Goal: Task Accomplishment & Management: Manage account settings

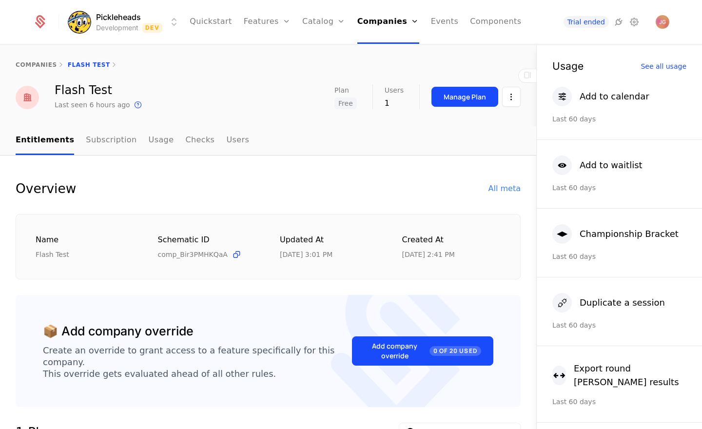
scroll to position [51, 0]
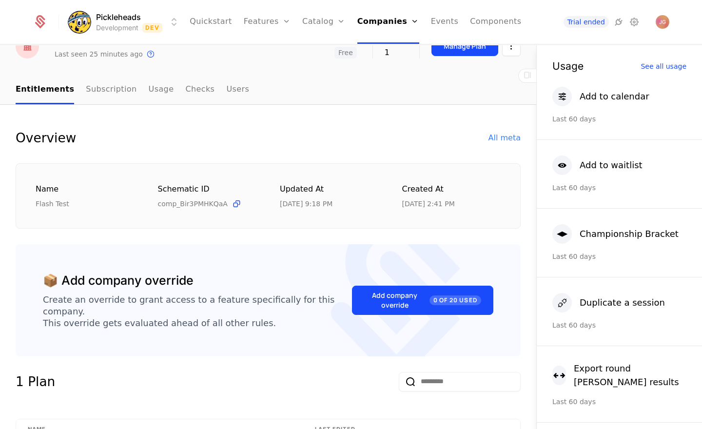
click at [325, 56] on link "Plans" at bounding box center [339, 54] width 50 height 12
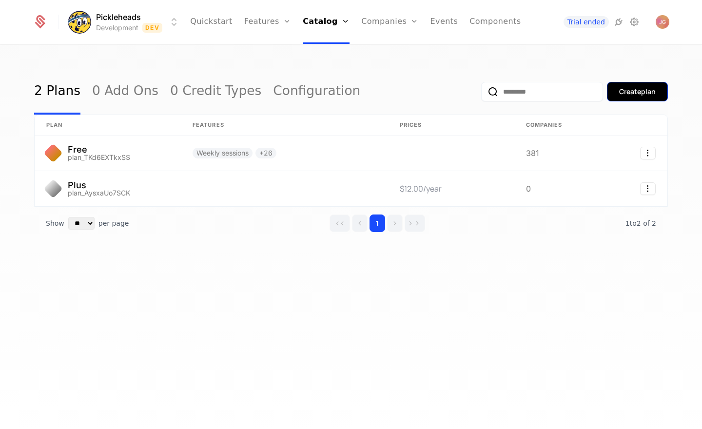
click at [635, 95] on div "Create plan" at bounding box center [637, 92] width 37 height 10
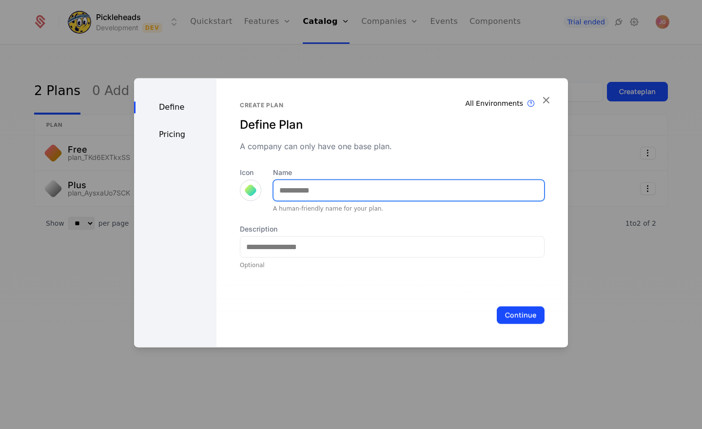
click at [313, 187] on input "Name" at bounding box center [409, 190] width 271 height 20
type input "*"
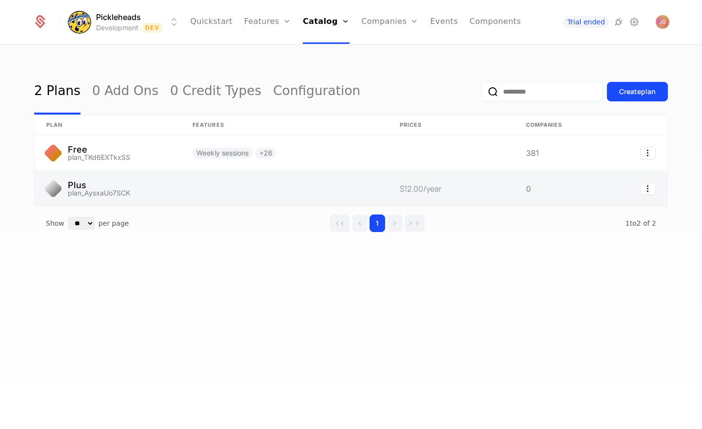
click at [148, 193] on link at bounding box center [108, 188] width 146 height 35
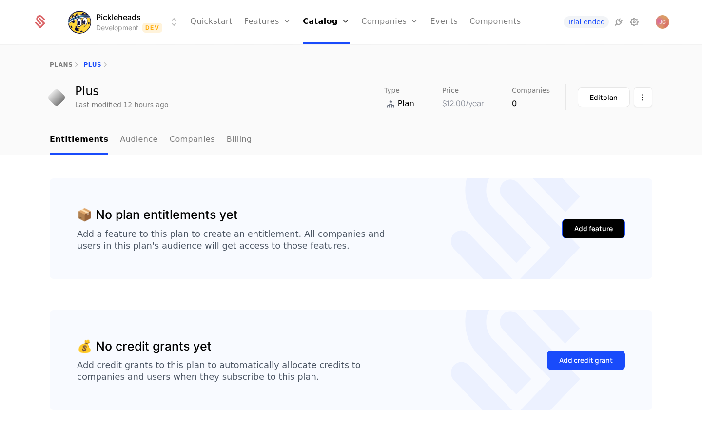
click at [600, 228] on div "Add feature" at bounding box center [594, 229] width 39 height 10
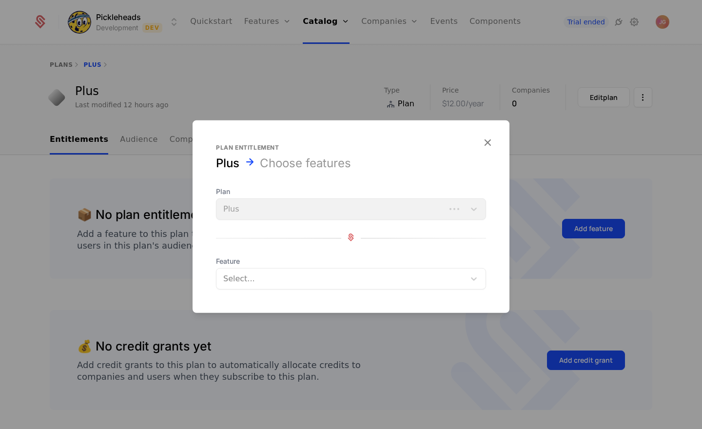
click at [255, 283] on div at bounding box center [341, 279] width 235 height 14
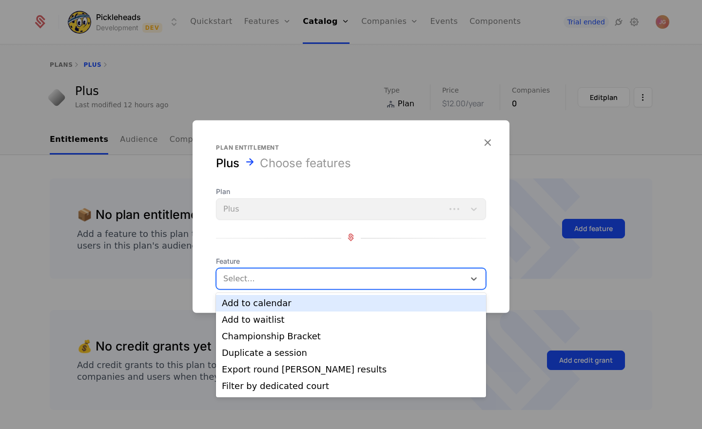
click at [281, 301] on div "Add to calendar" at bounding box center [351, 303] width 259 height 9
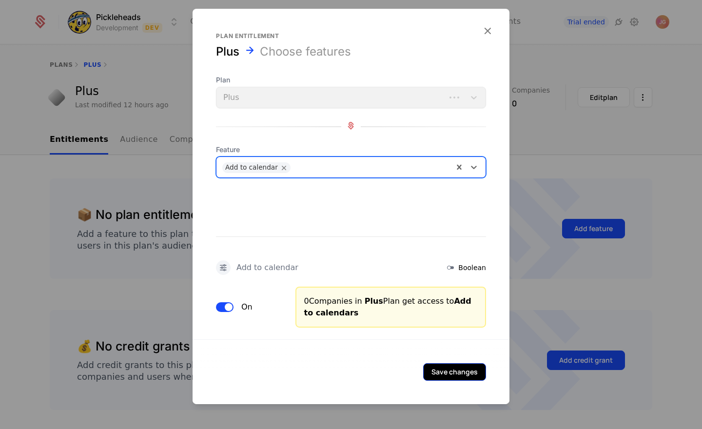
click at [446, 373] on button "Save changes" at bounding box center [454, 372] width 63 height 18
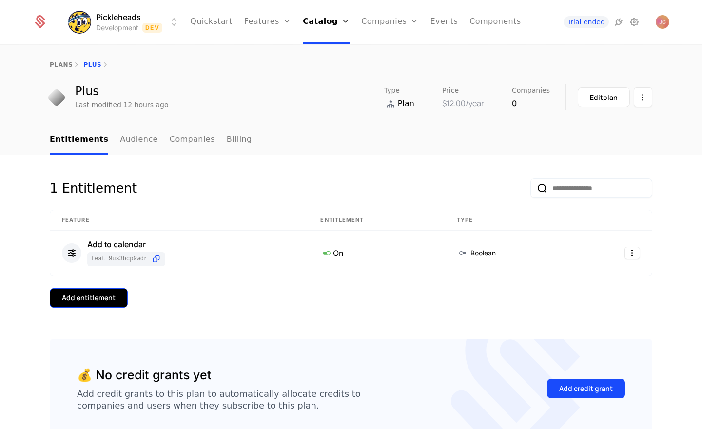
click at [104, 300] on div "Add entitlement" at bounding box center [89, 298] width 54 height 10
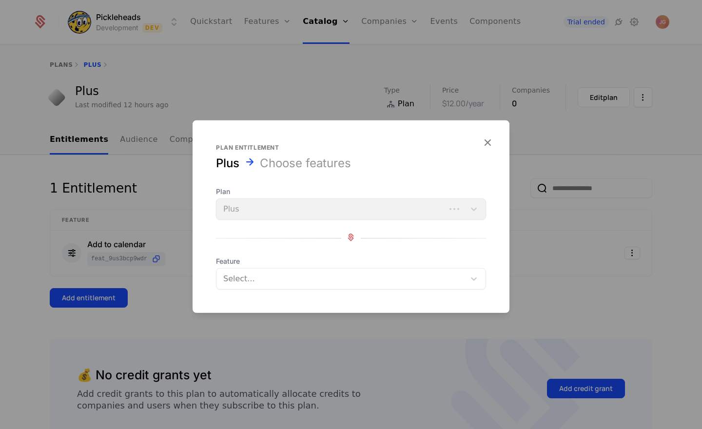
click at [269, 279] on div at bounding box center [341, 279] width 235 height 14
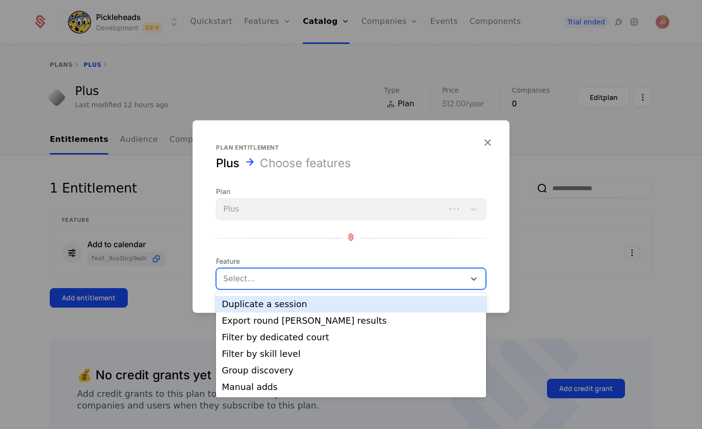
scroll to position [33, 0]
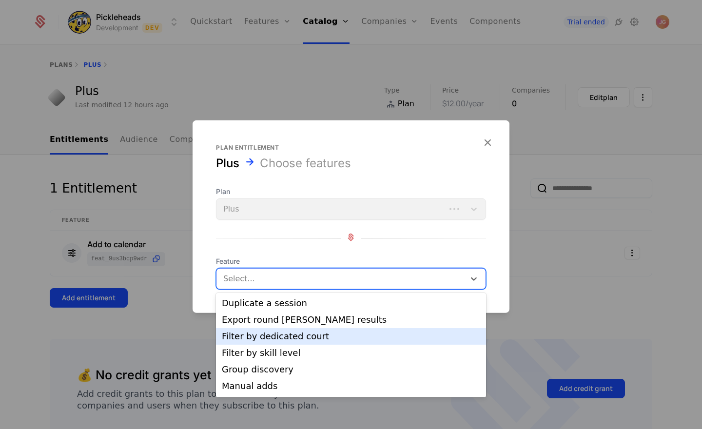
click at [313, 333] on div "Filter by dedicated court" at bounding box center [351, 336] width 259 height 9
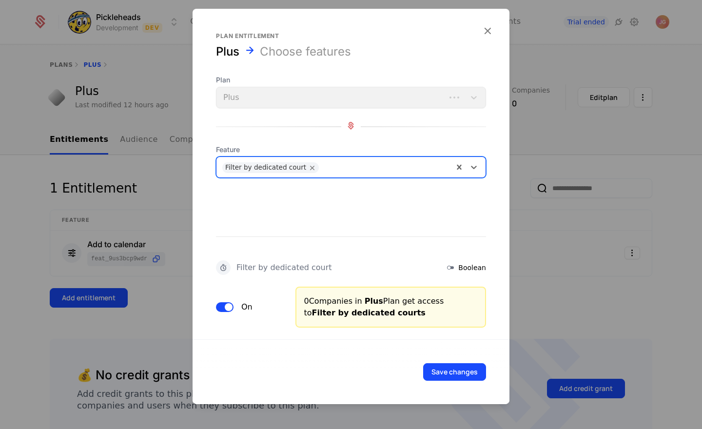
click at [343, 170] on div at bounding box center [386, 166] width 124 height 14
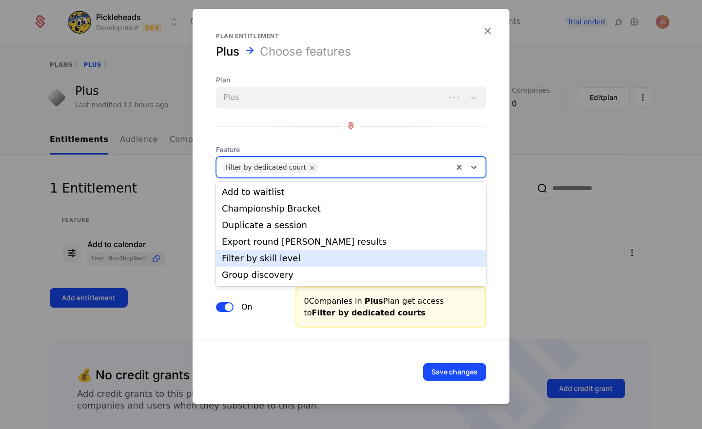
click at [337, 257] on div "Filter by skill level" at bounding box center [351, 258] width 259 height 9
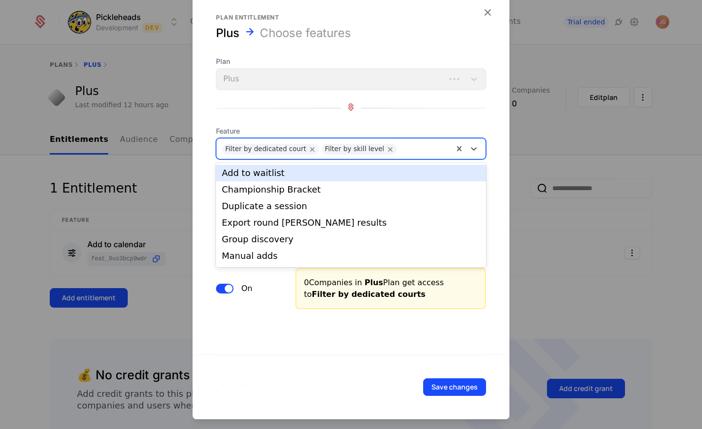
click at [405, 147] on div at bounding box center [425, 148] width 46 height 14
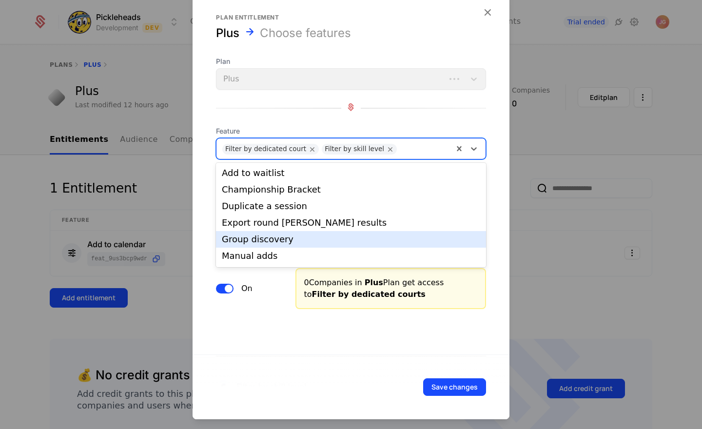
click at [364, 233] on div "Group discovery" at bounding box center [351, 239] width 270 height 17
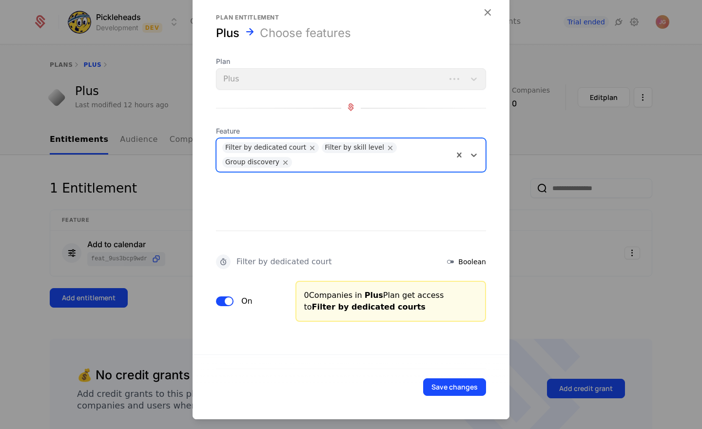
click at [338, 158] on div at bounding box center [372, 161] width 151 height 14
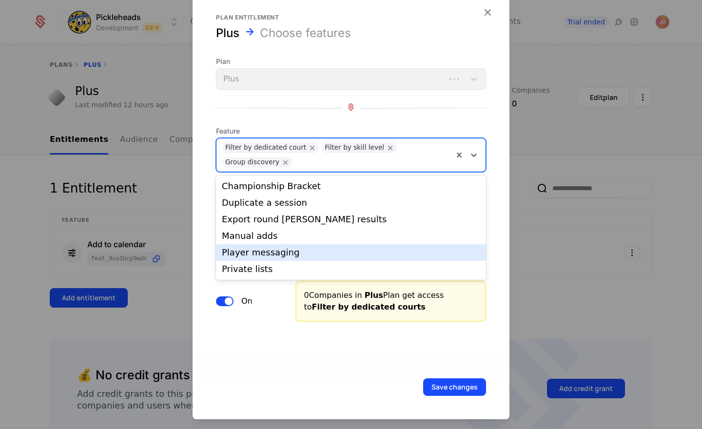
scroll to position [19, 0]
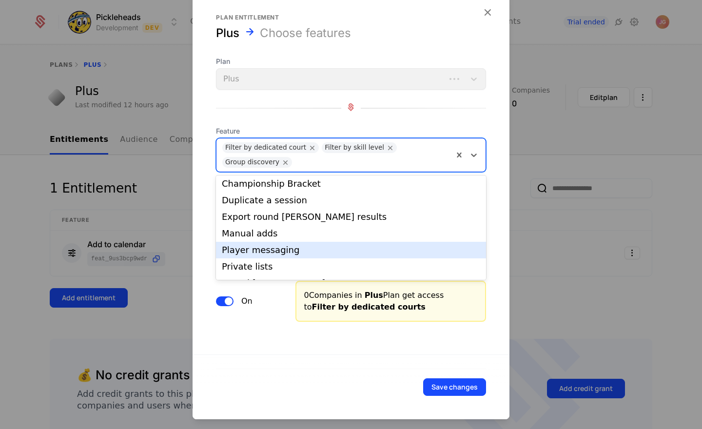
click at [306, 252] on div "Player messaging" at bounding box center [351, 250] width 259 height 9
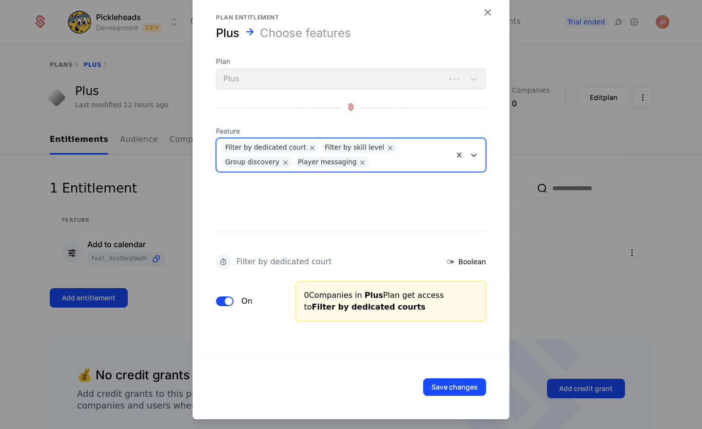
click at [382, 160] on div at bounding box center [411, 161] width 74 height 14
click at [379, 163] on div at bounding box center [411, 161] width 74 height 14
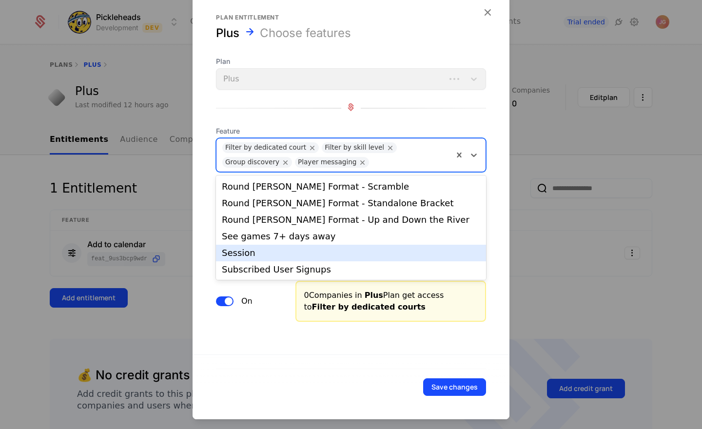
scroll to position [257, 0]
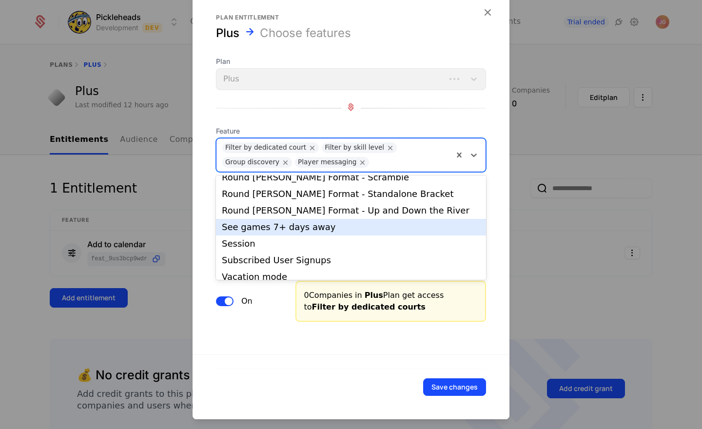
click at [307, 230] on div "See games 7+ days away" at bounding box center [351, 227] width 259 height 9
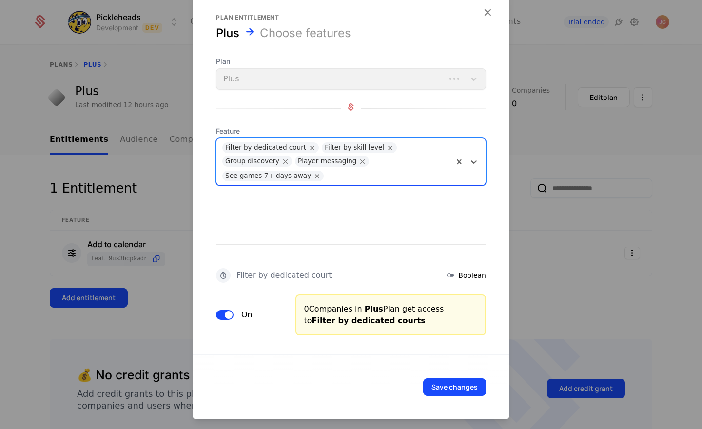
click at [345, 174] on div at bounding box center [388, 175] width 119 height 14
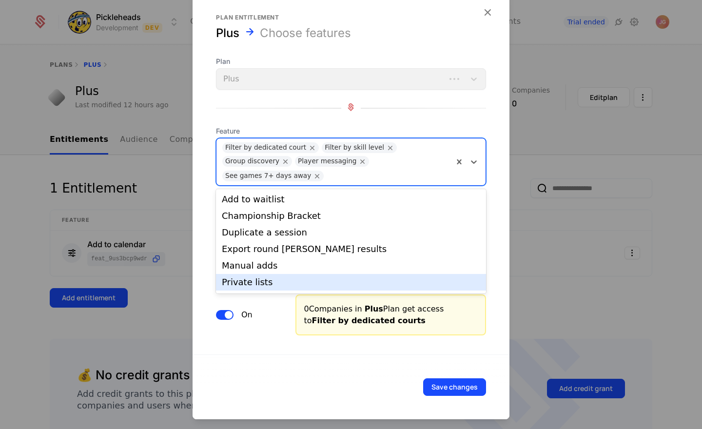
scroll to position [264, 0]
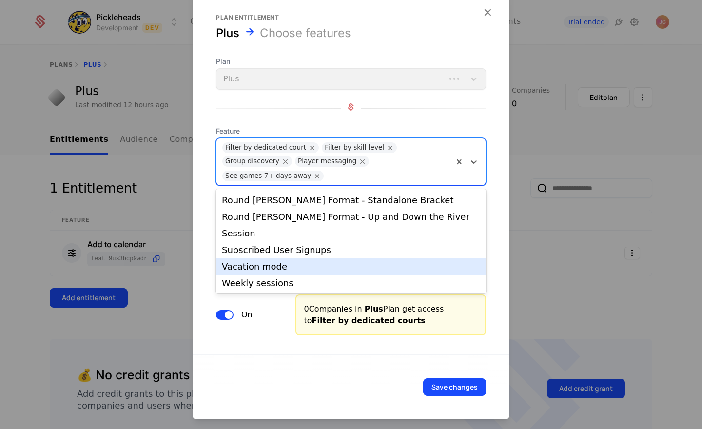
click at [300, 266] on div "Vacation mode" at bounding box center [351, 266] width 259 height 9
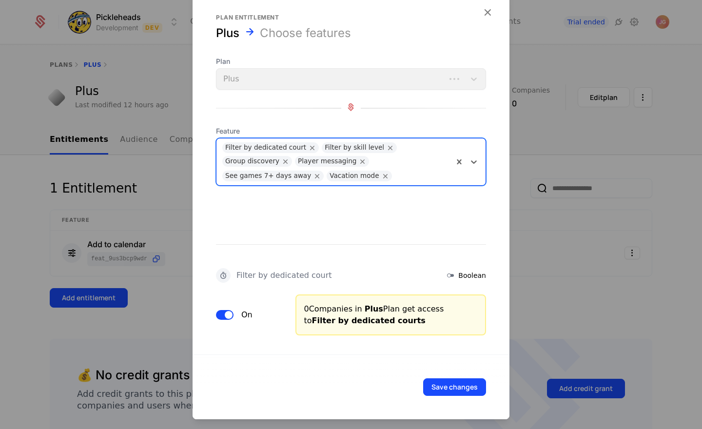
click at [397, 175] on div at bounding box center [422, 175] width 51 height 14
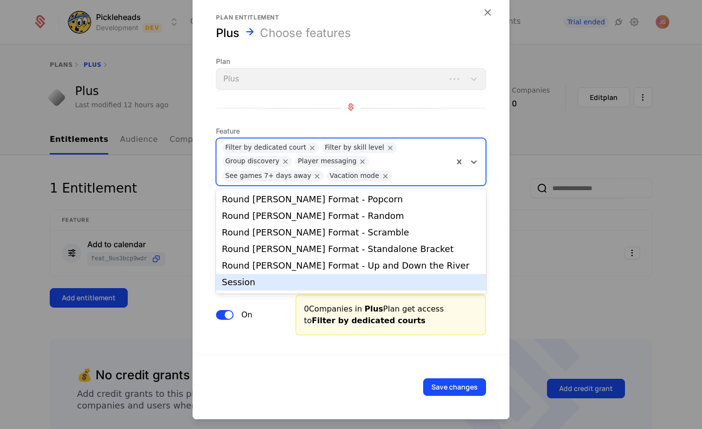
scroll to position [248, 0]
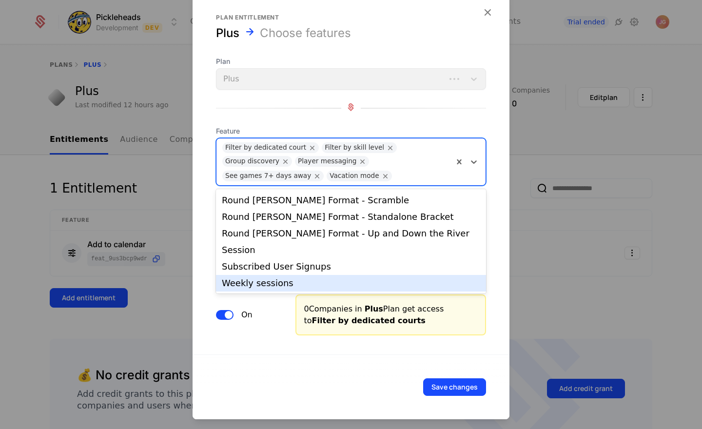
click at [331, 367] on div "Save changes" at bounding box center [351, 387] width 317 height 65
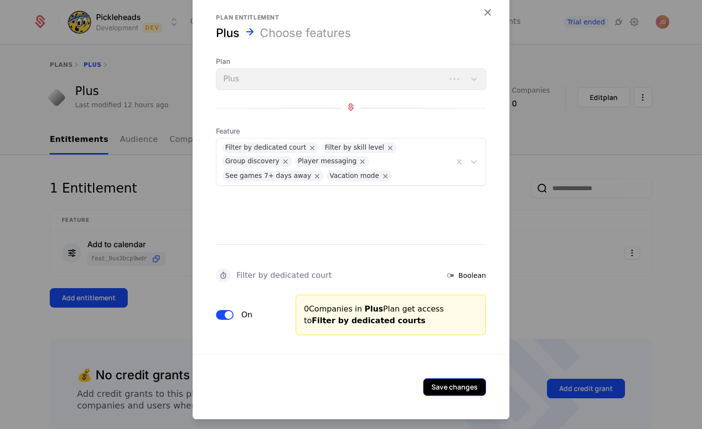
click at [447, 383] on button "Save changes" at bounding box center [454, 388] width 63 height 18
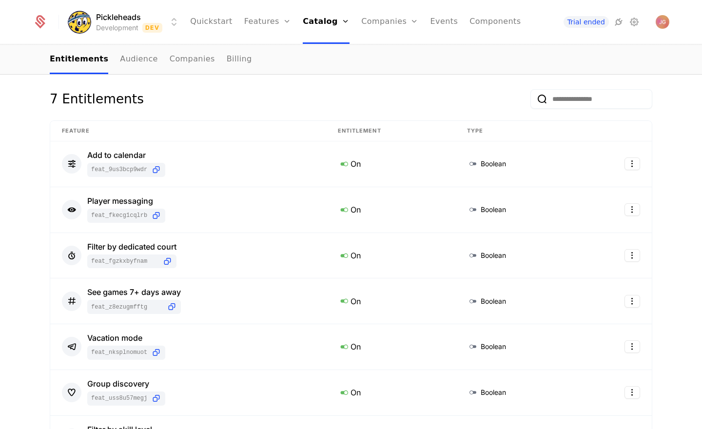
scroll to position [0, 0]
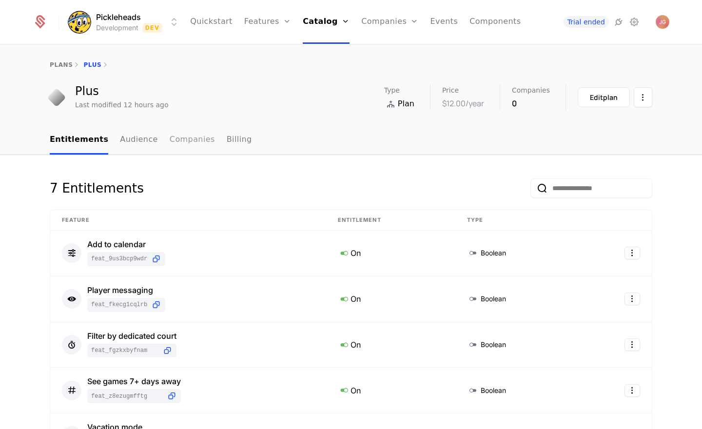
click at [188, 143] on link "Companies" at bounding box center [192, 140] width 45 height 29
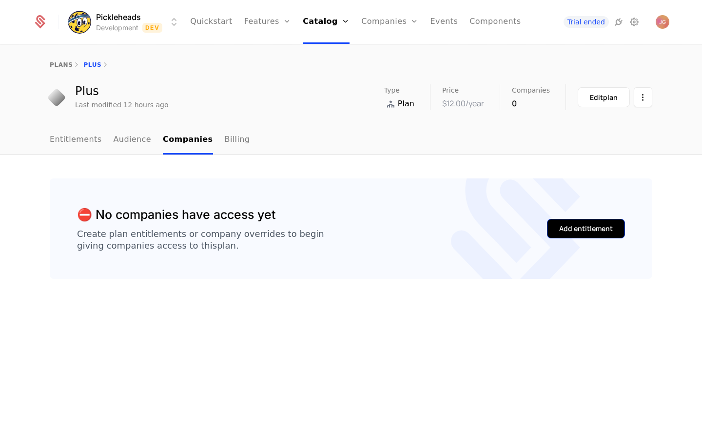
click at [595, 233] on div "Add entitlement" at bounding box center [586, 229] width 54 height 10
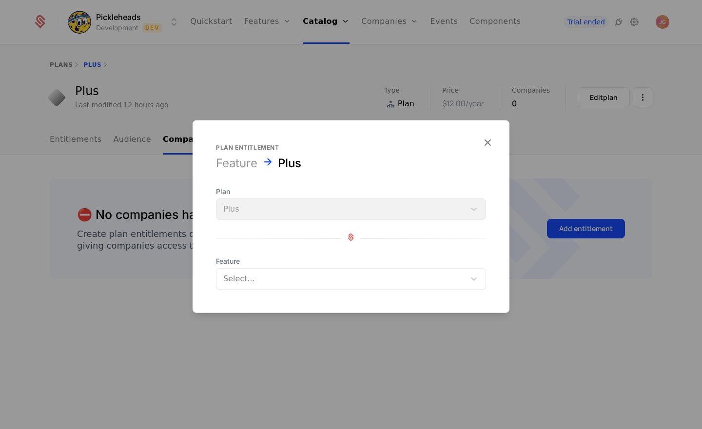
click at [268, 281] on div at bounding box center [340, 279] width 235 height 14
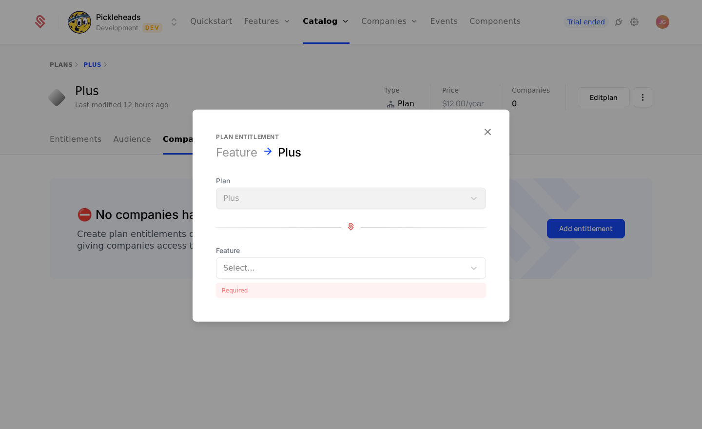
click at [237, 241] on div "Plan Plus Feature Select... Required" at bounding box center [351, 237] width 270 height 122
click at [493, 135] on icon "button" at bounding box center [487, 131] width 13 height 13
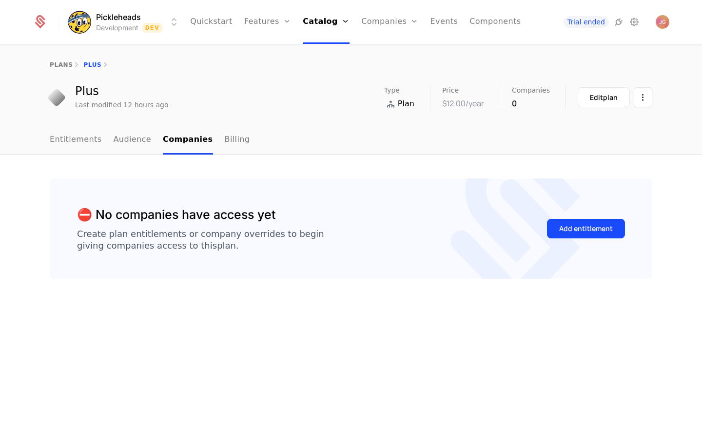
click at [339, 336] on div "⛔️ No companies have access yet Create plan entitlements or company overrides t…" at bounding box center [351, 292] width 702 height 275
drag, startPoint x: 185, startPoint y: 237, endPoint x: 258, endPoint y: 233, distance: 72.3
click at [258, 233] on div "Create plan entitlements or company overrides to begin giving companies access …" at bounding box center [200, 239] width 247 height 23
click at [284, 239] on div "Create plan entitlements or company overrides to begin giving companies access …" at bounding box center [200, 239] width 247 height 23
click at [380, 52] on link "Companies" at bounding box center [395, 54] width 45 height 12
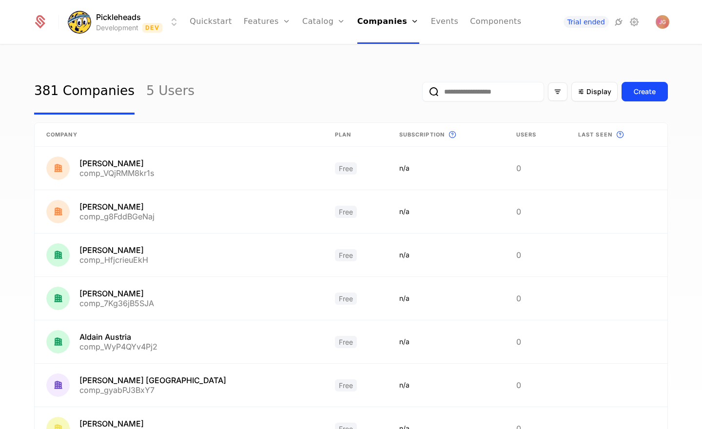
click at [496, 100] on input "email" at bounding box center [483, 92] width 122 height 20
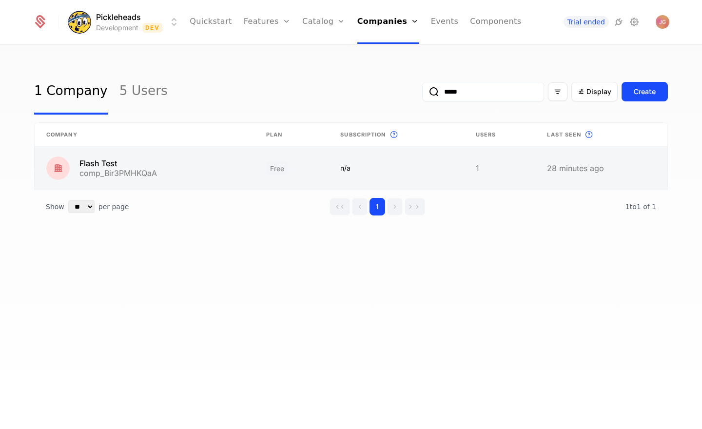
type input "*****"
click at [118, 164] on link at bounding box center [145, 168] width 220 height 43
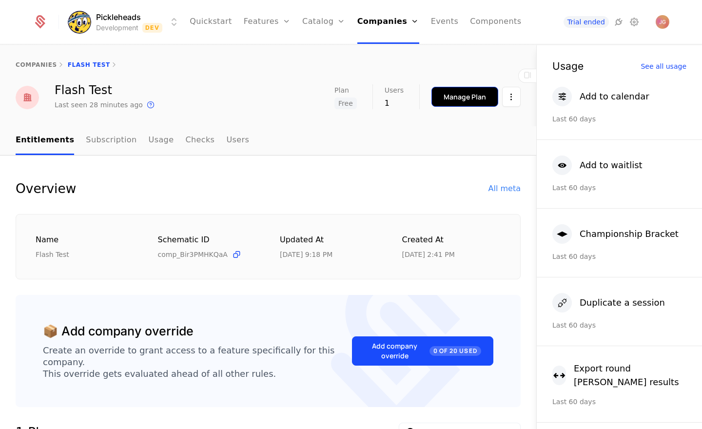
click at [462, 89] on button "Manage Plan" at bounding box center [465, 97] width 67 height 20
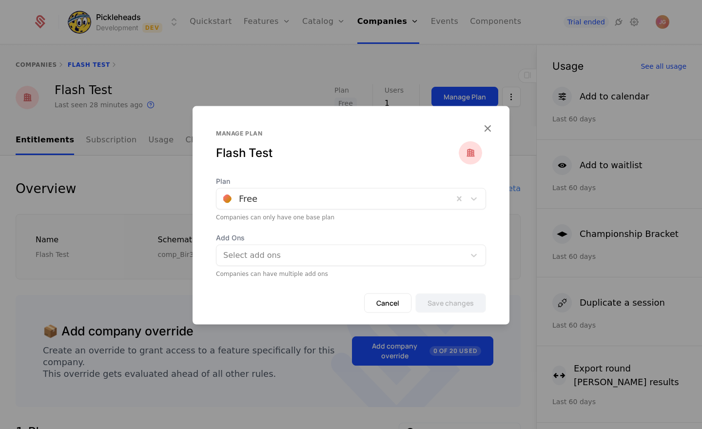
click at [263, 189] on div "Free" at bounding box center [351, 198] width 270 height 21
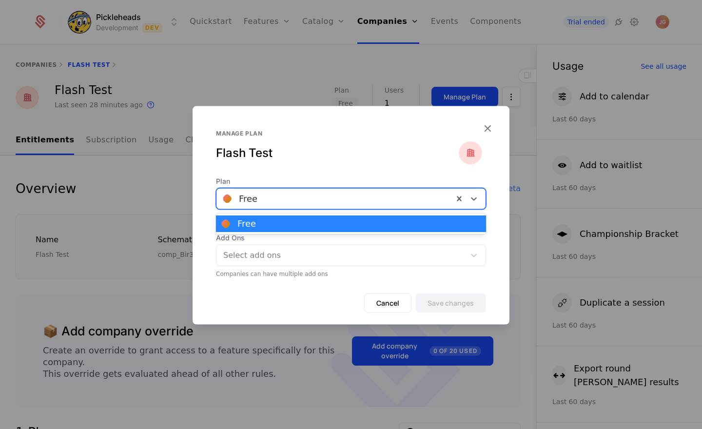
click at [209, 227] on div "Plan [object Object], 1 of 1. 1 result available. Use Up and Down to choose opt…" at bounding box center [351, 227] width 317 height 101
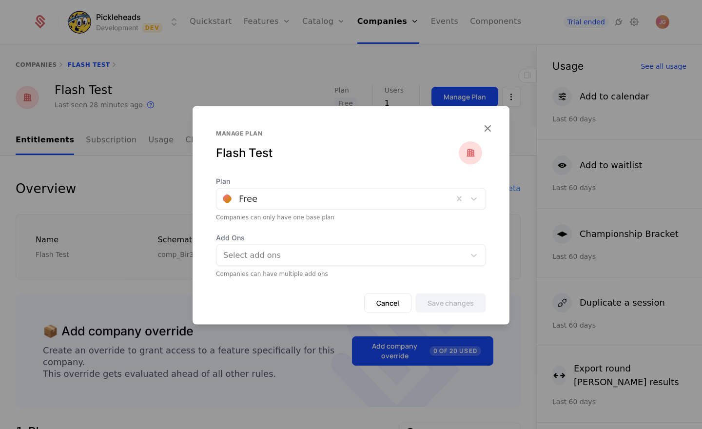
click at [206, 227] on div "Plan Free Companies can only have one base plan Add Ons Select add ons Companie…" at bounding box center [351, 227] width 317 height 101
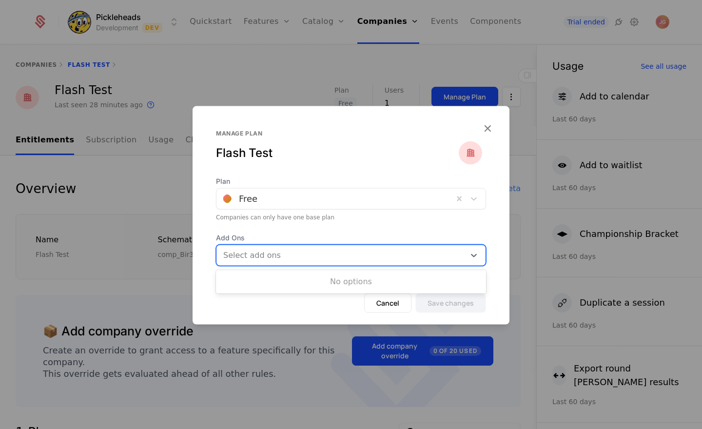
click at [268, 260] on div at bounding box center [341, 256] width 235 height 14
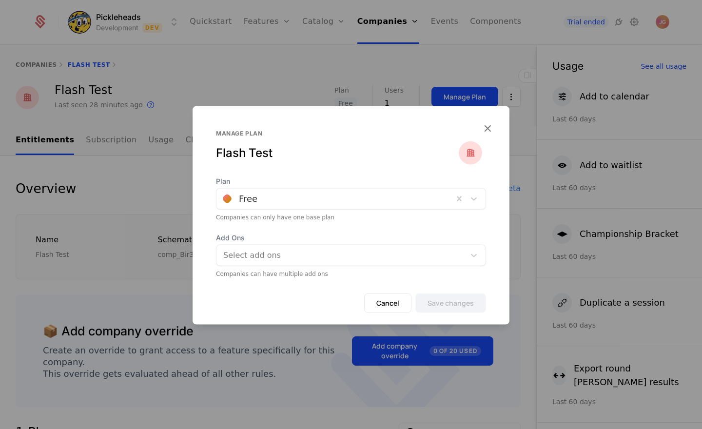
click at [205, 222] on div "Plan Free Companies can only have one base plan Add Ons Select add ons Companie…" at bounding box center [351, 227] width 317 height 101
click at [267, 193] on div at bounding box center [334, 199] width 223 height 14
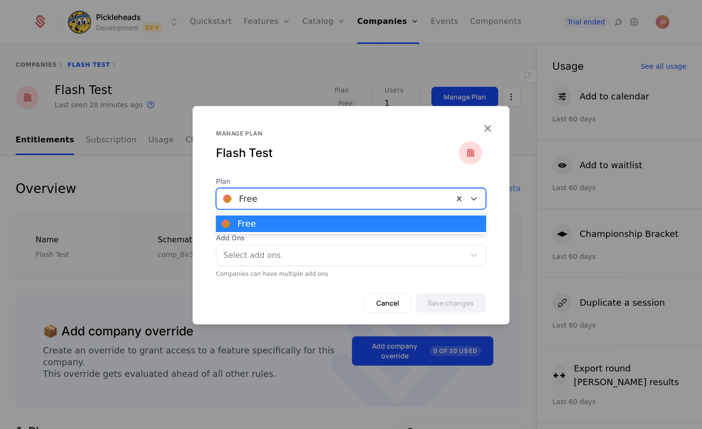
click at [385, 292] on form "Plan [object Object], 1 of 1. 1 result available. Use Up and Down to choose opt…" at bounding box center [351, 251] width 317 height 148
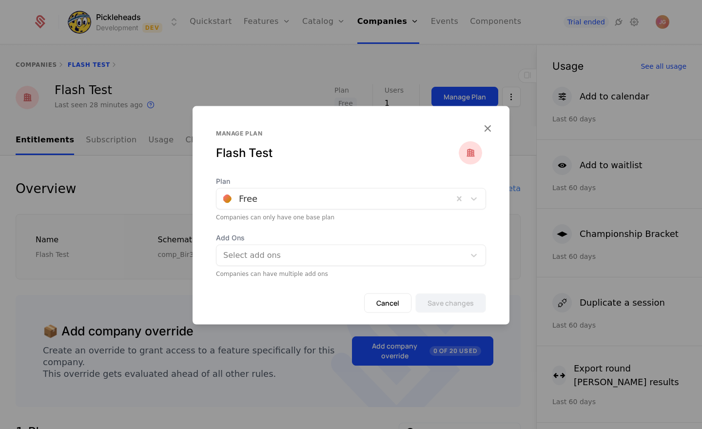
drag, startPoint x: 385, startPoint y: 296, endPoint x: 389, endPoint y: 199, distance: 96.6
click at [385, 296] on button "Cancel" at bounding box center [387, 304] width 47 height 20
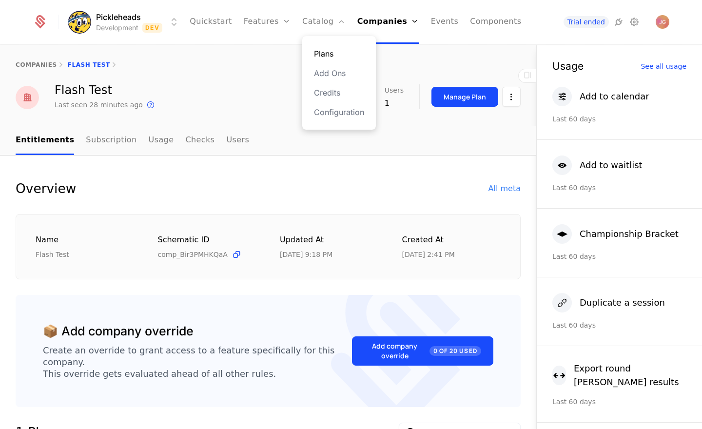
click at [325, 59] on link "Plans" at bounding box center [339, 54] width 50 height 12
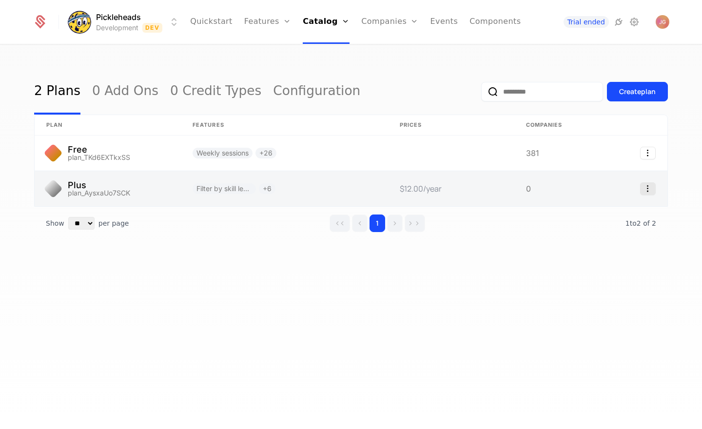
click at [651, 190] on icon "Select action" at bounding box center [648, 188] width 16 height 13
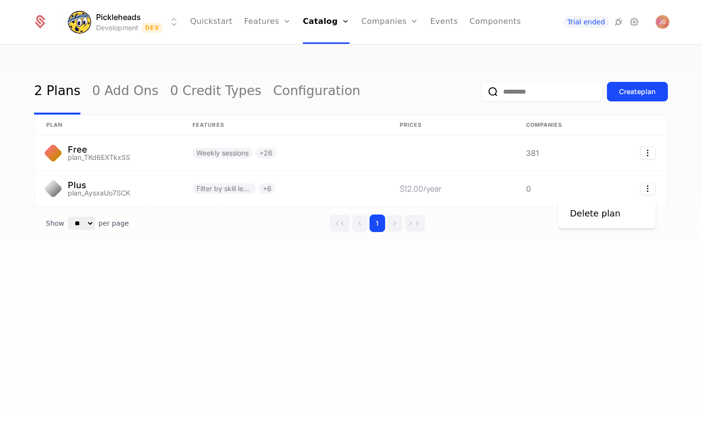
click at [407, 317] on html "Pickleheads Development Dev Quickstart Features Features Flags Catalog Plans Ad…" at bounding box center [351, 214] width 702 height 429
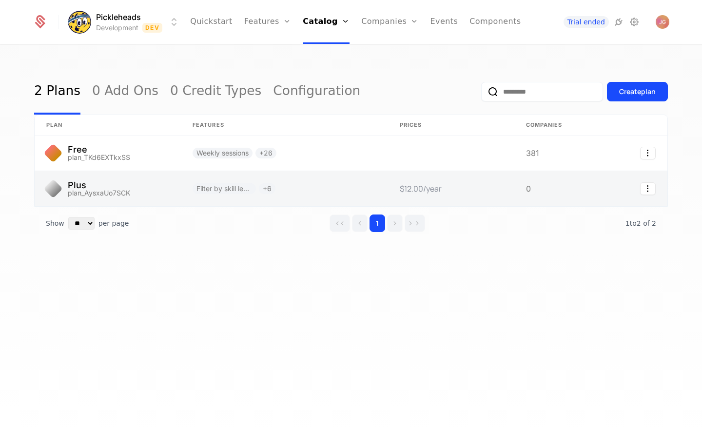
click at [83, 191] on link at bounding box center [108, 188] width 146 height 35
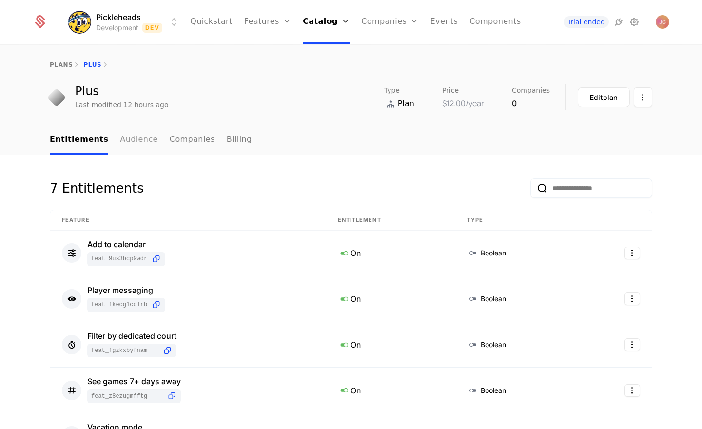
click at [134, 144] on link "Audience" at bounding box center [139, 140] width 38 height 29
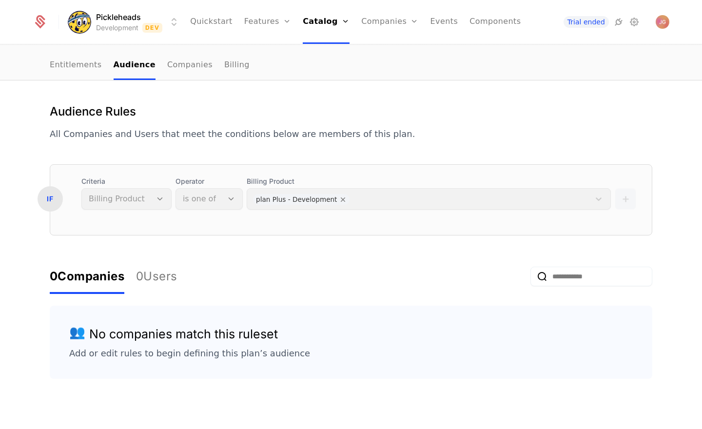
scroll to position [81, 0]
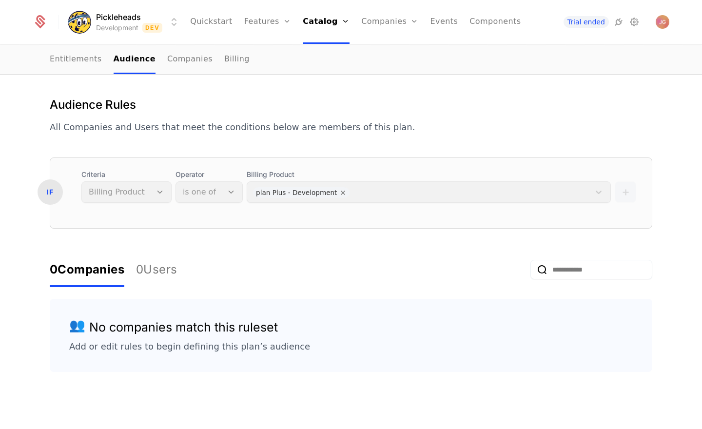
click at [626, 190] on div "+" at bounding box center [625, 186] width 21 height 33
click at [625, 197] on div "+" at bounding box center [625, 186] width 21 height 33
click at [49, 194] on div "IF" at bounding box center [50, 191] width 25 height 25
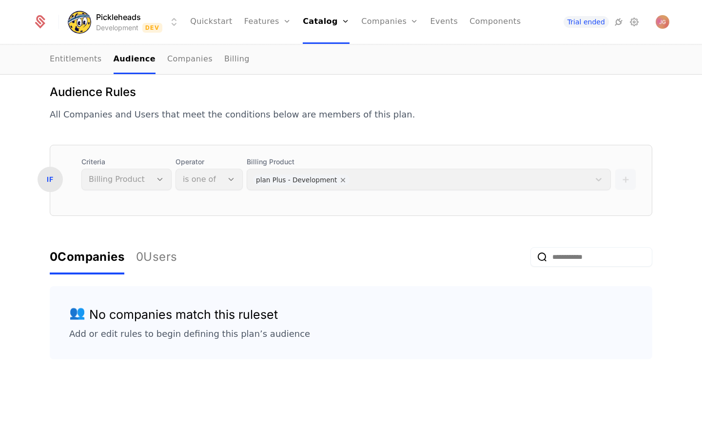
scroll to position [0, 0]
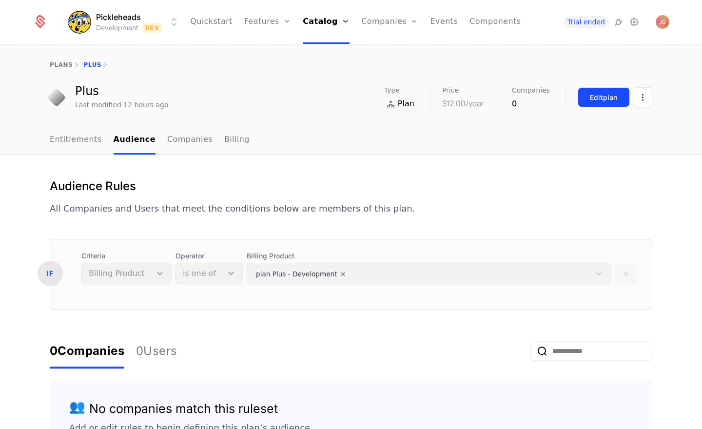
click at [589, 103] on button "Edit plan" at bounding box center [604, 97] width 52 height 20
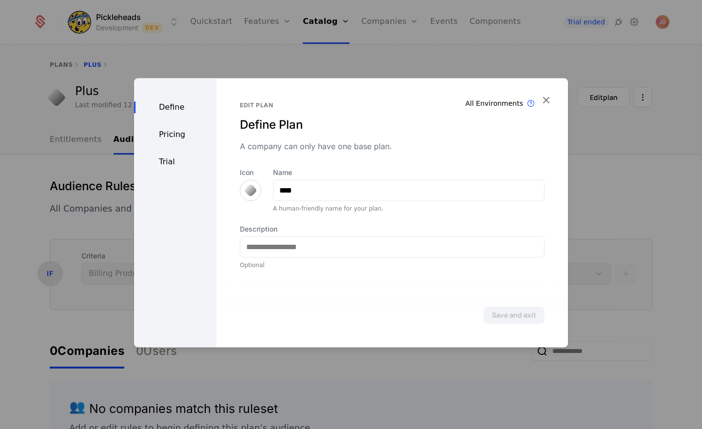
click at [184, 139] on div "Pricing" at bounding box center [175, 135] width 82 height 12
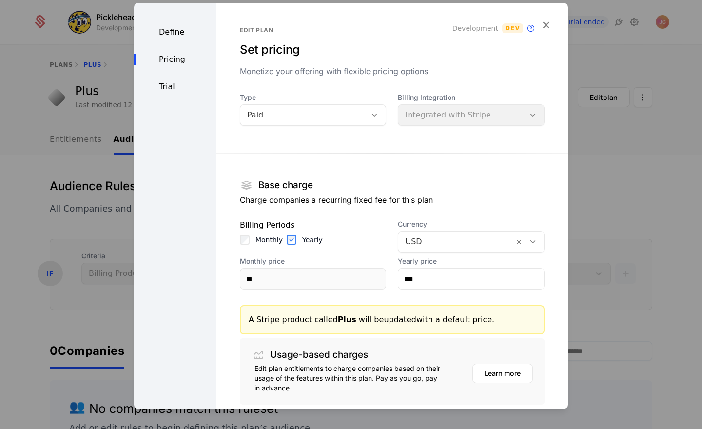
click at [170, 83] on div "Trial" at bounding box center [175, 87] width 82 height 12
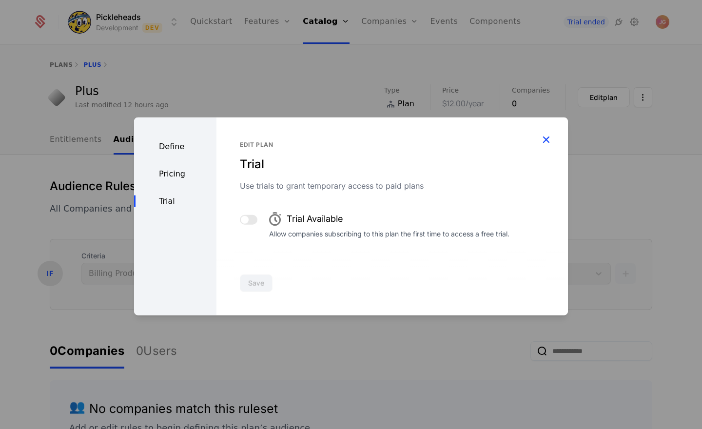
click at [544, 143] on icon "button" at bounding box center [546, 139] width 13 height 13
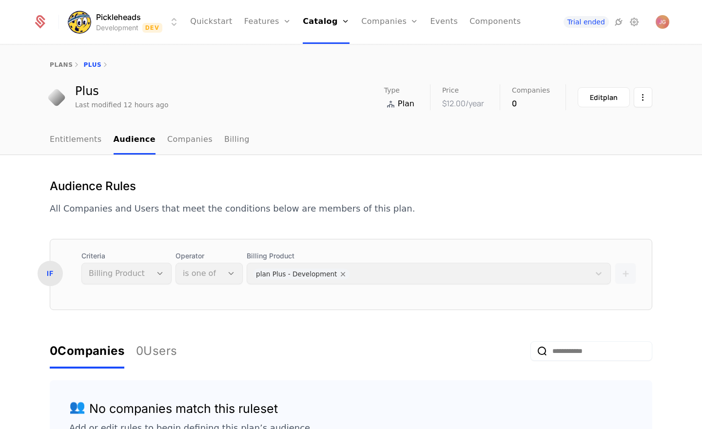
click at [94, 207] on p "All Companies and Users that meet the conditions below are members of this plan." at bounding box center [232, 209] width 365 height 14
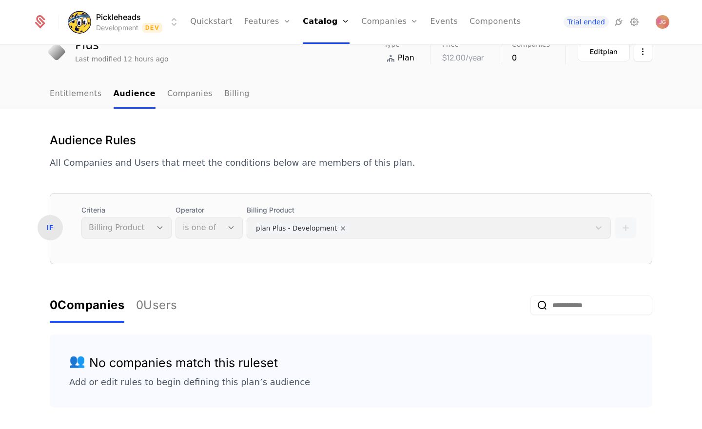
scroll to position [95, 0]
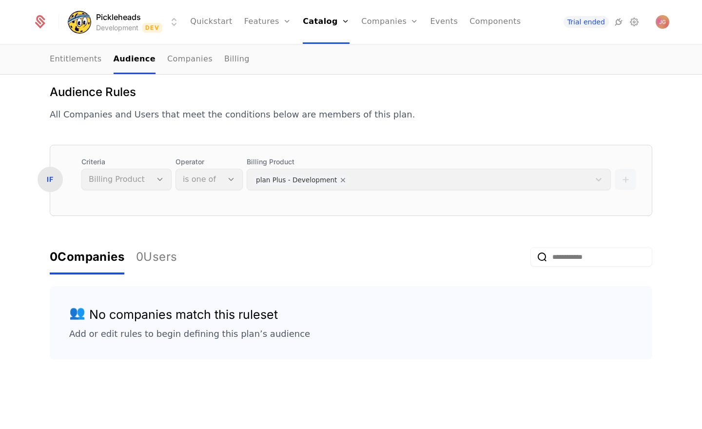
click at [55, 181] on div "IF" at bounding box center [50, 179] width 25 height 25
click at [51, 182] on div "IF" at bounding box center [50, 179] width 25 height 25
drag, startPoint x: 329, startPoint y: 233, endPoint x: 555, endPoint y: 199, distance: 228.3
click at [329, 233] on form "IF Criteria Billing Product Operator is one of Billing Product plan Plus - Deve…" at bounding box center [351, 252] width 603 height 215
click at [621, 177] on div "+" at bounding box center [625, 173] width 21 height 33
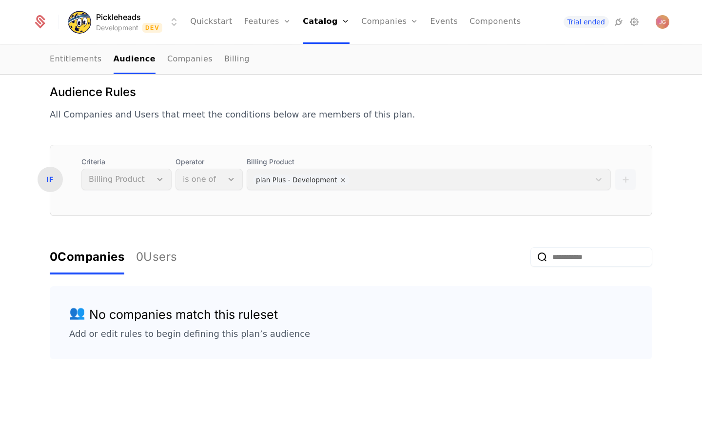
click at [625, 179] on div "+" at bounding box center [625, 173] width 21 height 33
click at [599, 181] on div "Billing Product plan Plus - Development" at bounding box center [429, 173] width 364 height 33
drag, startPoint x: 596, startPoint y: 181, endPoint x: 569, endPoint y: 179, distance: 26.9
click at [595, 181] on div "Billing Product plan Plus - Development" at bounding box center [429, 173] width 364 height 33
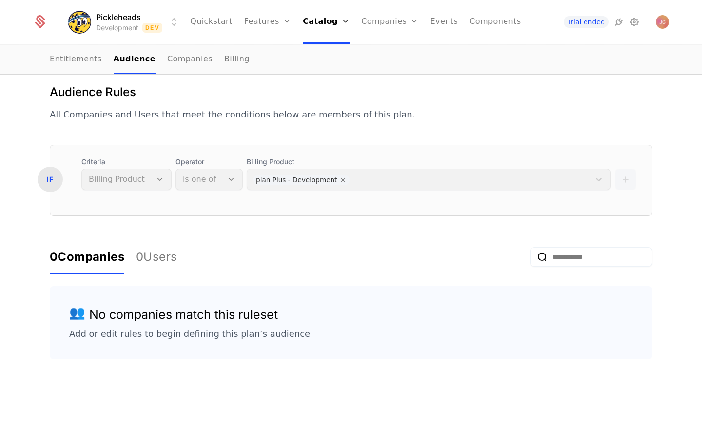
click at [329, 179] on div "Billing Product plan Plus - Development" at bounding box center [429, 173] width 364 height 33
drag, startPoint x: 217, startPoint y: 179, endPoint x: 174, endPoint y: 178, distance: 42.4
click at [217, 179] on div "Operator is one of" at bounding box center [209, 173] width 67 height 33
click at [135, 176] on div "Criteria Billing Product" at bounding box center [126, 173] width 90 height 33
click at [295, 128] on div "Audience Rules All Companies and Users that meet the conditions below are membe…" at bounding box center [351, 233] width 603 height 299
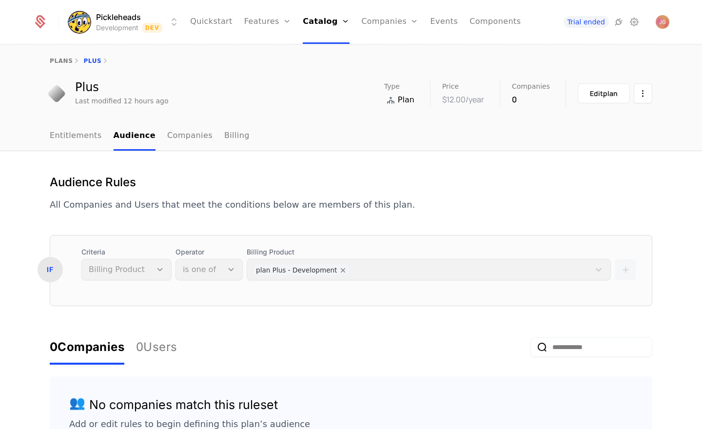
scroll to position [0, 0]
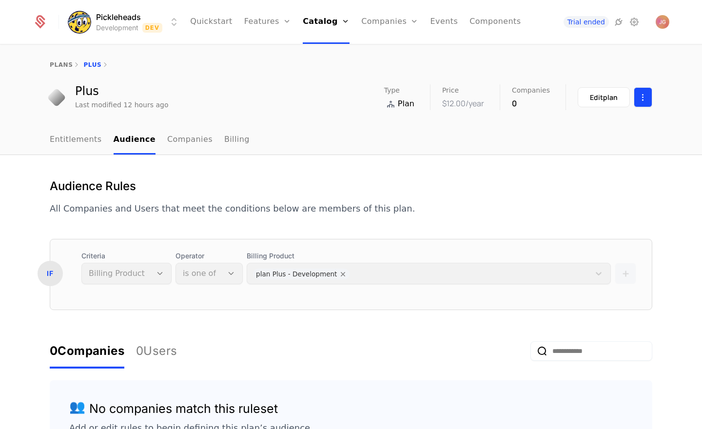
click at [637, 97] on html "Pickleheads Development Dev Quickstart Features Features Flags Catalog Plans Ad…" at bounding box center [351, 214] width 702 height 429
click at [374, 160] on html "Pickleheads Development Dev Quickstart Features Features Flags Catalog Plans Ad…" at bounding box center [351, 214] width 702 height 429
click at [603, 103] on button "Edit plan" at bounding box center [604, 97] width 52 height 20
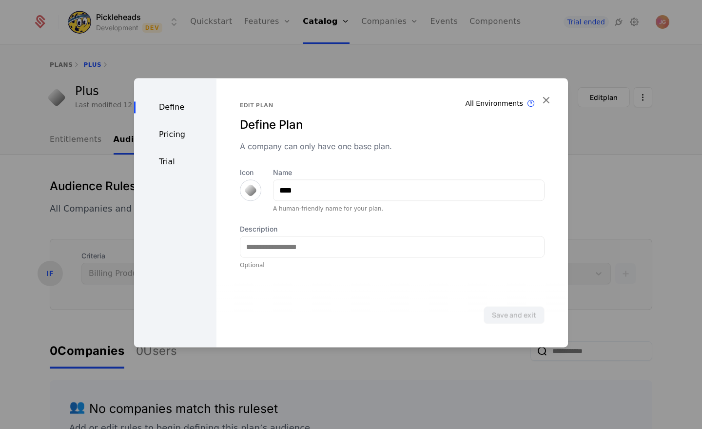
click at [177, 130] on div "Pricing" at bounding box center [175, 135] width 82 height 12
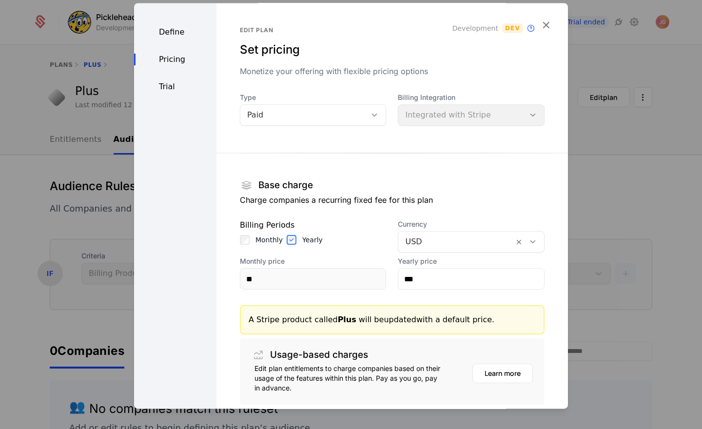
click at [175, 35] on div "Define" at bounding box center [175, 32] width 82 height 12
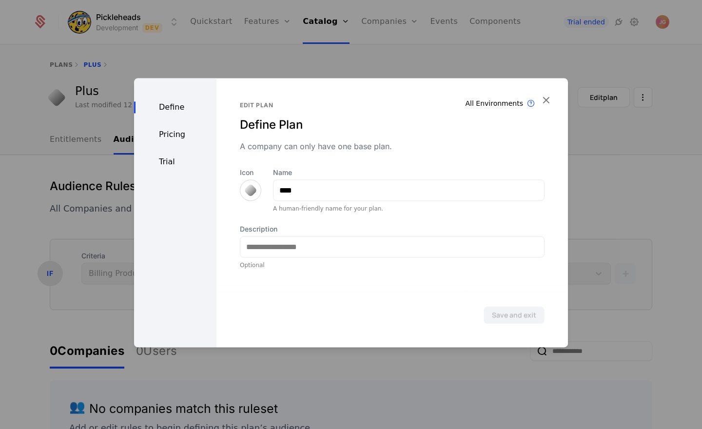
click at [174, 133] on div "Pricing" at bounding box center [175, 135] width 82 height 12
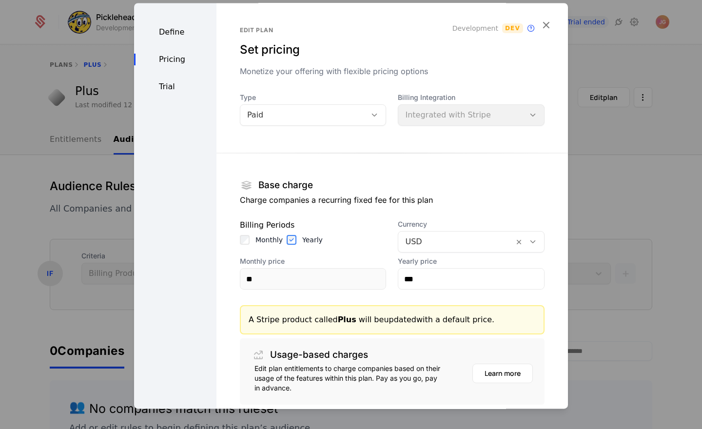
click at [161, 91] on div "Trial" at bounding box center [175, 87] width 82 height 12
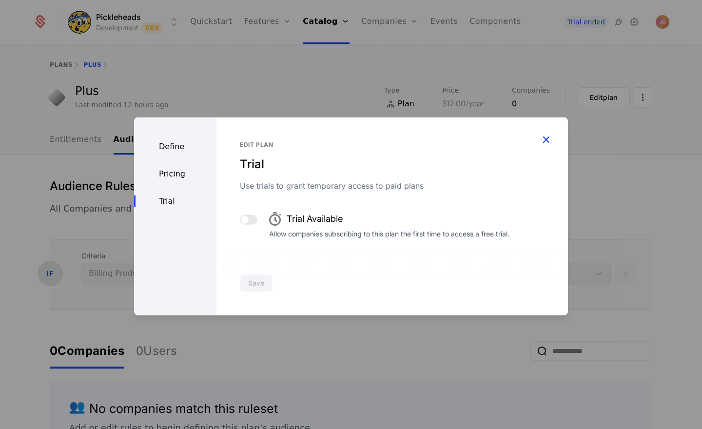
click at [547, 135] on icon "button" at bounding box center [546, 139] width 13 height 13
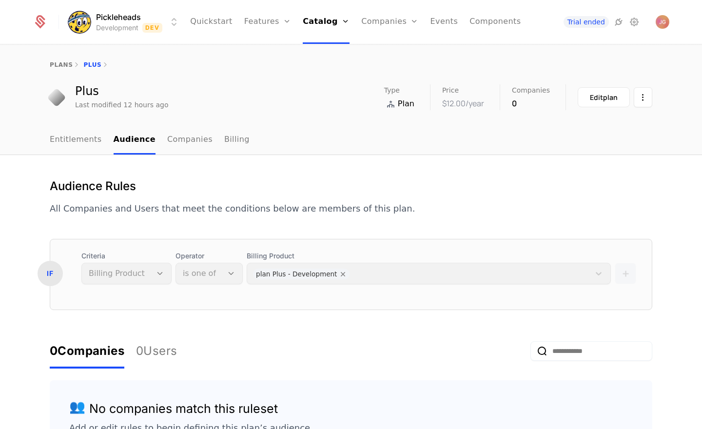
click at [630, 279] on div "+" at bounding box center [625, 267] width 21 height 33
click at [619, 279] on div "+" at bounding box center [625, 267] width 21 height 33
click at [624, 278] on div "+" at bounding box center [625, 267] width 21 height 33
drag, startPoint x: 49, startPoint y: 279, endPoint x: 42, endPoint y: 269, distance: 12.7
click at [49, 279] on div "IF" at bounding box center [50, 273] width 25 height 25
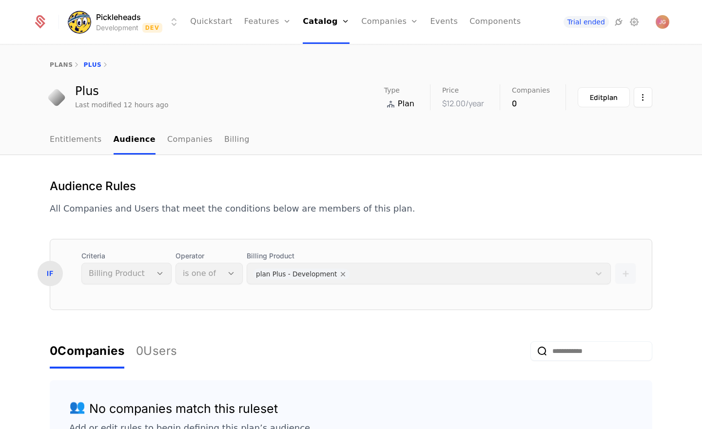
click at [42, 269] on div "IF" at bounding box center [50, 273] width 25 height 25
click at [186, 146] on link "Companies" at bounding box center [189, 140] width 45 height 29
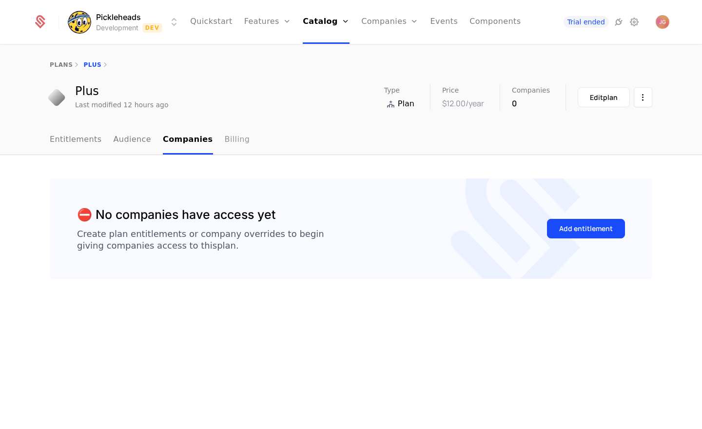
click at [235, 144] on link "Billing" at bounding box center [237, 140] width 25 height 29
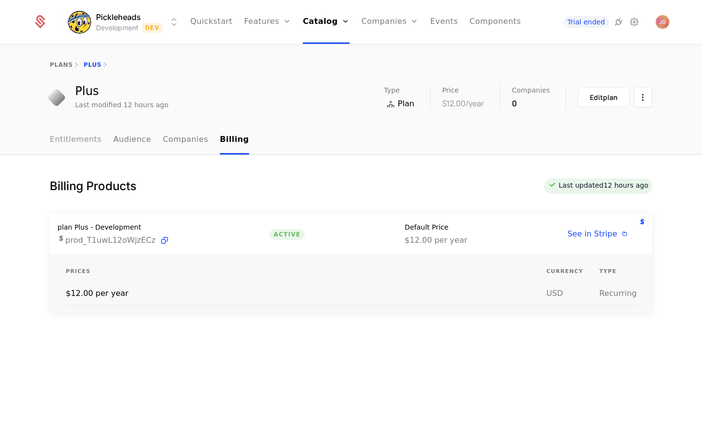
click at [77, 144] on link "Entitlements" at bounding box center [76, 140] width 52 height 29
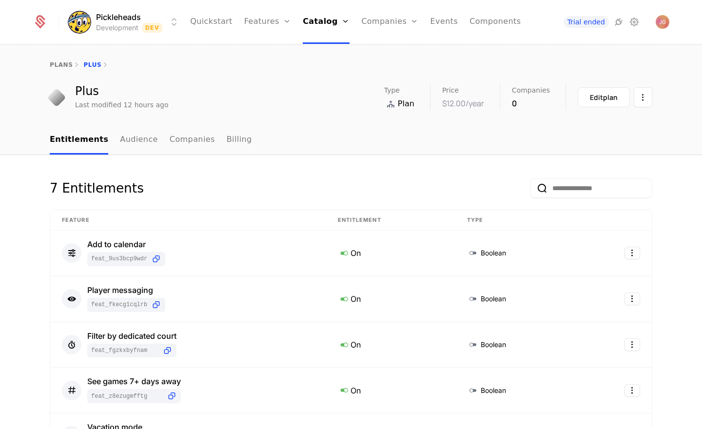
click at [439, 135] on nav "Entitlements Audience Companies Billing" at bounding box center [351, 140] width 603 height 29
click at [394, 50] on link "Companies" at bounding box center [395, 54] width 45 height 12
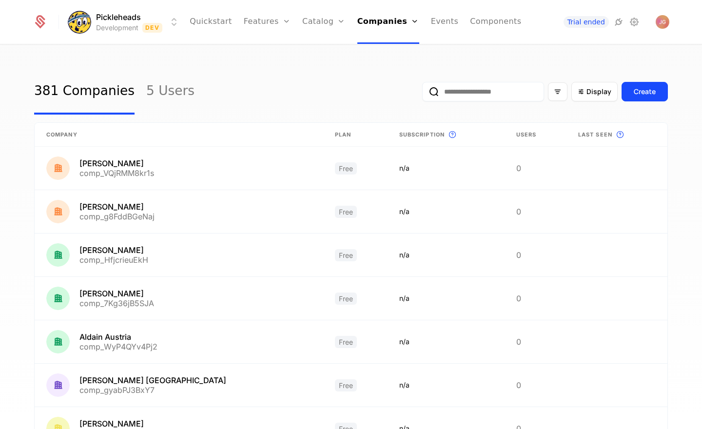
click at [489, 95] on input "email" at bounding box center [483, 92] width 122 height 20
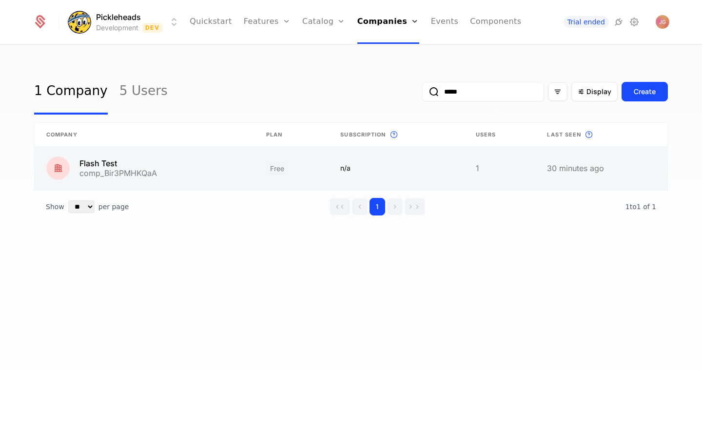
type input "*****"
click at [130, 159] on link at bounding box center [145, 168] width 220 height 43
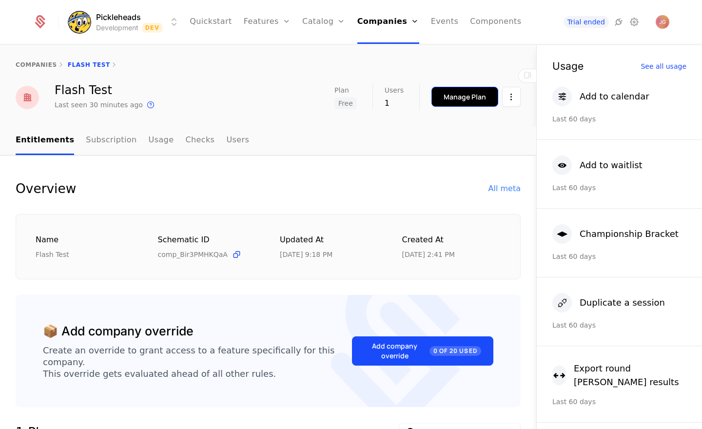
click at [459, 98] on div "Manage Plan" at bounding box center [465, 97] width 42 height 10
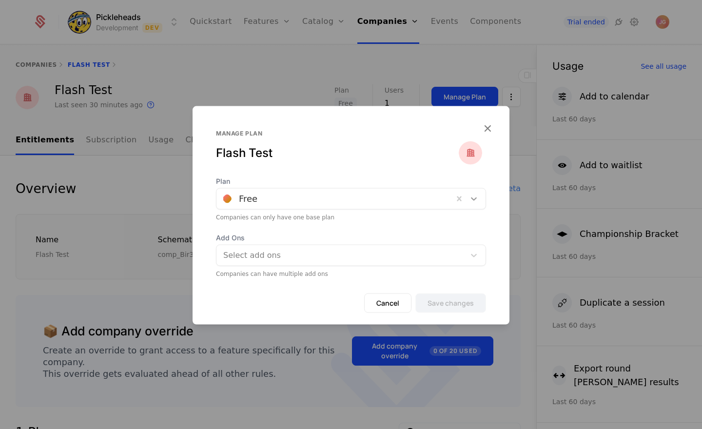
click at [478, 201] on icon at bounding box center [474, 199] width 10 height 10
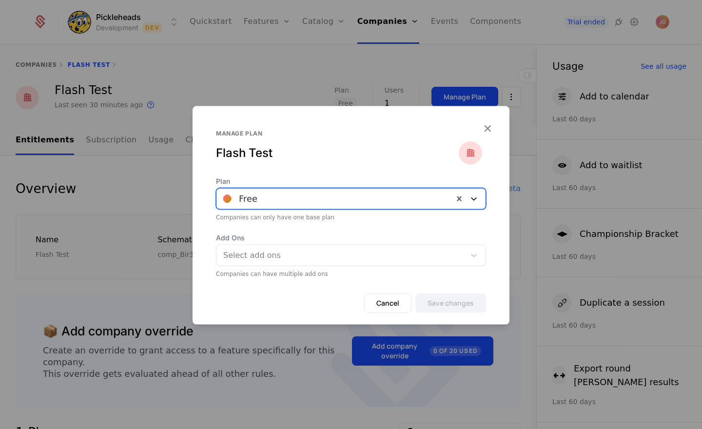
click at [478, 201] on icon at bounding box center [474, 199] width 10 height 10
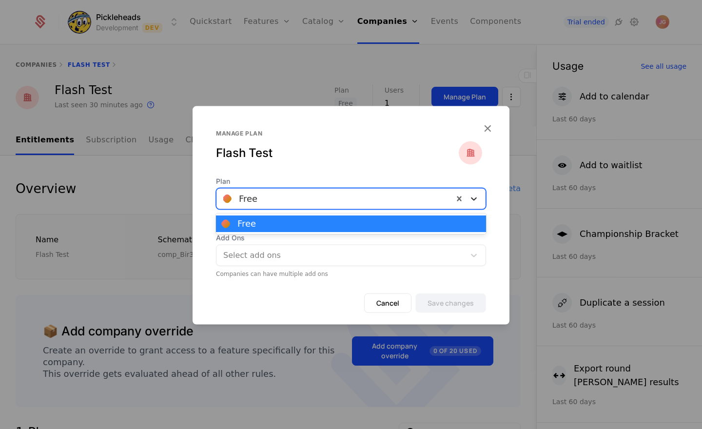
click at [478, 201] on icon at bounding box center [474, 199] width 10 height 10
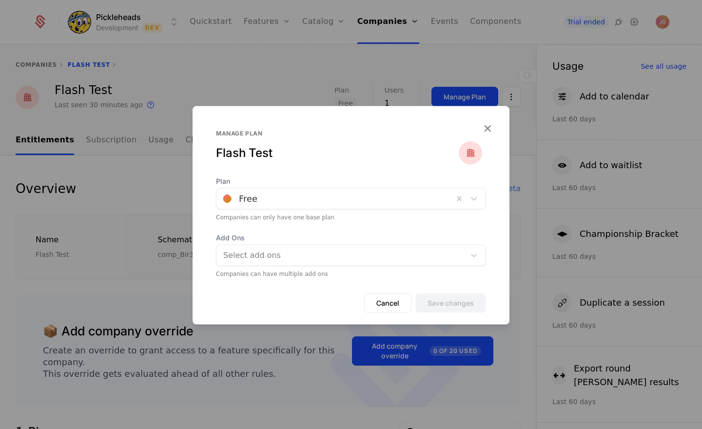
drag, startPoint x: 263, startPoint y: 170, endPoint x: 251, endPoint y: 167, distance: 12.5
click at [262, 170] on div "Manage plan Flash Test" at bounding box center [351, 153] width 270 height 47
click at [251, 167] on div "Manage plan Flash Test" at bounding box center [351, 153] width 270 height 47
click at [392, 302] on button "Cancel" at bounding box center [387, 304] width 47 height 20
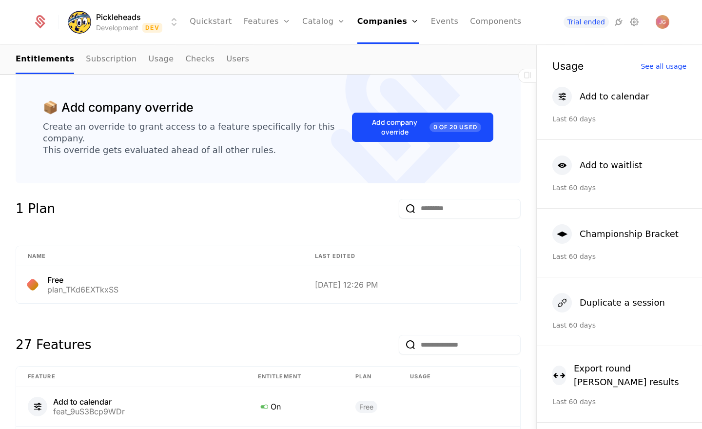
scroll to position [312, 0]
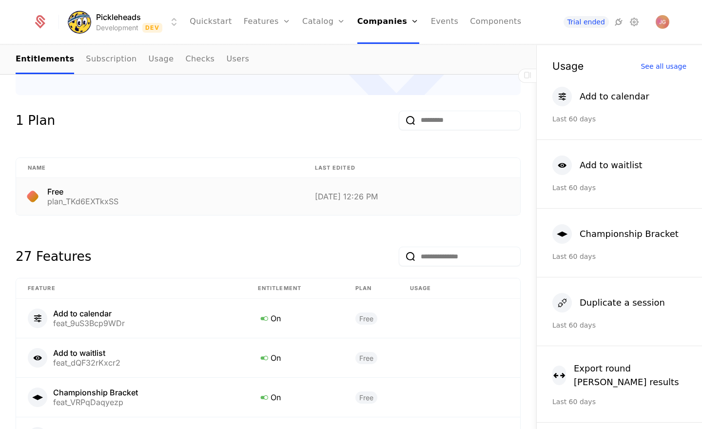
click at [38, 190] on div at bounding box center [33, 197] width 14 height 14
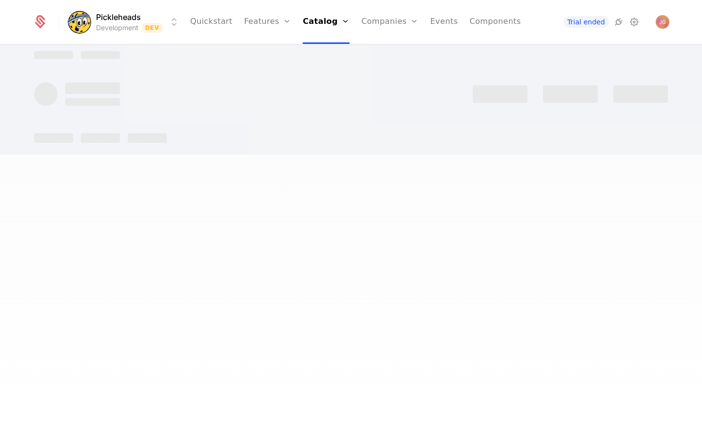
click at [56, 180] on div at bounding box center [351, 214] width 702 height 429
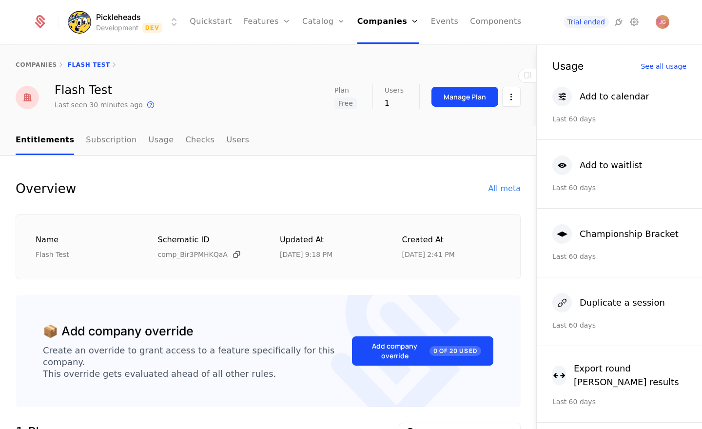
click at [228, 189] on div "Overview All meta" at bounding box center [268, 189] width 505 height 20
click at [333, 112] on link "Configuration" at bounding box center [339, 112] width 50 height 12
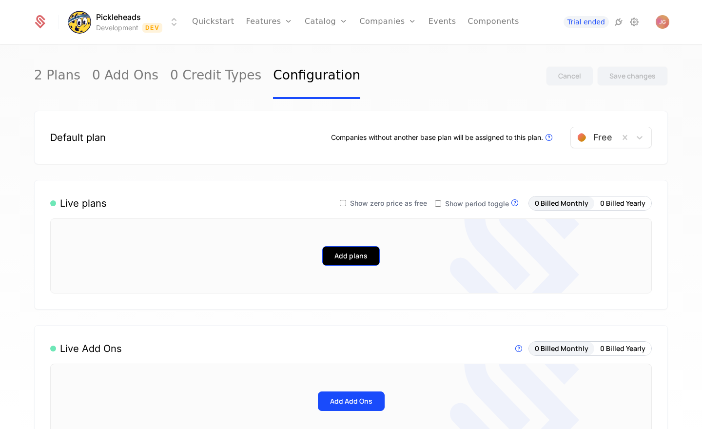
click at [354, 257] on button "Add plans" at bounding box center [351, 256] width 58 height 20
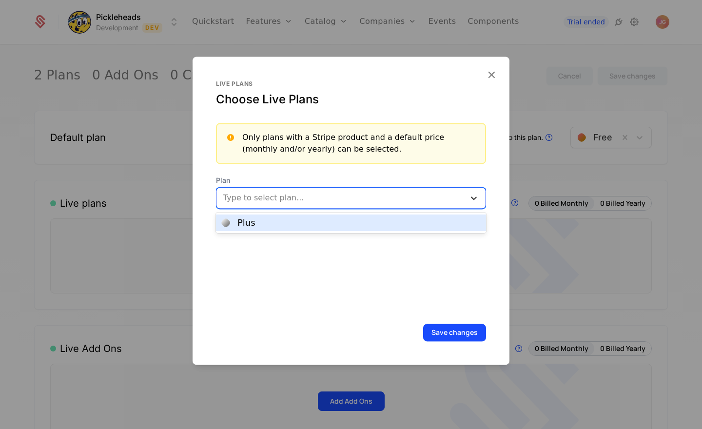
click at [471, 196] on icon at bounding box center [474, 198] width 10 height 10
click at [425, 218] on div "Plus" at bounding box center [351, 223] width 270 height 17
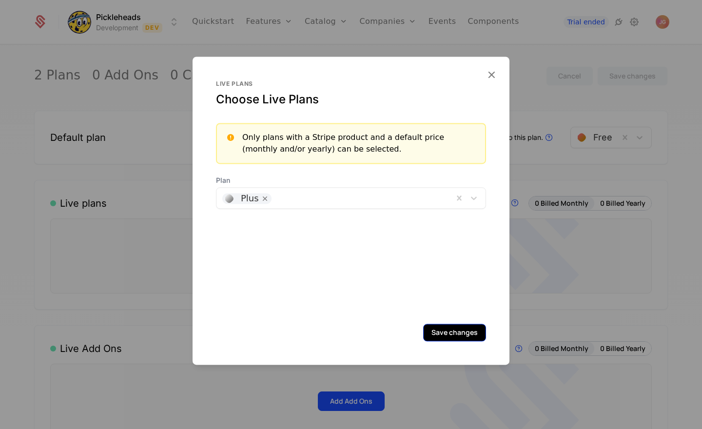
click at [448, 336] on button "Save changes" at bounding box center [454, 333] width 63 height 18
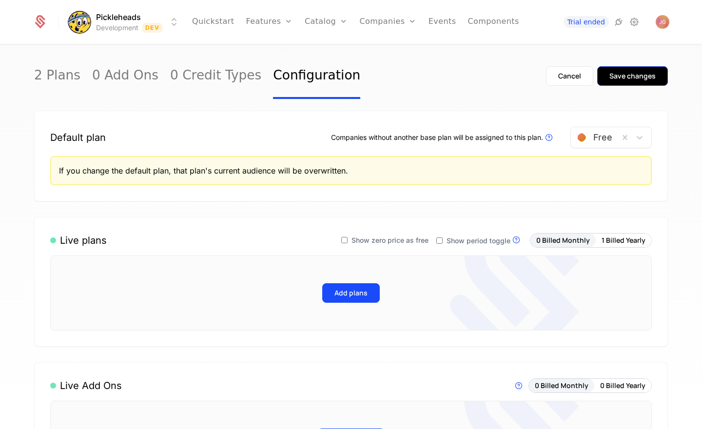
click at [636, 73] on div "Save changes" at bounding box center [633, 76] width 46 height 10
click at [193, 129] on div "Default plan Companies without another base plan will be assigned to this plan.…" at bounding box center [351, 137] width 602 height 21
click at [642, 243] on button "1 Billed Yearly" at bounding box center [624, 241] width 56 height 14
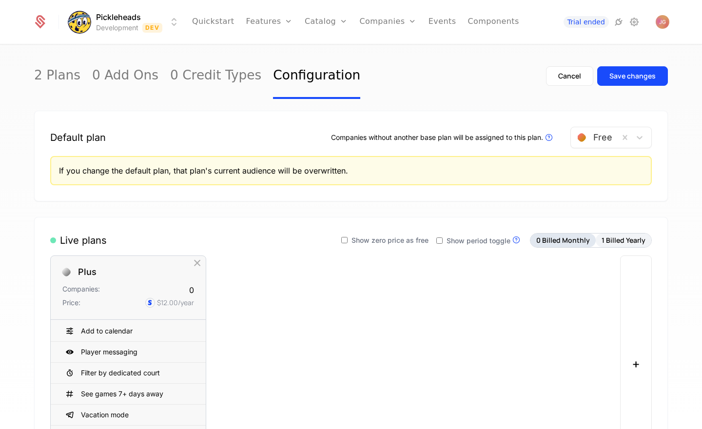
click at [569, 243] on button "0 Billed Monthly" at bounding box center [563, 241] width 65 height 14
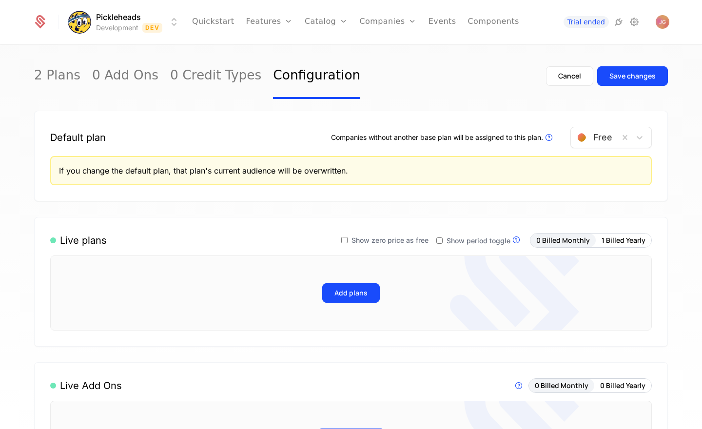
click at [270, 217] on div "Live plans Show zero price as free Show period toggle Live Plans are visible in…" at bounding box center [351, 282] width 634 height 130
click at [390, 48] on link "Companies" at bounding box center [394, 54] width 45 height 12
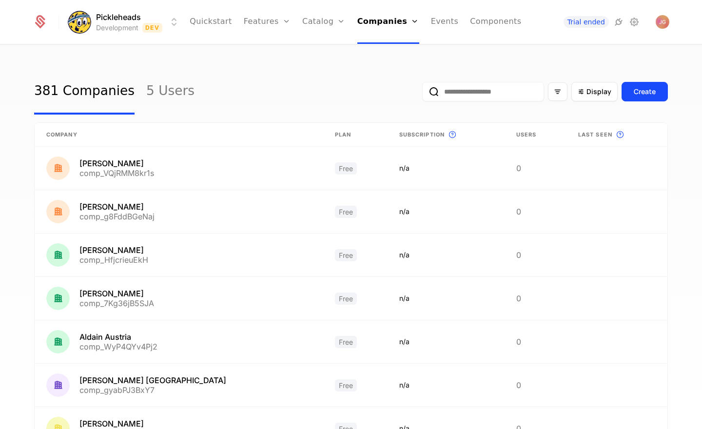
click at [477, 95] on input "email" at bounding box center [483, 92] width 122 height 20
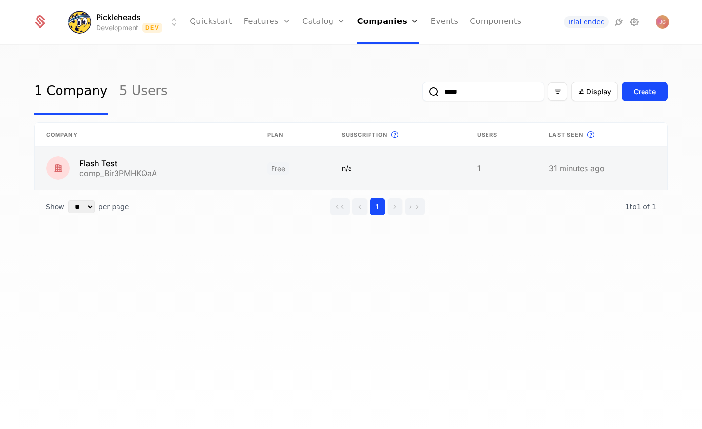
type input "*****"
click at [167, 161] on link at bounding box center [145, 168] width 221 height 43
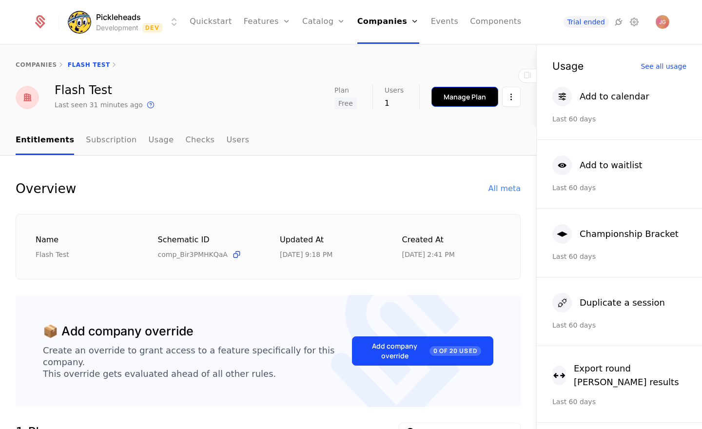
click at [481, 100] on div "Manage Plan" at bounding box center [465, 97] width 42 height 10
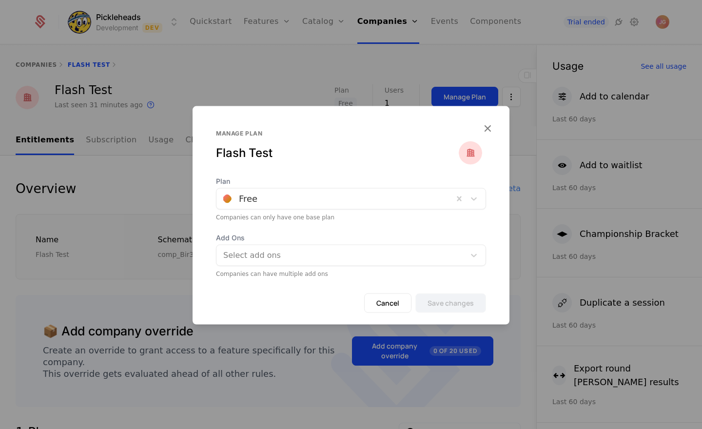
click at [318, 191] on div "Free" at bounding box center [335, 199] width 237 height 18
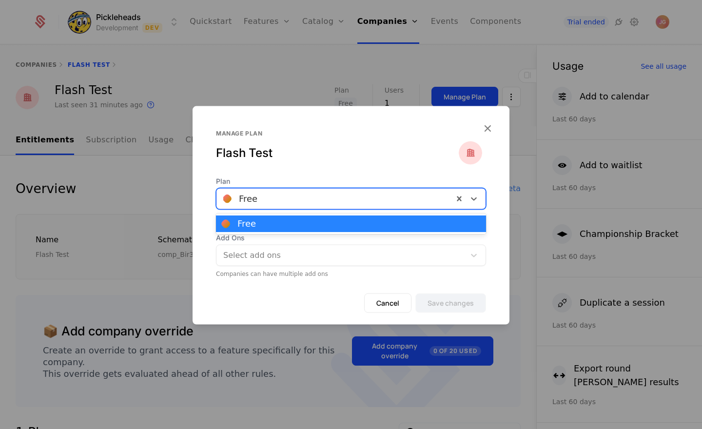
click at [292, 161] on div "Manage plan Flash Test" at bounding box center [351, 153] width 270 height 47
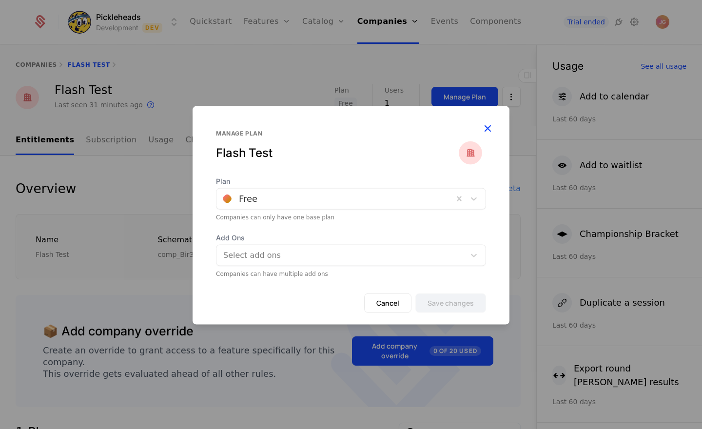
click at [489, 130] on icon "button" at bounding box center [487, 128] width 13 height 13
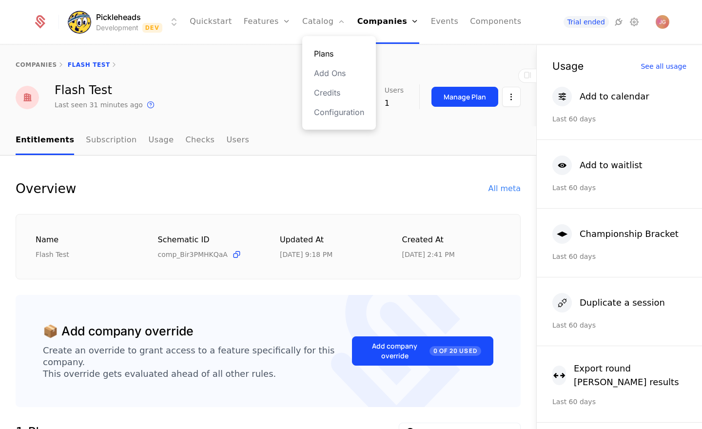
click at [332, 55] on link "Plans" at bounding box center [339, 54] width 50 height 12
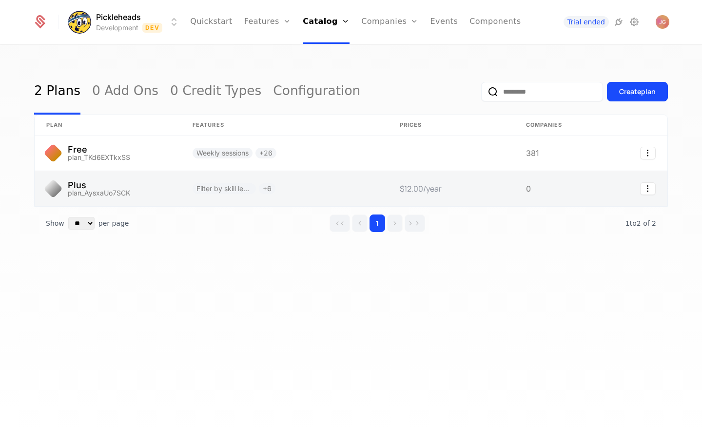
click at [129, 189] on link at bounding box center [108, 188] width 146 height 35
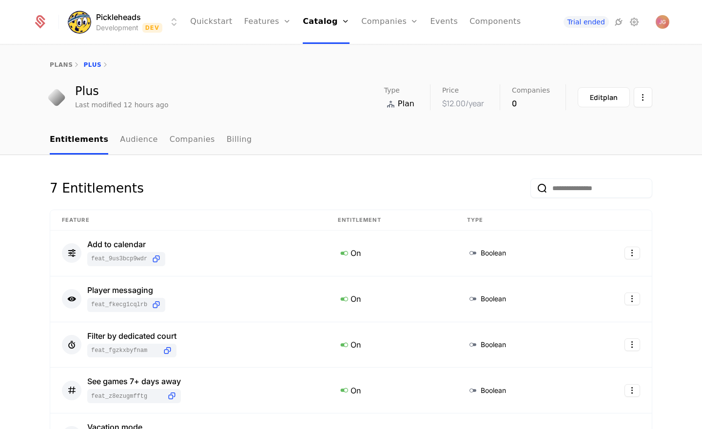
click at [212, 141] on ul "Entitlements Audience Companies Billing" at bounding box center [151, 140] width 202 height 29
click at [194, 141] on link "Companies" at bounding box center [192, 140] width 45 height 29
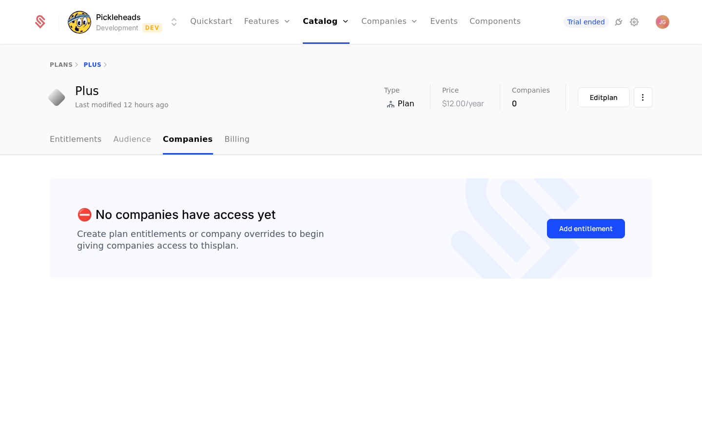
click at [125, 144] on link "Audience" at bounding box center [133, 140] width 38 height 29
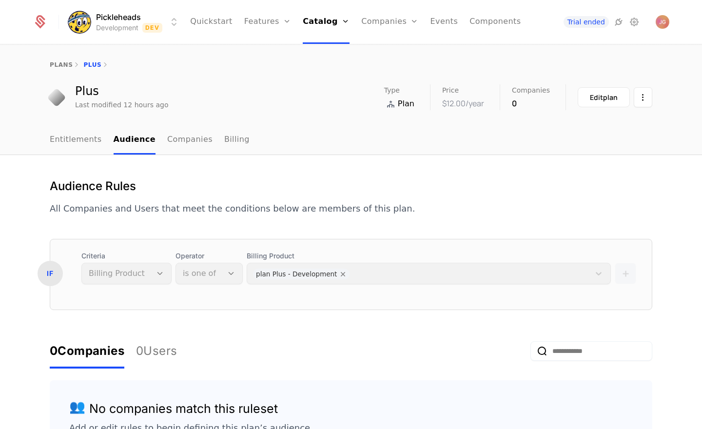
click at [623, 271] on div "+" at bounding box center [625, 267] width 21 height 33
drag, startPoint x: 623, startPoint y: 271, endPoint x: 609, endPoint y: 273, distance: 14.8
click at [623, 271] on div "+" at bounding box center [625, 267] width 21 height 33
click at [596, 275] on div "Billing Product plan Plus - Development" at bounding box center [429, 267] width 364 height 33
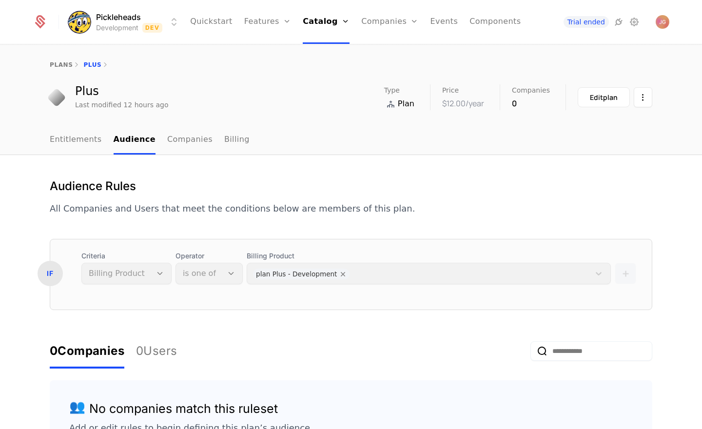
click at [601, 275] on div "Billing Product plan Plus - Development" at bounding box center [429, 267] width 364 height 33
click at [521, 235] on div "Audience Rules All Companies and Users that meet the conditions below are membe…" at bounding box center [351, 328] width 603 height 299
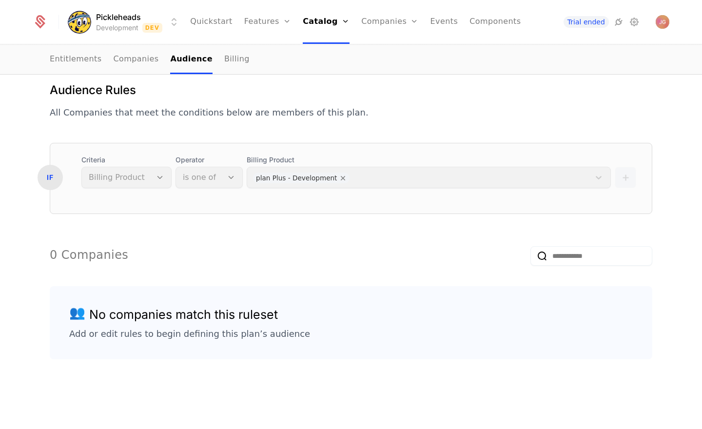
scroll to position [72, 0]
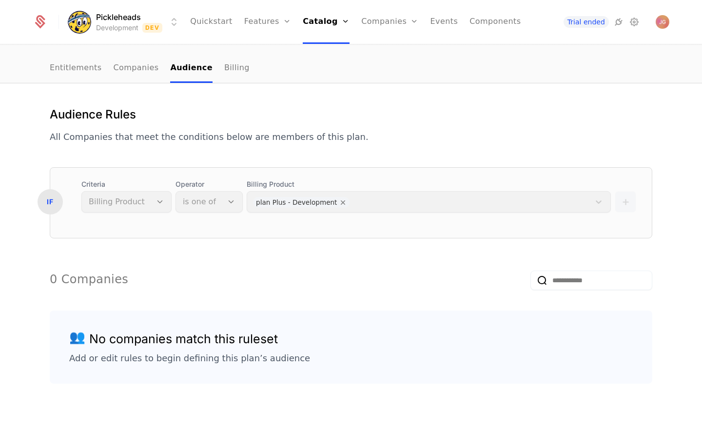
click at [279, 203] on div "Billing Product plan Plus - Development" at bounding box center [429, 195] width 364 height 33
click at [264, 203] on div "Billing Product plan Plus - Development" at bounding box center [429, 195] width 364 height 33
click at [316, 202] on div "Billing Product plan Plus - Development" at bounding box center [429, 195] width 364 height 33
click at [636, 203] on div "+" at bounding box center [625, 195] width 21 height 33
click at [619, 204] on div "+" at bounding box center [625, 195] width 21 height 33
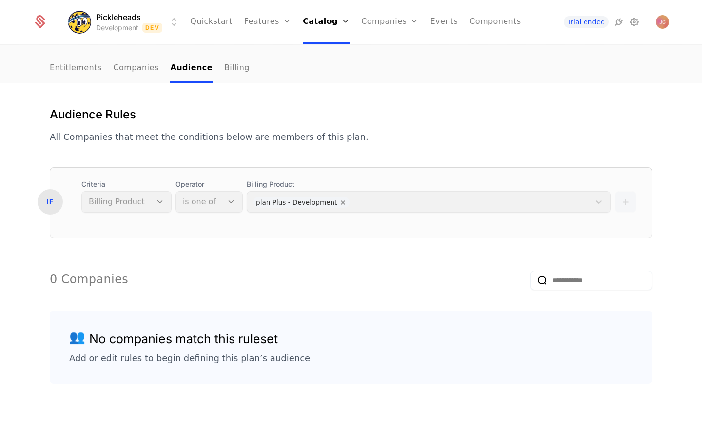
scroll to position [0, 0]
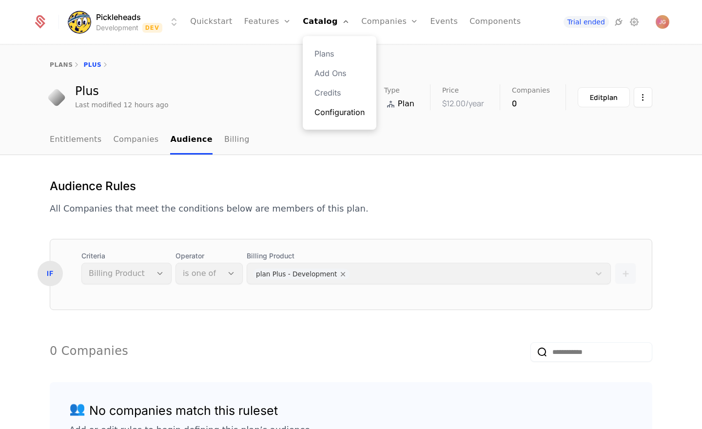
click at [339, 112] on link "Configuration" at bounding box center [340, 112] width 50 height 12
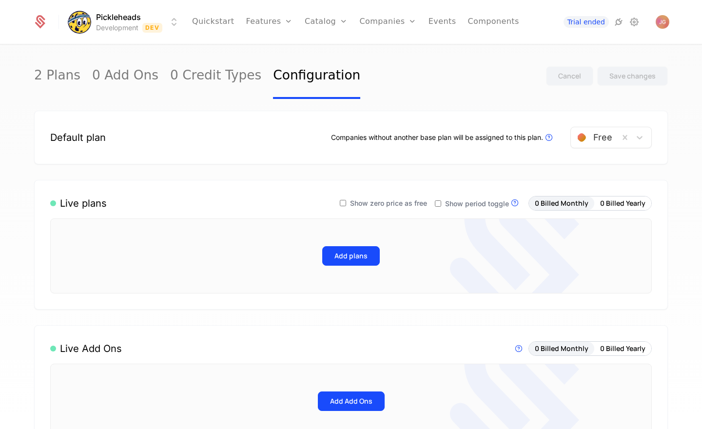
click at [442, 202] on icon at bounding box center [439, 204] width 8 height 8
click at [628, 81] on button "Save changes" at bounding box center [633, 76] width 71 height 20
click at [359, 252] on button "Add plans" at bounding box center [351, 256] width 58 height 20
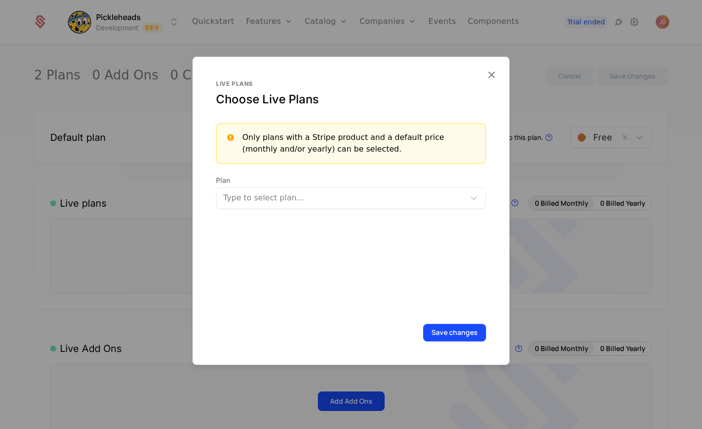
click at [320, 192] on div at bounding box center [341, 198] width 235 height 14
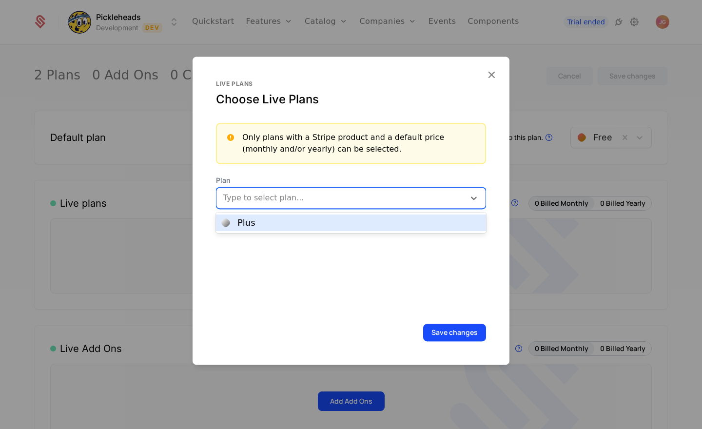
drag, startPoint x: 312, startPoint y: 222, endPoint x: 326, endPoint y: 226, distance: 14.7
click at [312, 222] on div "Plus" at bounding box center [351, 223] width 259 height 9
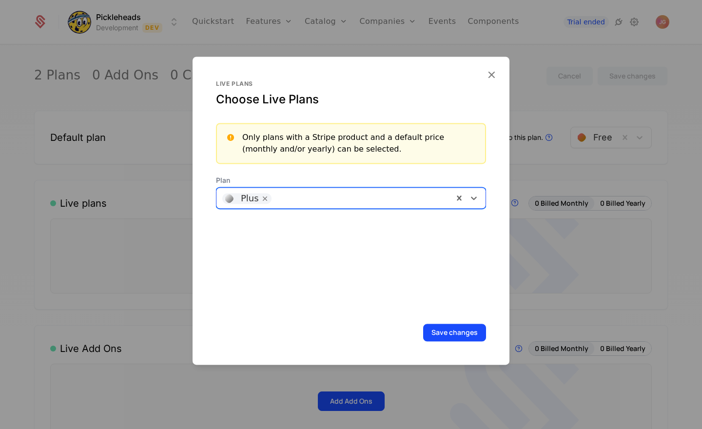
click at [459, 334] on button "Save changes" at bounding box center [454, 333] width 63 height 18
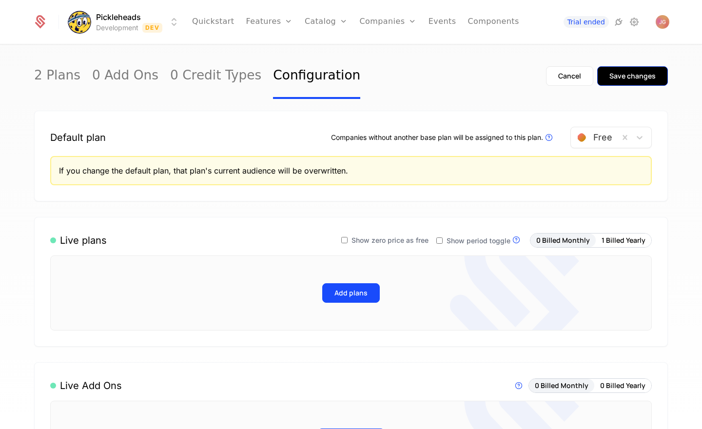
click at [637, 73] on div "Save changes" at bounding box center [633, 76] width 46 height 10
click at [621, 237] on button "1 Billed Yearly" at bounding box center [624, 241] width 56 height 14
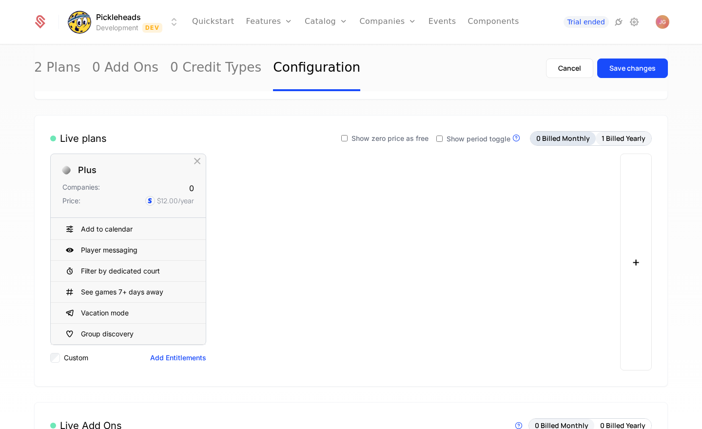
scroll to position [108, 0]
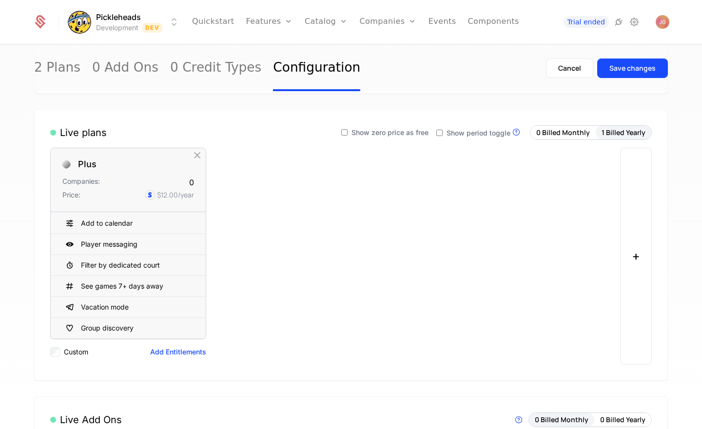
click at [446, 133] on label "Show period toggle" at bounding box center [474, 133] width 74 height 7
click at [251, 125] on div "Live plans Show zero price as free Show period toggle Live Plans are visible in…" at bounding box center [351, 132] width 602 height 15
click at [623, 74] on button "Save changes" at bounding box center [633, 69] width 71 height 20
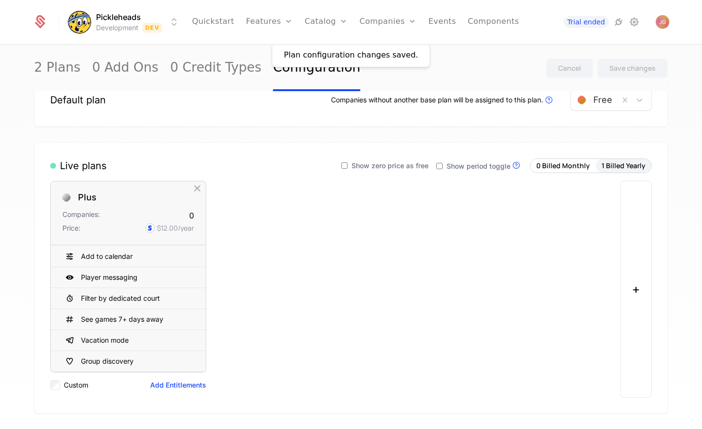
scroll to position [0, 0]
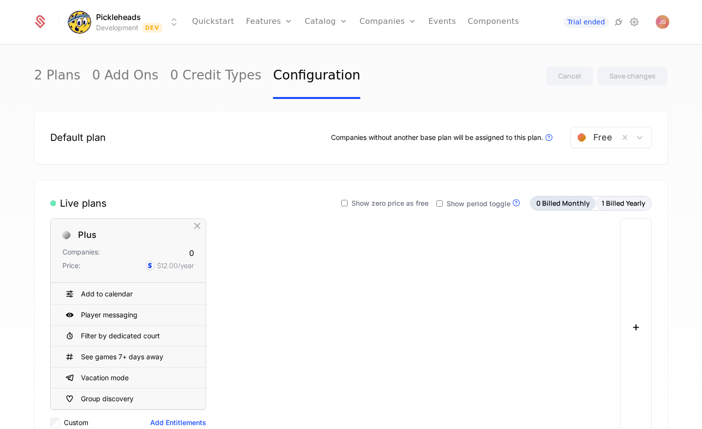
drag, startPoint x: 576, startPoint y: 206, endPoint x: 591, endPoint y: 205, distance: 15.6
click at [576, 206] on button "0 Billed Monthly" at bounding box center [563, 204] width 65 height 14
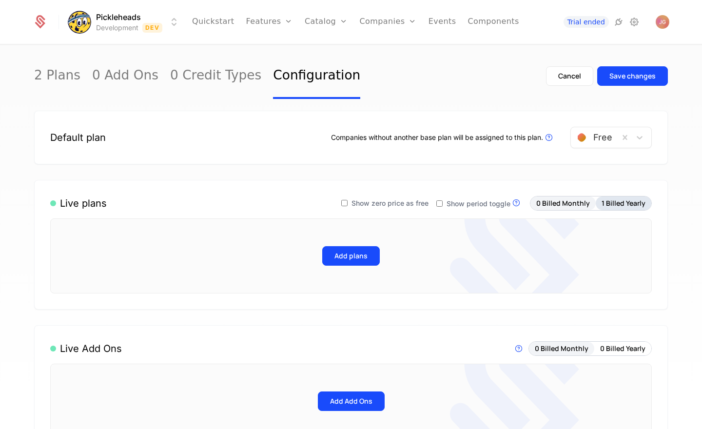
click at [618, 203] on button "1 Billed Yearly" at bounding box center [624, 204] width 56 height 14
click at [337, 60] on div "Plans Add Ons Credits Configuration" at bounding box center [342, 83] width 74 height 94
click at [336, 56] on link "Plans" at bounding box center [342, 54] width 50 height 12
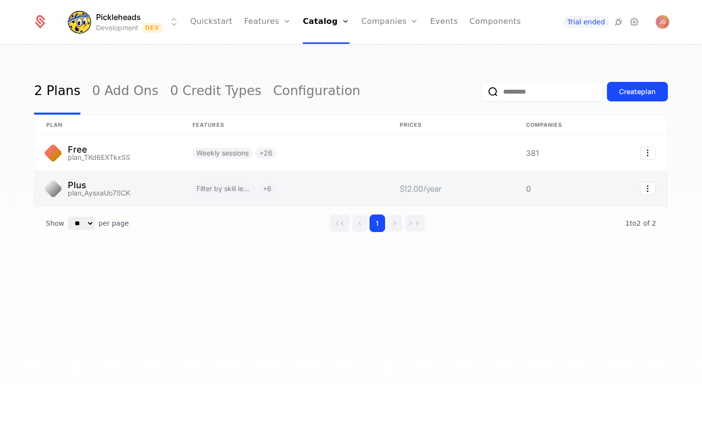
click at [140, 186] on link at bounding box center [108, 188] width 146 height 35
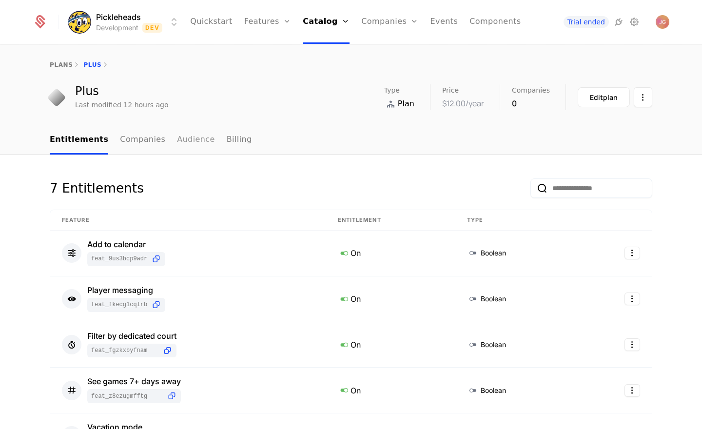
click at [190, 141] on link "Audience" at bounding box center [196, 140] width 38 height 29
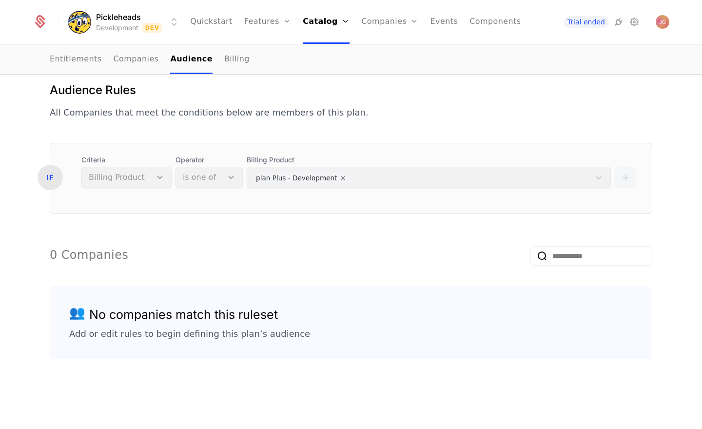
scroll to position [97, 0]
click at [626, 176] on div "+" at bounding box center [625, 171] width 21 height 33
click at [551, 254] on input "email" at bounding box center [592, 256] width 122 height 20
type input "*****"
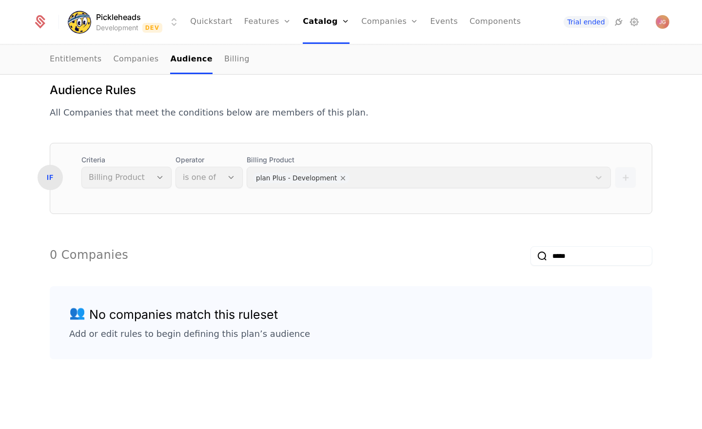
click at [326, 261] on div "0 Companies *****" at bounding box center [351, 256] width 603 height 37
click at [52, 180] on div "IF" at bounding box center [50, 177] width 25 height 25
click at [105, 178] on div "Criteria Billing Product" at bounding box center [126, 171] width 90 height 33
click at [229, 179] on div "Operator is one of" at bounding box center [209, 171] width 67 height 33
click at [304, 176] on div "Billing Product plan Plus - Development" at bounding box center [429, 171] width 364 height 33
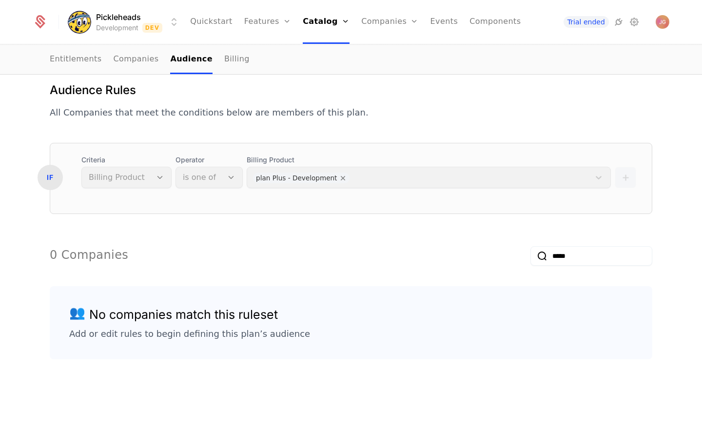
click at [624, 176] on div "+" at bounding box center [625, 171] width 21 height 33
drag, startPoint x: 624, startPoint y: 176, endPoint x: 601, endPoint y: 175, distance: 22.9
click at [622, 175] on div "+" at bounding box center [625, 171] width 21 height 33
drag, startPoint x: 224, startPoint y: 251, endPoint x: 212, endPoint y: 261, distance: 15.9
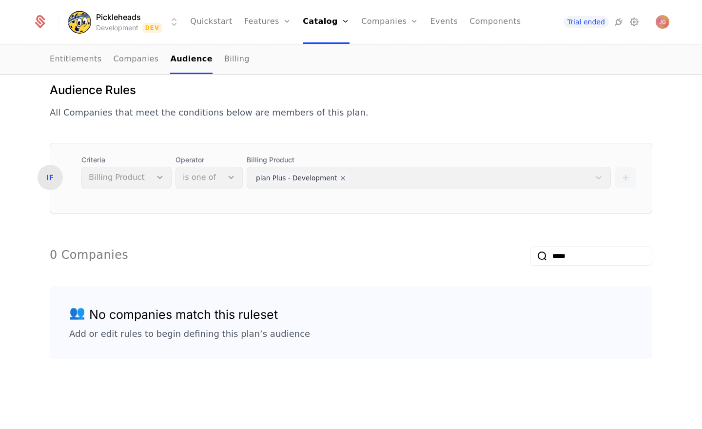
click at [224, 251] on div "0 Companies *****" at bounding box center [351, 256] width 603 height 37
click at [120, 52] on link "Companies" at bounding box center [136, 59] width 45 height 29
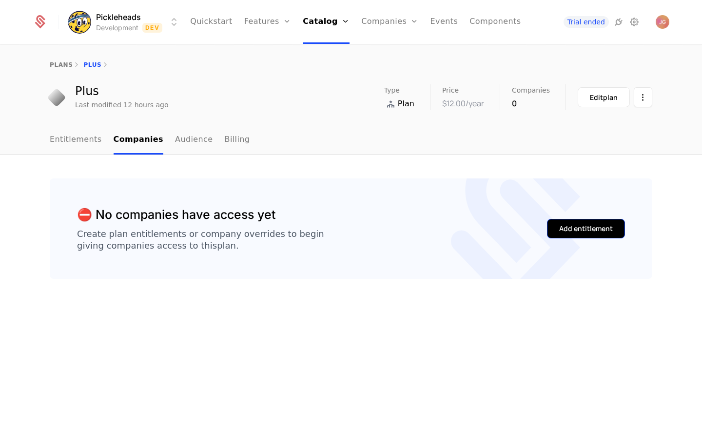
click at [573, 232] on div "Add entitlement" at bounding box center [586, 229] width 54 height 10
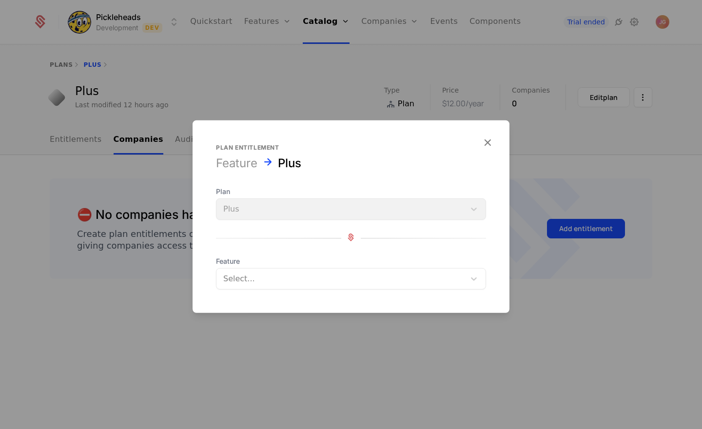
click at [243, 272] on div at bounding box center [340, 279] width 235 height 14
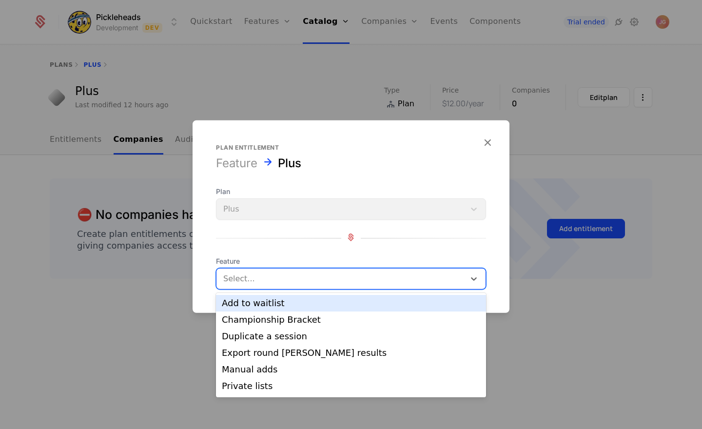
click at [239, 250] on div "Plan Plus Feature Add to waitlist, 1 of 21. 21 results available. Use Up and Do…" at bounding box center [351, 238] width 270 height 103
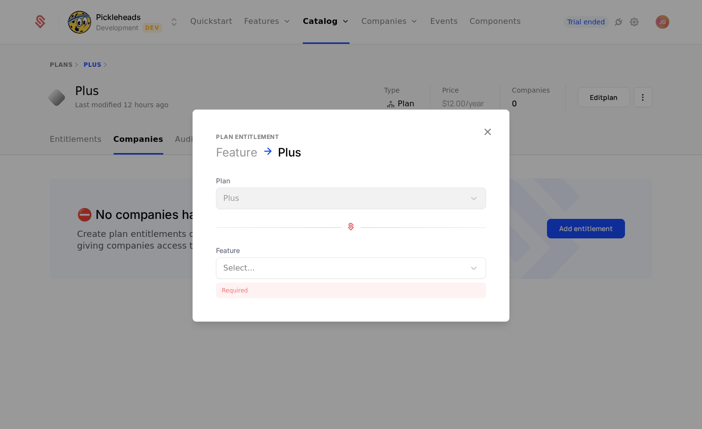
click at [293, 192] on div "Plan Plus" at bounding box center [351, 192] width 270 height 33
click at [327, 157] on div "Feature Plus" at bounding box center [351, 153] width 270 height 16
click at [485, 134] on icon "button" at bounding box center [487, 131] width 13 height 13
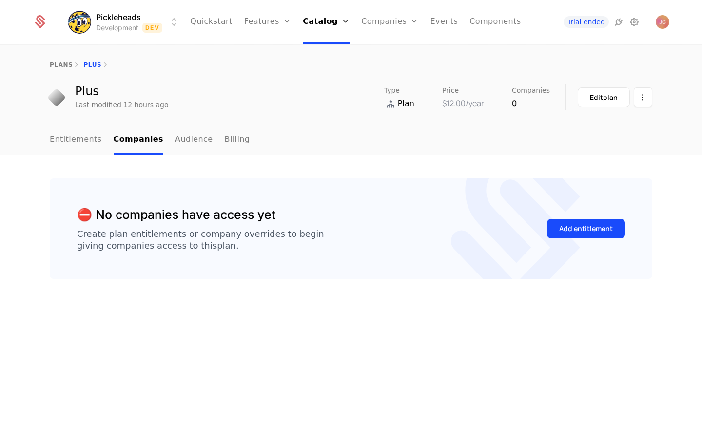
click at [203, 231] on div "Create plan entitlements or company overrides to begin giving companies access …" at bounding box center [200, 239] width 247 height 23
click at [79, 144] on link "Entitlements" at bounding box center [76, 140] width 52 height 29
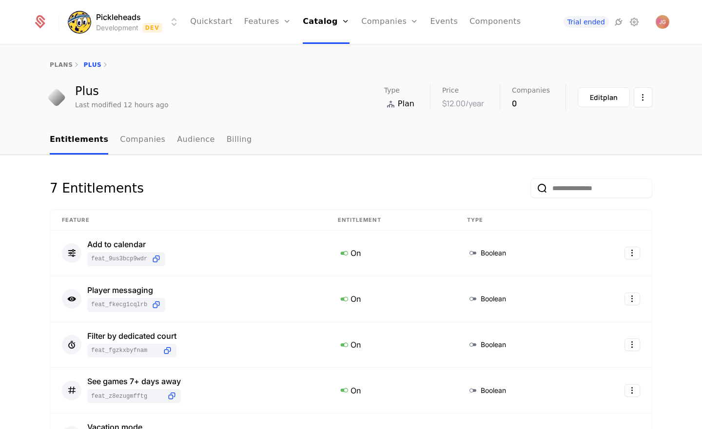
click at [203, 138] on ul "Entitlements Companies Audience Billing" at bounding box center [151, 140] width 202 height 29
click at [193, 140] on link "Audience" at bounding box center [196, 140] width 38 height 29
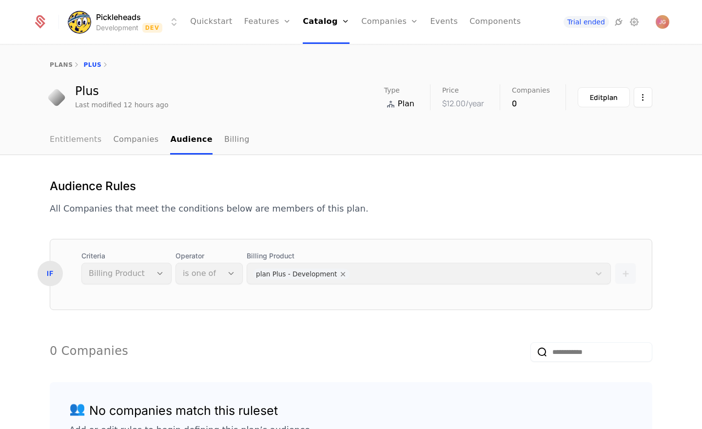
click at [87, 141] on link "Entitlements" at bounding box center [76, 140] width 52 height 29
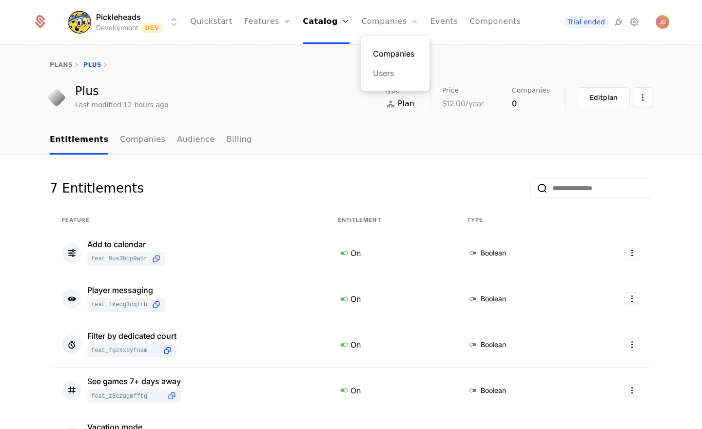
click at [388, 48] on link "Companies" at bounding box center [395, 54] width 45 height 12
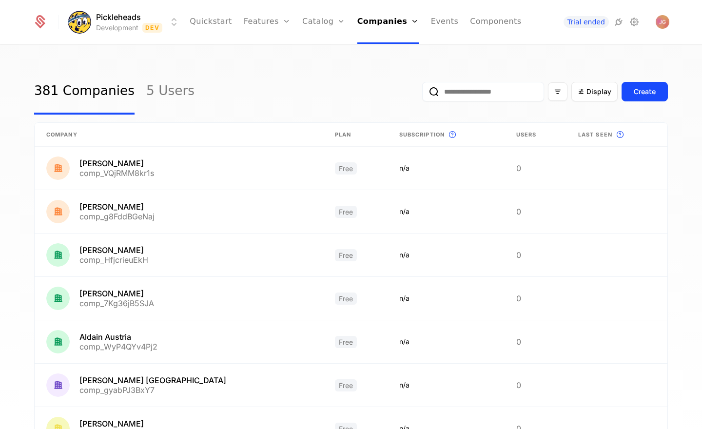
click at [472, 100] on input "email" at bounding box center [483, 92] width 122 height 20
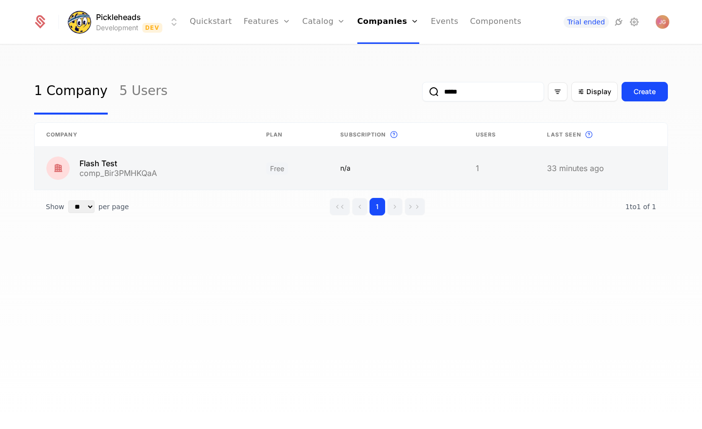
type input "*****"
click at [160, 164] on link at bounding box center [145, 168] width 220 height 43
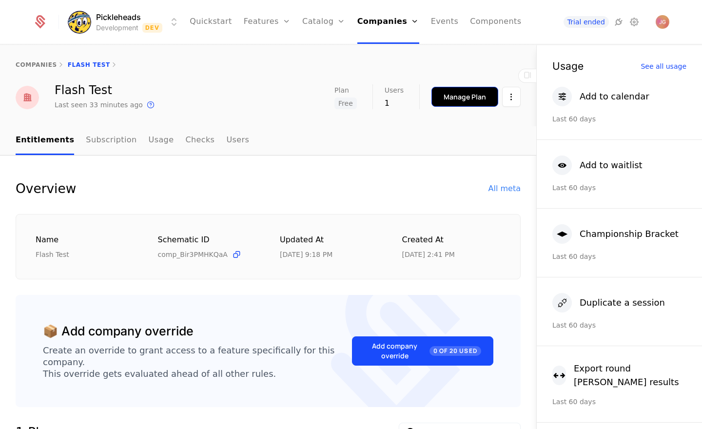
click at [461, 93] on div "Manage Plan" at bounding box center [465, 97] width 42 height 10
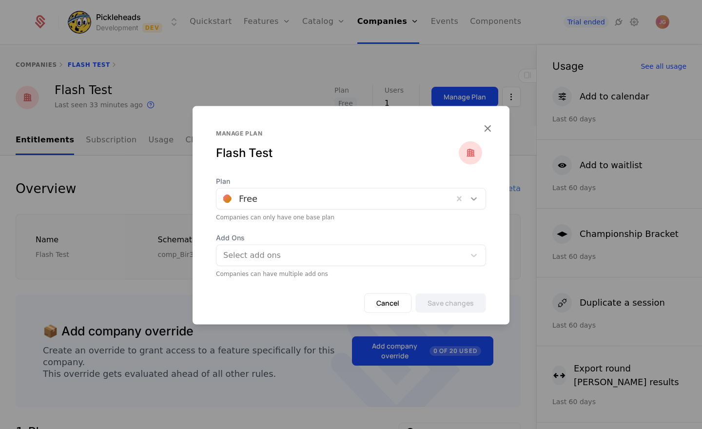
click at [473, 196] on icon at bounding box center [474, 199] width 10 height 10
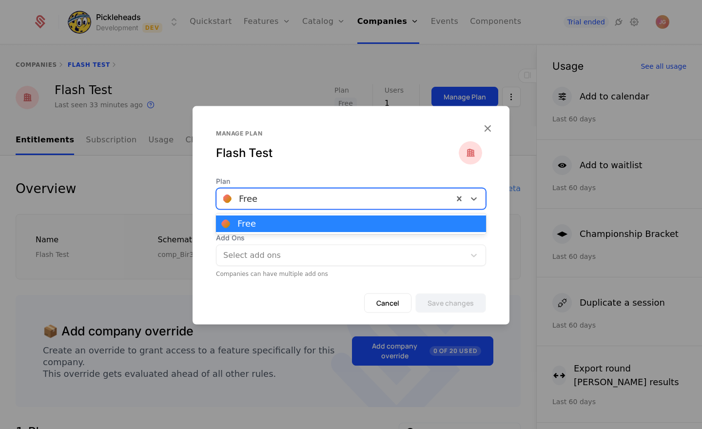
click at [283, 161] on div "Manage plan Flash Test" at bounding box center [351, 153] width 270 height 47
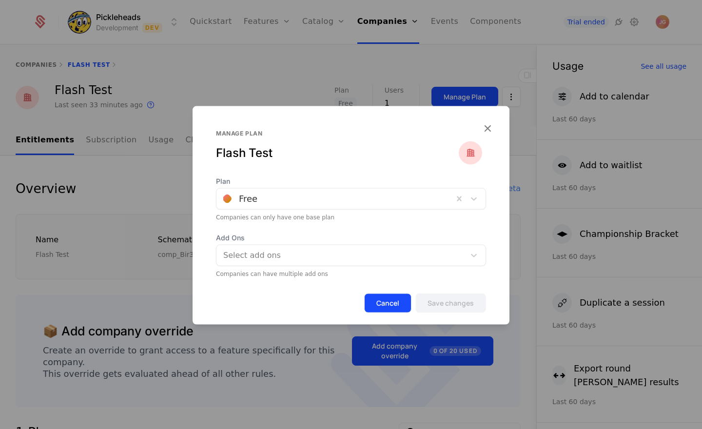
click at [385, 301] on button "Cancel" at bounding box center [387, 304] width 47 height 20
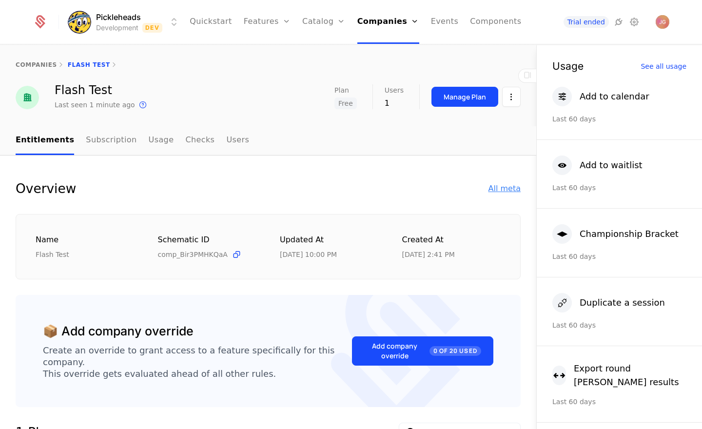
click at [515, 189] on div "All meta" at bounding box center [505, 189] width 32 height 12
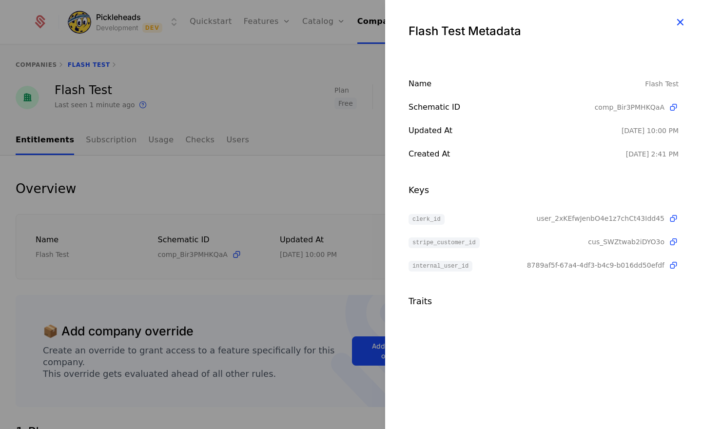
click at [685, 19] on icon "button" at bounding box center [680, 22] width 13 height 13
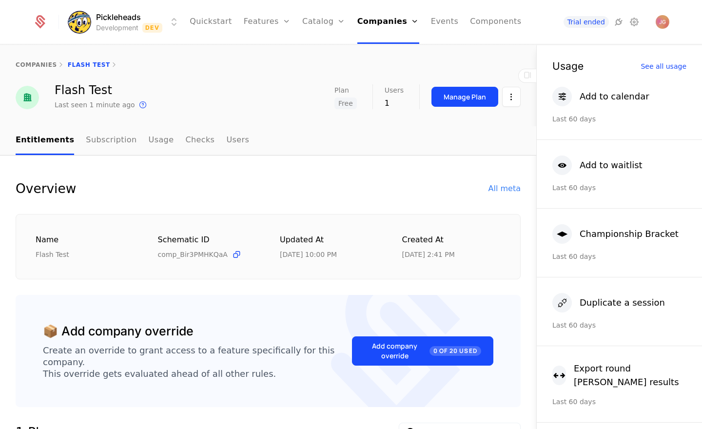
click at [389, 199] on div "Overview All meta Name Flash Test Schematic ID comp_Bir3PMHKQaA Updated at 9/10…" at bounding box center [268, 229] width 505 height 100
click at [463, 101] on div "Manage Plan" at bounding box center [465, 97] width 42 height 10
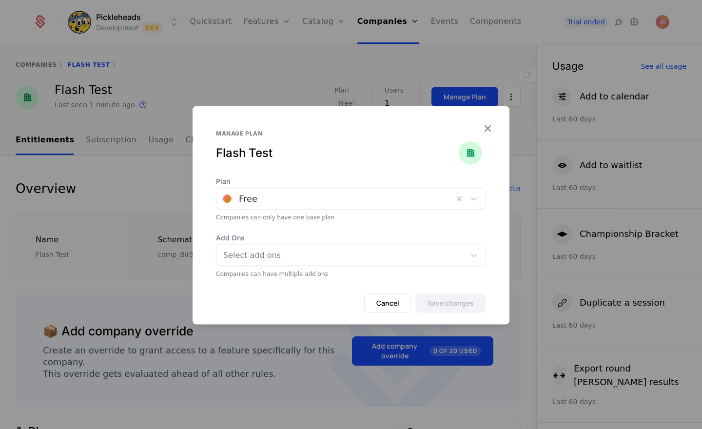
click at [271, 192] on div at bounding box center [334, 199] width 223 height 14
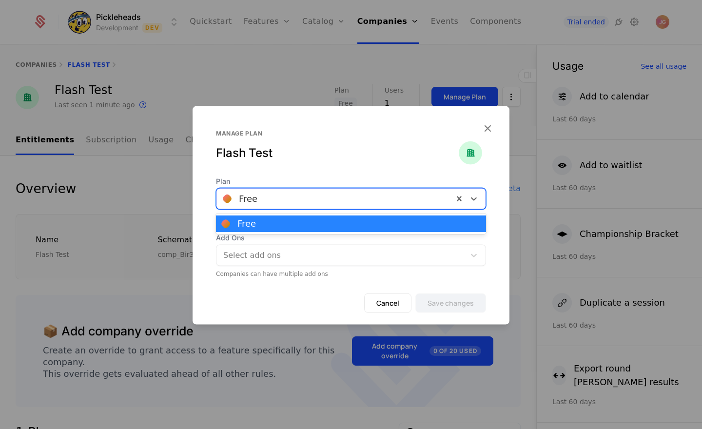
click at [279, 151] on div "Flash Test" at bounding box center [337, 153] width 243 height 16
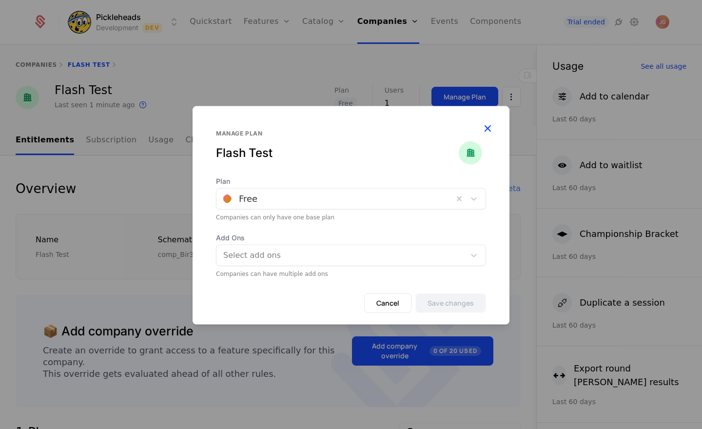
click at [492, 131] on icon "button" at bounding box center [487, 128] width 13 height 13
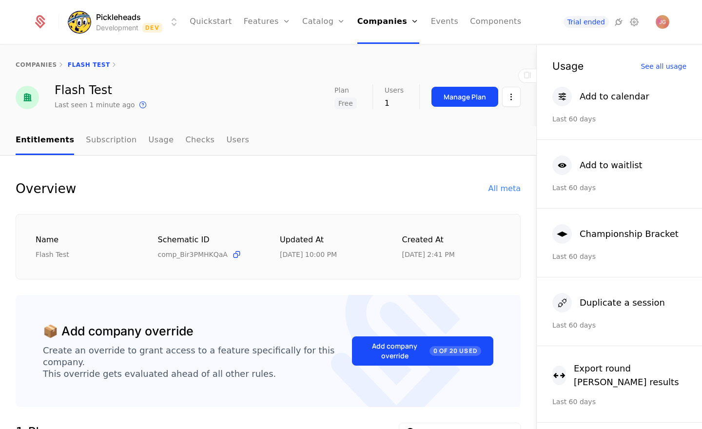
click at [391, 141] on nav "Entitlements Subscription Usage Checks Users" at bounding box center [268, 140] width 505 height 29
click at [518, 101] on html "Pickleheads Development Dev Quickstart Features Features Flags Catalog Plans Ad…" at bounding box center [351, 214] width 702 height 429
click at [457, 196] on html "Pickleheads Development Dev Quickstart Features Features Flags Catalog Plans Ad…" at bounding box center [351, 214] width 702 height 429
click at [496, 191] on div "All meta" at bounding box center [505, 189] width 32 height 12
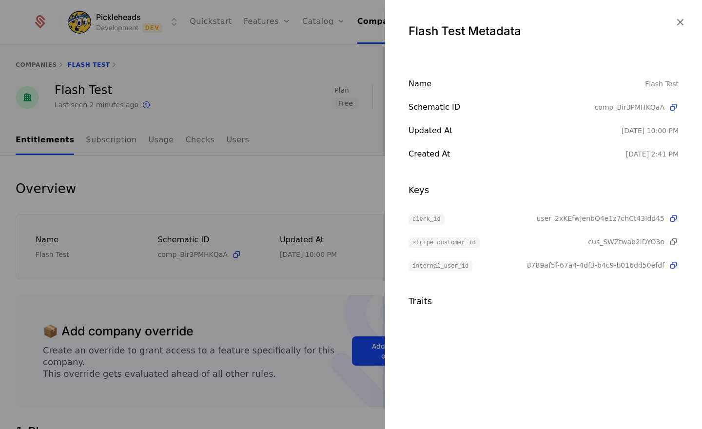
click at [674, 240] on icon at bounding box center [674, 242] width 10 height 10
click at [452, 166] on div "Name Flash Test Schematic ID comp_Bir3PMHKQaA Updated at 9/10/25, 10:00 PM Crea…" at bounding box center [543, 193] width 317 height 230
click at [686, 22] on icon "button" at bounding box center [680, 22] width 13 height 13
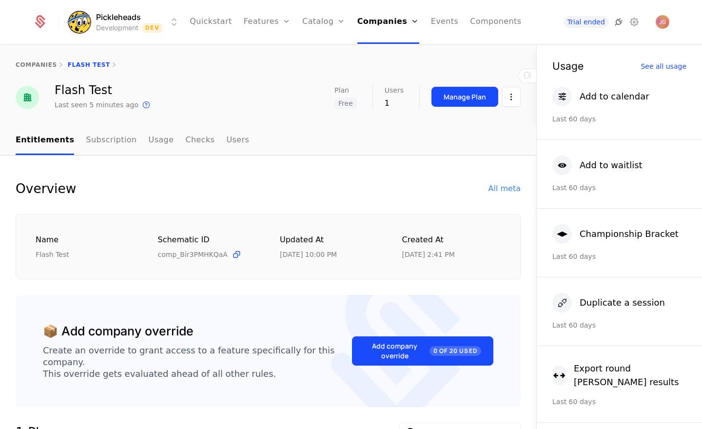
click at [616, 21] on icon at bounding box center [619, 22] width 12 height 12
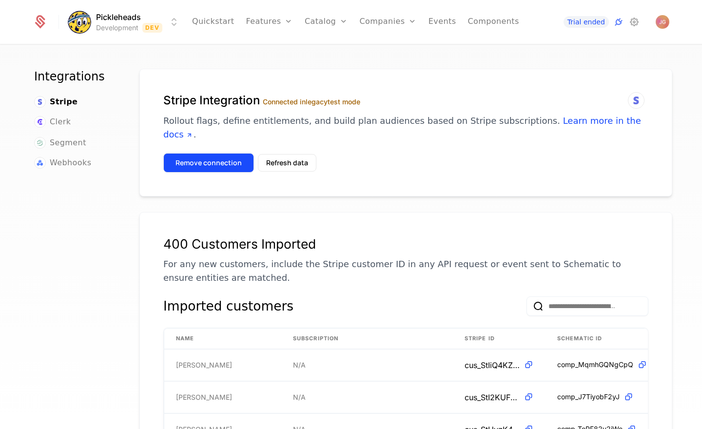
click at [239, 153] on button "Remove connection" at bounding box center [208, 163] width 91 height 20
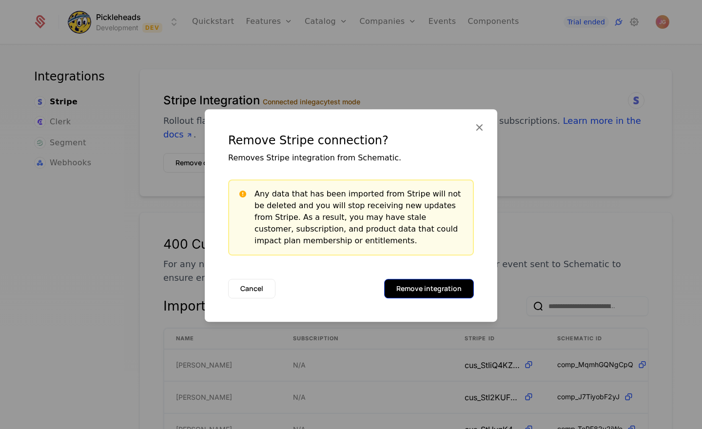
click at [447, 287] on button "Remove integration" at bounding box center [429, 289] width 90 height 20
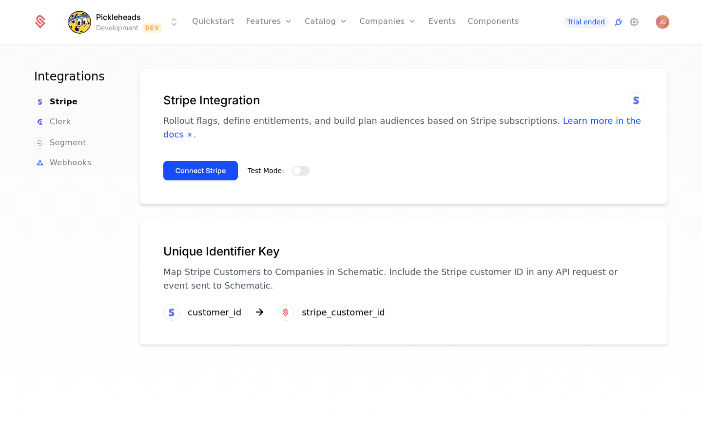
click at [304, 166] on button "Test Mode:" at bounding box center [301, 171] width 18 height 10
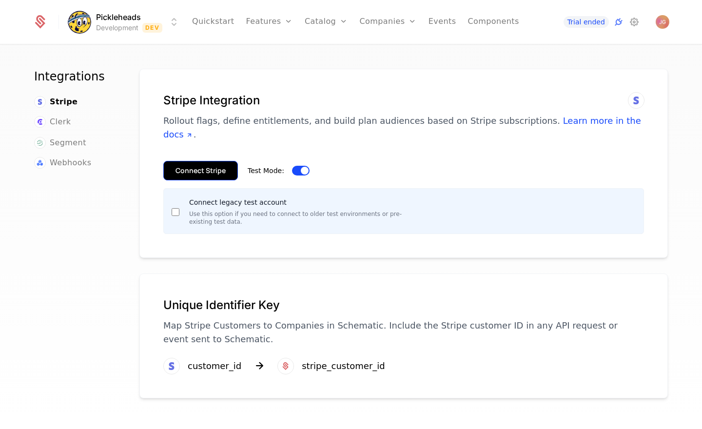
click at [204, 161] on button "Connect Stripe" at bounding box center [200, 171] width 75 height 20
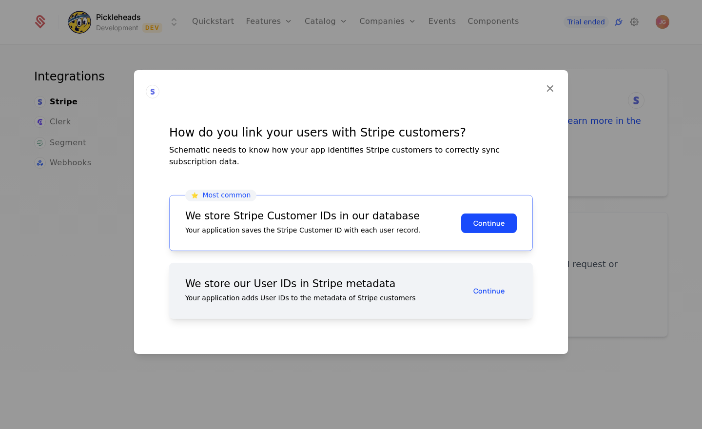
click at [291, 282] on div "We store our User IDs in Stripe metadata" at bounding box center [323, 284] width 276 height 10
click at [473, 283] on button "Continue" at bounding box center [489, 291] width 56 height 20
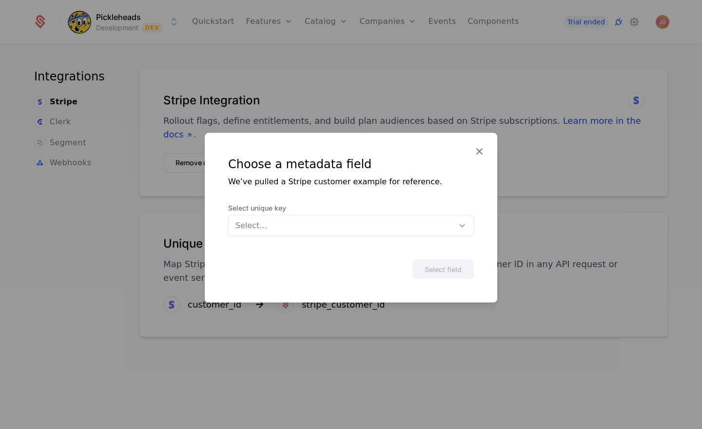
click at [277, 226] on div at bounding box center [342, 226] width 212 height 14
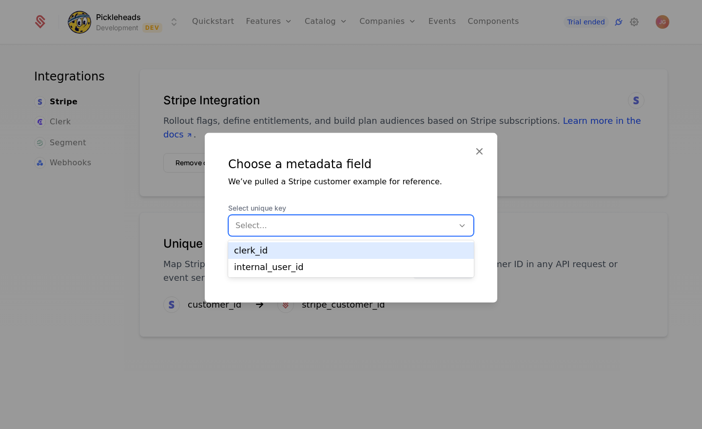
click at [277, 254] on div "clerk_id" at bounding box center [351, 250] width 234 height 9
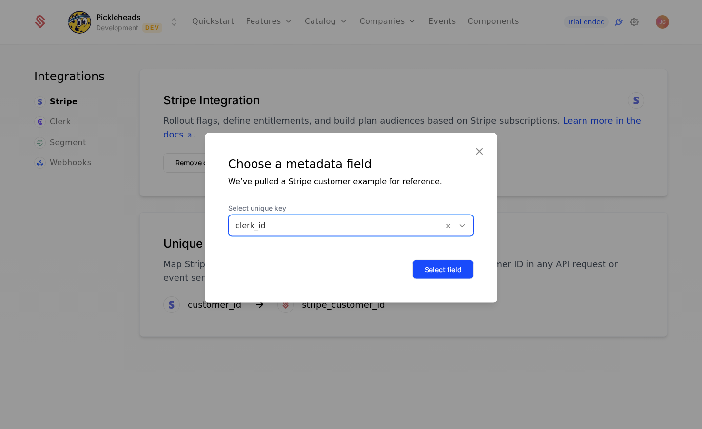
click at [413, 268] on button "Select field" at bounding box center [443, 270] width 61 height 20
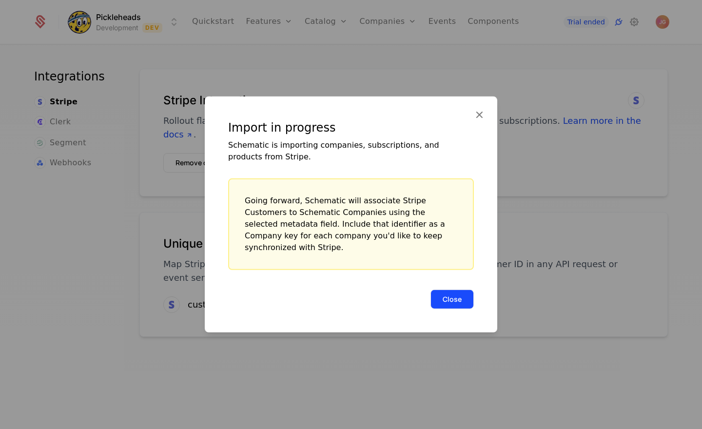
click at [461, 290] on button "Close" at bounding box center [452, 300] width 43 height 20
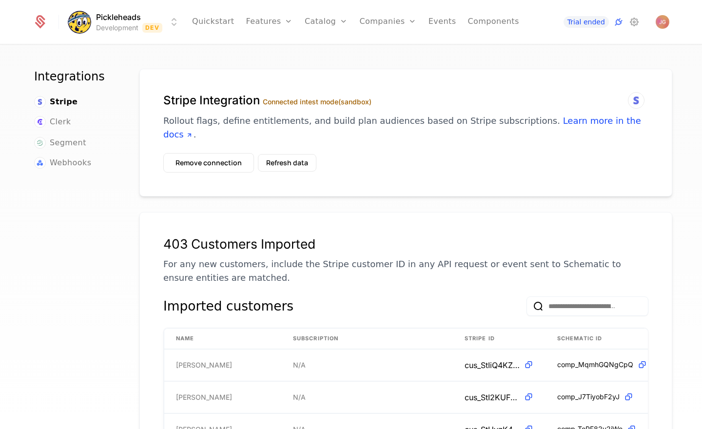
click at [409, 126] on p "Rollout flags, define entitlements, and build plan audiences based on Stripe su…" at bounding box center [405, 127] width 485 height 27
click at [396, 50] on link "Companies" at bounding box center [394, 54] width 45 height 12
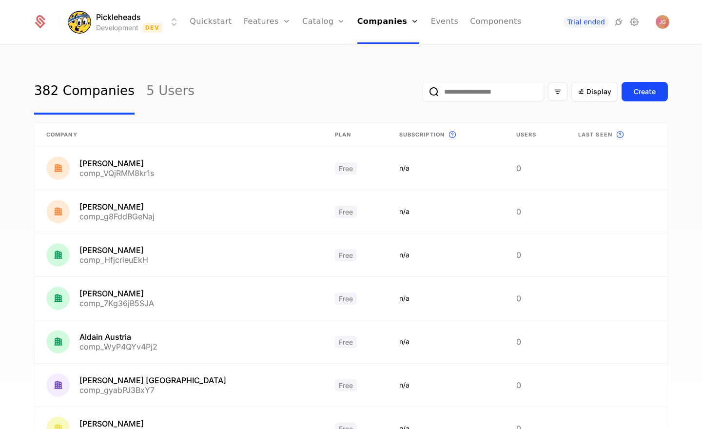
click at [478, 95] on input "email" at bounding box center [483, 92] width 122 height 20
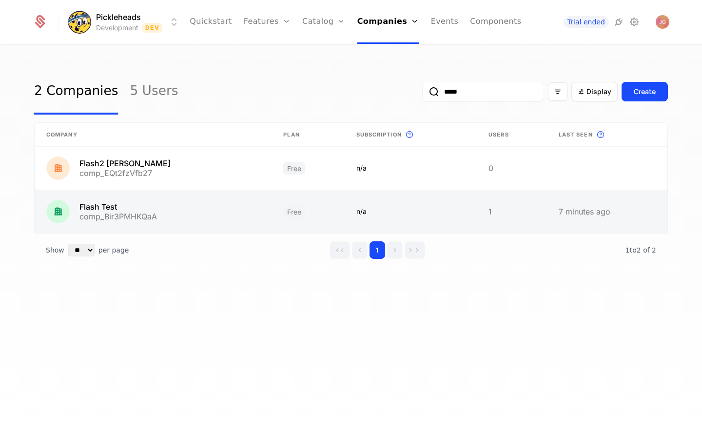
type input "*****"
click at [155, 212] on link at bounding box center [153, 211] width 237 height 43
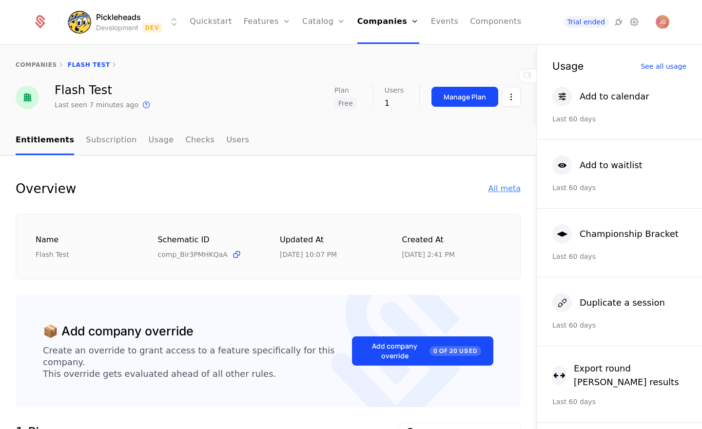
click at [516, 185] on div "All meta" at bounding box center [505, 189] width 32 height 12
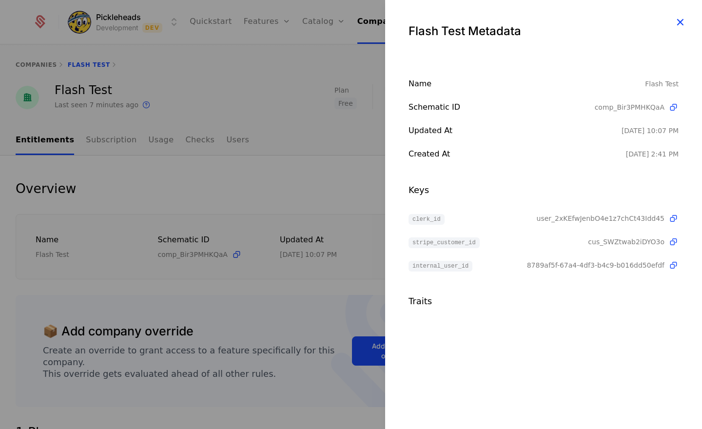
click at [682, 23] on icon "button" at bounding box center [680, 22] width 13 height 13
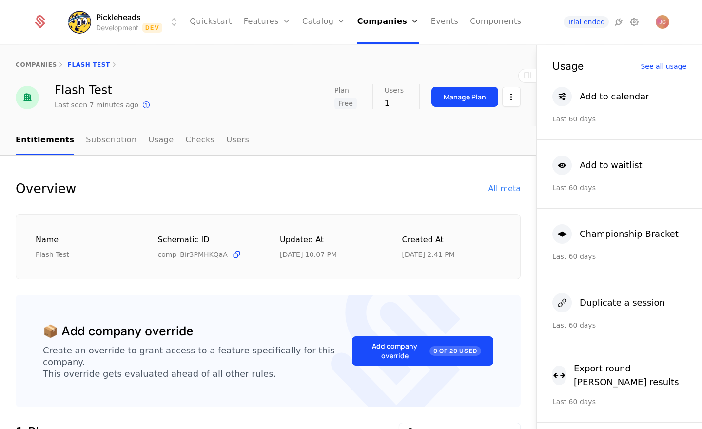
click at [463, 96] on div "Manage Plan" at bounding box center [465, 97] width 42 height 10
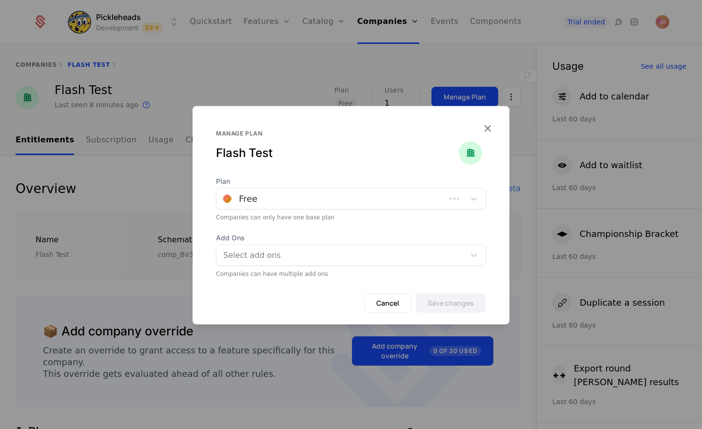
click at [300, 206] on div "Free" at bounding box center [331, 199] width 229 height 18
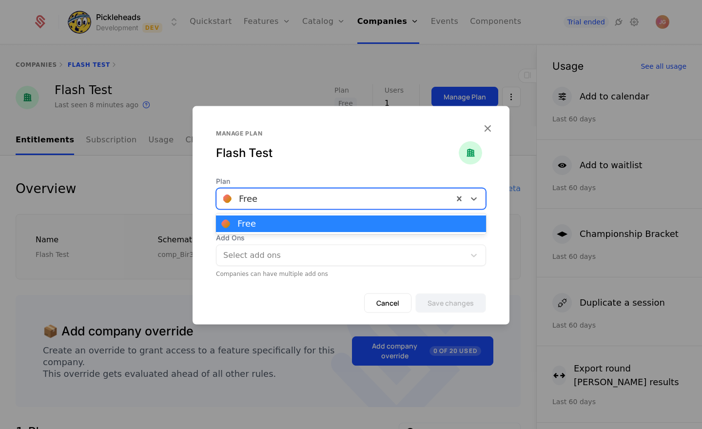
click at [210, 236] on div "Plan [object Object], 1 of 1. 1 result available. Use Up and Down to choose opt…" at bounding box center [351, 227] width 317 height 101
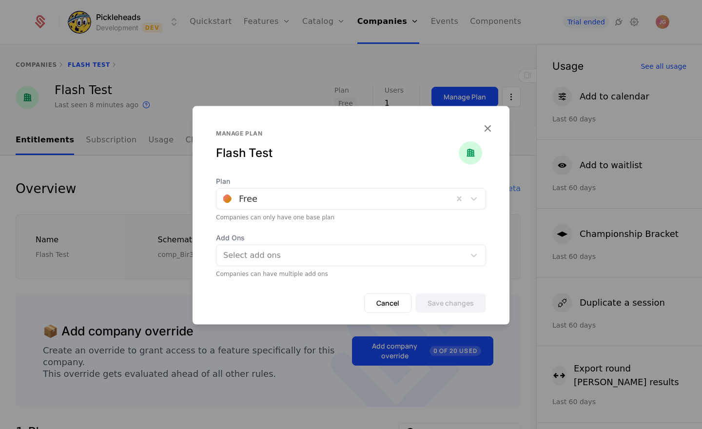
click at [211, 216] on div "Plan Free Companies can only have one base plan Add Ons Select add ons Companie…" at bounding box center [351, 227] width 317 height 101
click at [403, 310] on button "Cancel" at bounding box center [387, 304] width 47 height 20
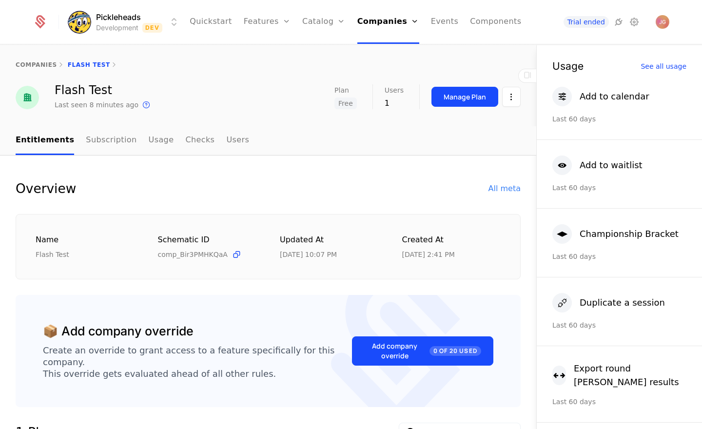
click at [93, 187] on div "Overview All meta" at bounding box center [268, 189] width 505 height 20
click at [185, 141] on link "Checks" at bounding box center [199, 140] width 29 height 29
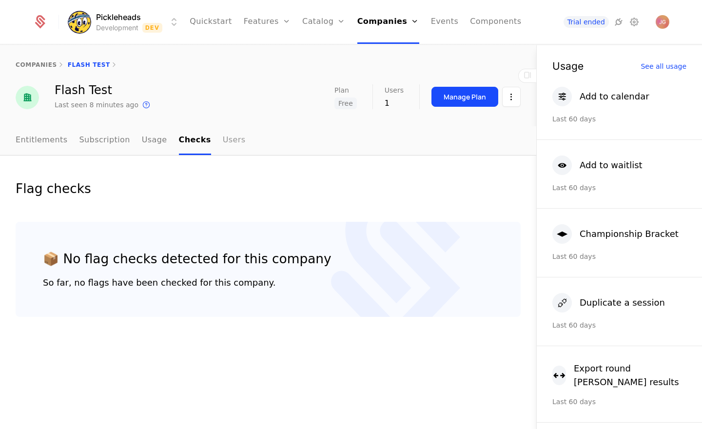
click at [223, 142] on link "Users" at bounding box center [234, 140] width 23 height 29
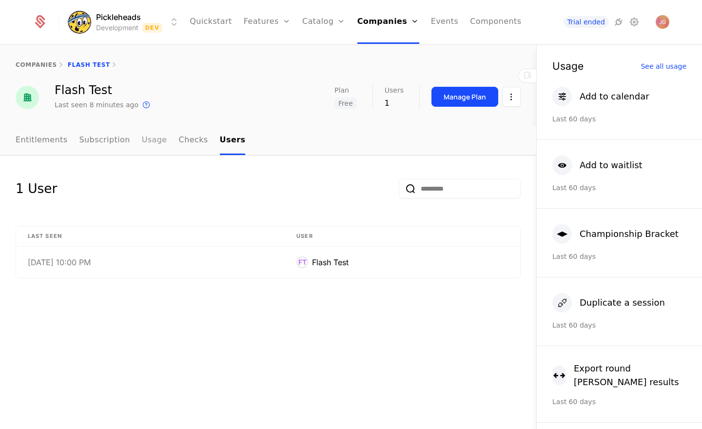
click at [148, 140] on link "Usage" at bounding box center [154, 140] width 25 height 29
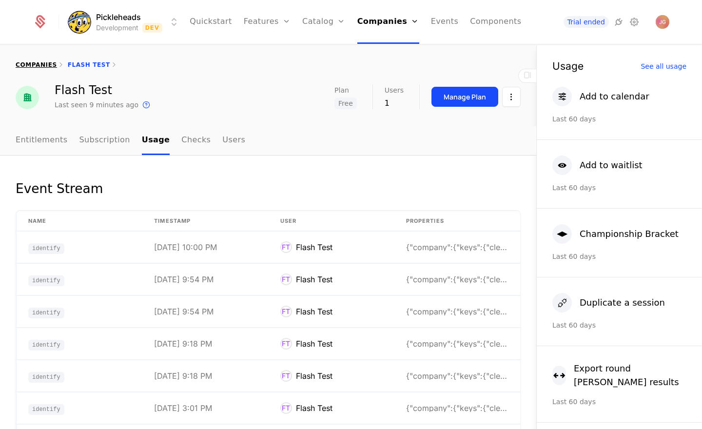
click at [38, 68] on link "companies" at bounding box center [36, 64] width 41 height 7
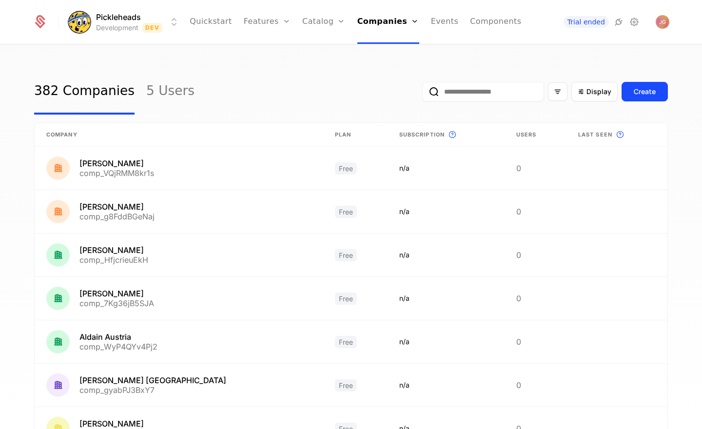
click at [472, 97] on input "email" at bounding box center [483, 92] width 122 height 20
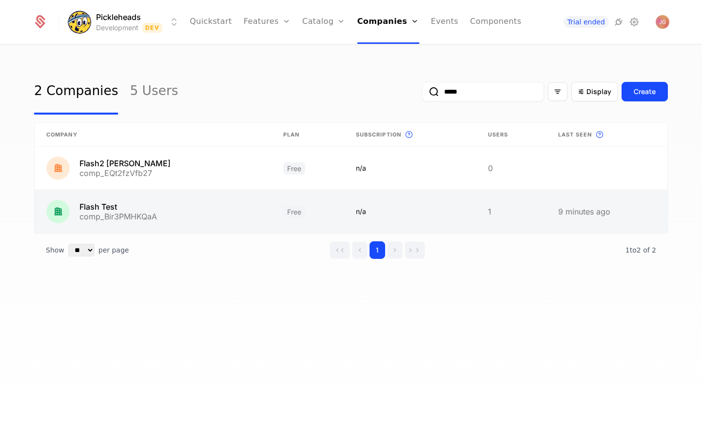
type input "*****"
click at [107, 212] on link at bounding box center [153, 211] width 237 height 43
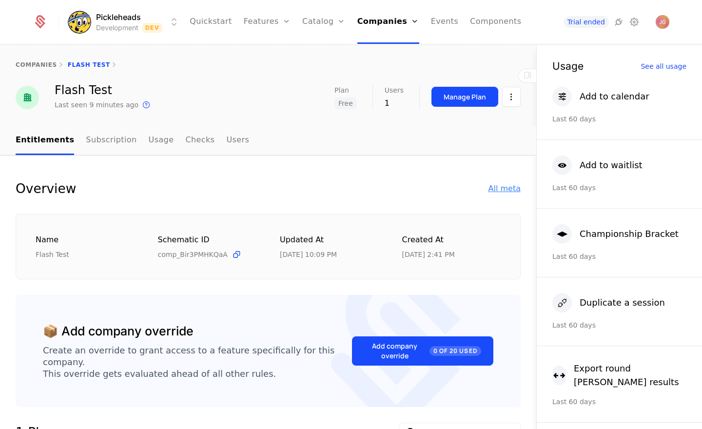
click at [498, 190] on div "All meta" at bounding box center [505, 189] width 32 height 12
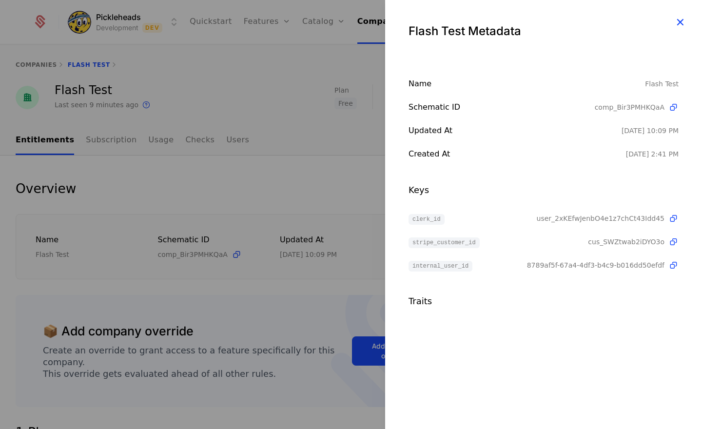
click at [679, 26] on icon "button" at bounding box center [680, 22] width 13 height 13
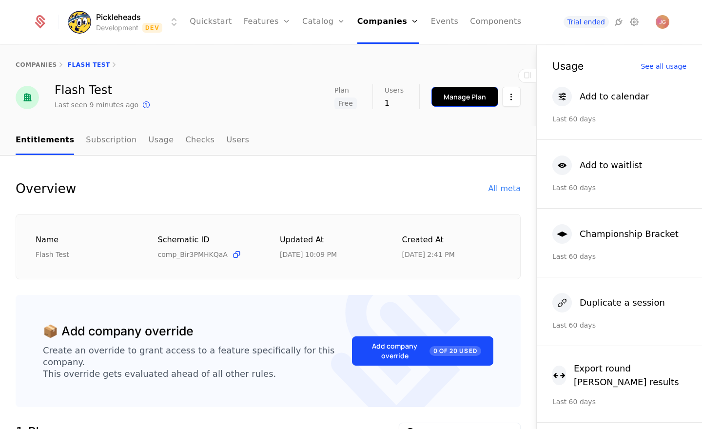
click at [441, 91] on button "Manage Plan" at bounding box center [465, 97] width 67 height 20
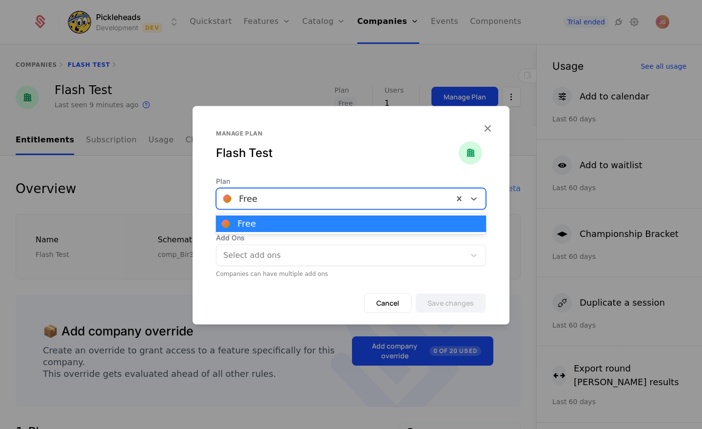
click at [271, 202] on div at bounding box center [334, 199] width 223 height 14
click at [271, 137] on div "Manage plan" at bounding box center [337, 134] width 243 height 8
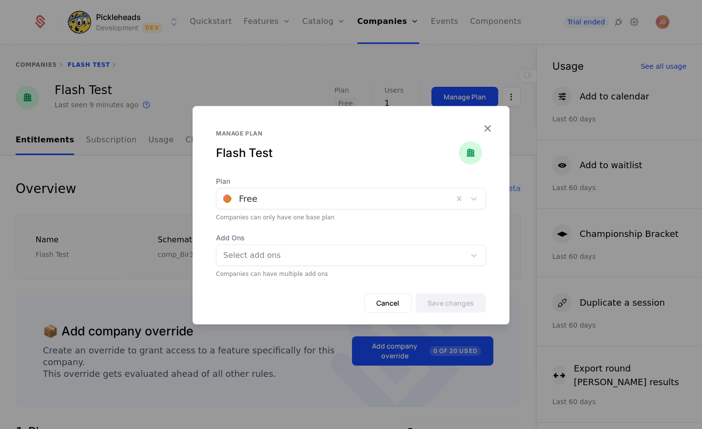
drag, startPoint x: 263, startPoint y: 146, endPoint x: 355, endPoint y: 149, distance: 91.7
click at [263, 146] on div "Flash Test" at bounding box center [337, 153] width 243 height 16
click at [494, 124] on icon "button" at bounding box center [487, 128] width 13 height 13
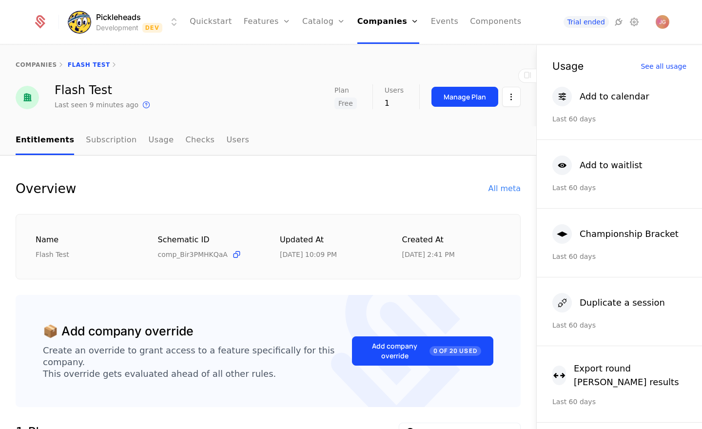
click at [315, 195] on div "Overview All meta" at bounding box center [268, 189] width 505 height 20
click at [620, 23] on icon at bounding box center [619, 22] width 12 height 12
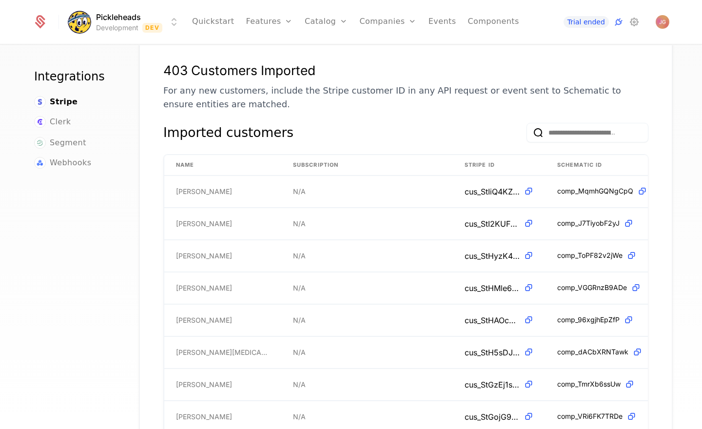
scroll to position [172, 0]
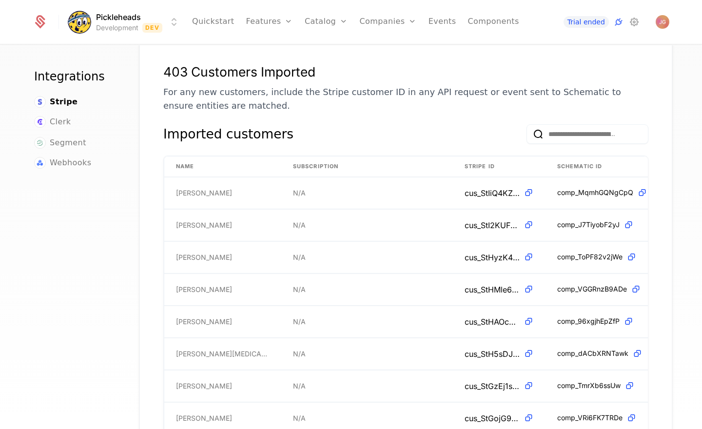
click at [568, 124] on input "email" at bounding box center [588, 134] width 122 height 20
paste input "**********"
type input "**********"
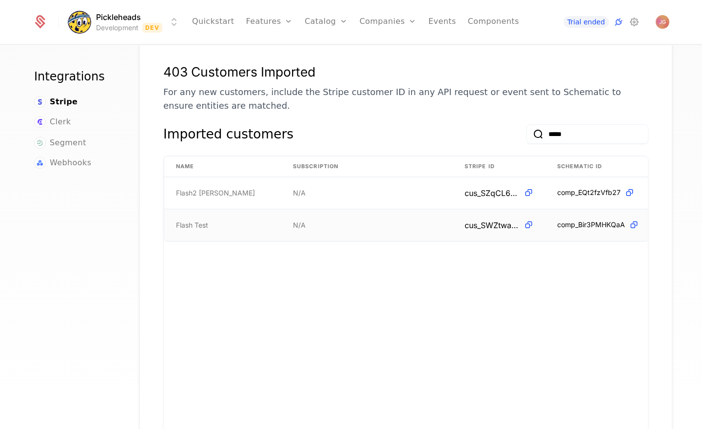
type input "*****"
click at [582, 220] on span "comp_Bir3PMHKQaA" at bounding box center [592, 225] width 68 height 10
drag, startPoint x: 582, startPoint y: 213, endPoint x: 593, endPoint y: 247, distance: 35.9
click at [582, 220] on span "comp_Bir3PMHKQaA" at bounding box center [592, 225] width 68 height 10
copy span "comp_Bir3PMHKQaA"
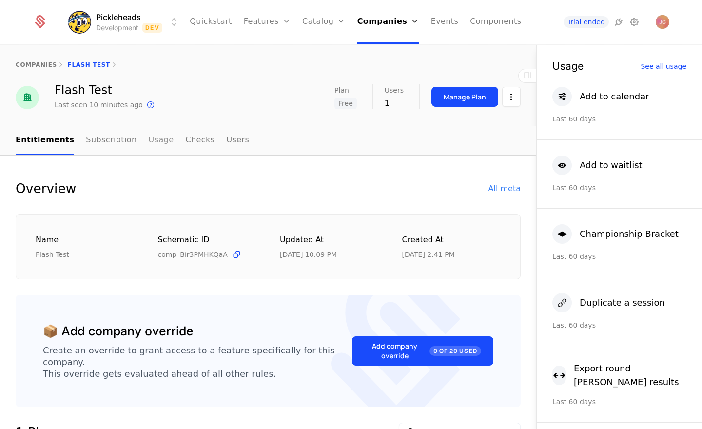
click at [154, 139] on link "Usage" at bounding box center [161, 140] width 25 height 29
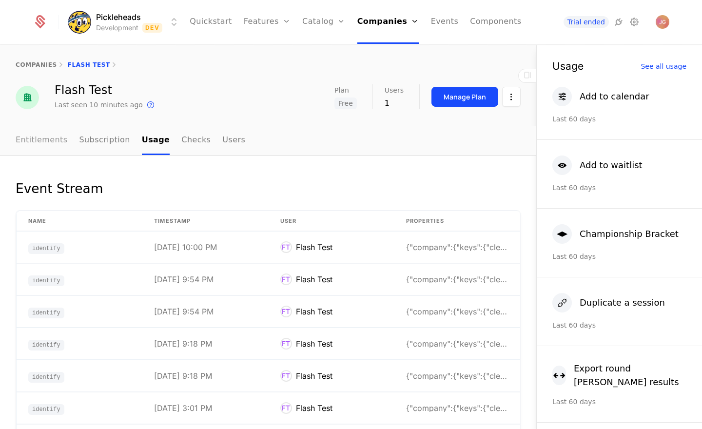
click at [30, 139] on link "Entitlements" at bounding box center [42, 140] width 52 height 29
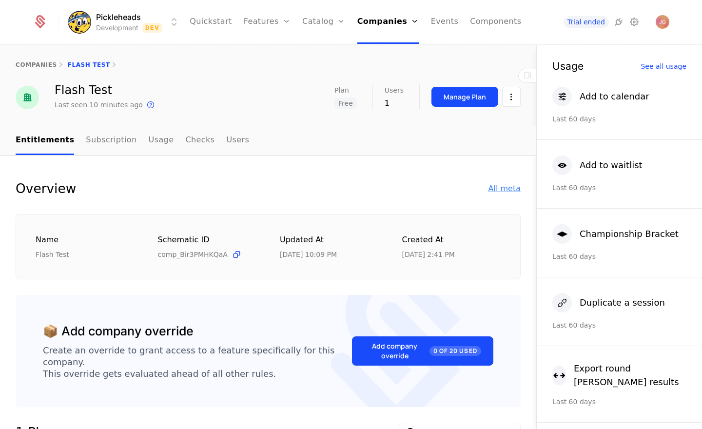
click at [512, 189] on div "All meta" at bounding box center [505, 189] width 32 height 12
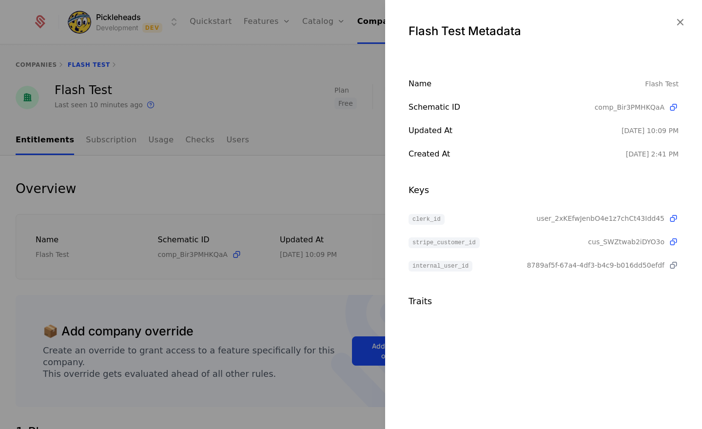
click at [672, 268] on icon at bounding box center [674, 265] width 10 height 10
click at [669, 241] on icon at bounding box center [674, 242] width 10 height 10
click at [681, 20] on icon "button" at bounding box center [680, 22] width 13 height 13
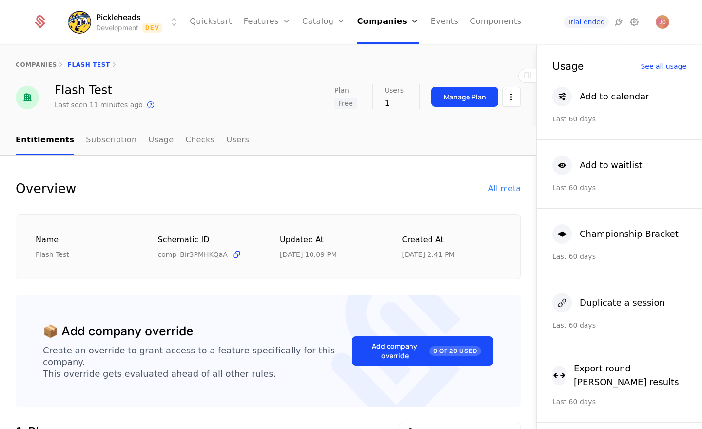
click at [466, 92] on div "Manage Plan" at bounding box center [465, 97] width 42 height 10
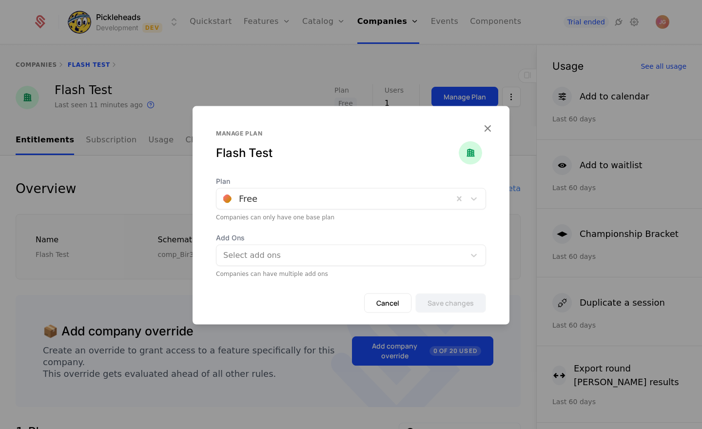
click at [281, 201] on div at bounding box center [334, 199] width 223 height 14
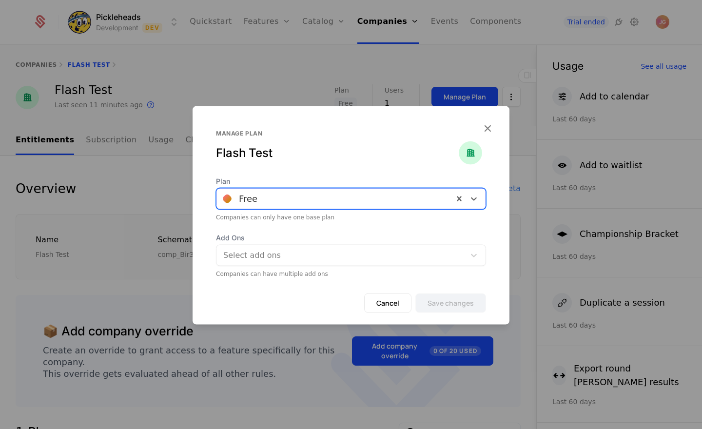
click at [281, 201] on div at bounding box center [334, 199] width 223 height 14
click at [270, 217] on div "Companies can only have one base plan" at bounding box center [351, 218] width 270 height 8
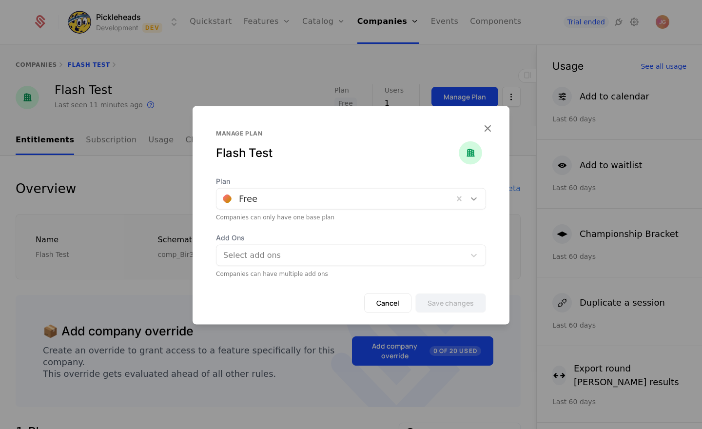
click at [474, 200] on icon at bounding box center [474, 199] width 10 height 10
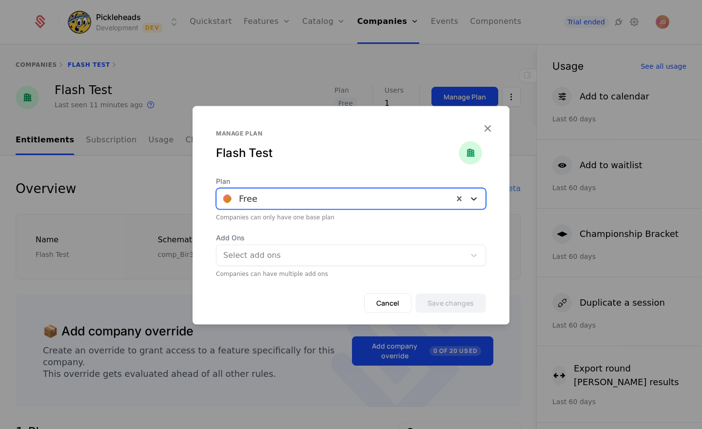
click at [475, 200] on icon at bounding box center [474, 199] width 10 height 10
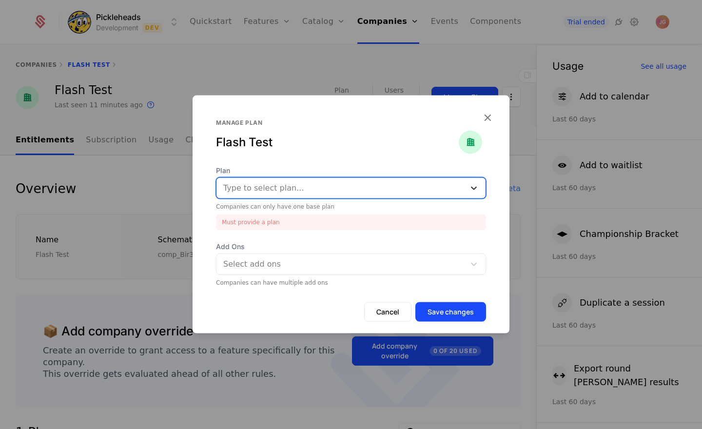
click at [478, 190] on icon at bounding box center [474, 188] width 10 height 10
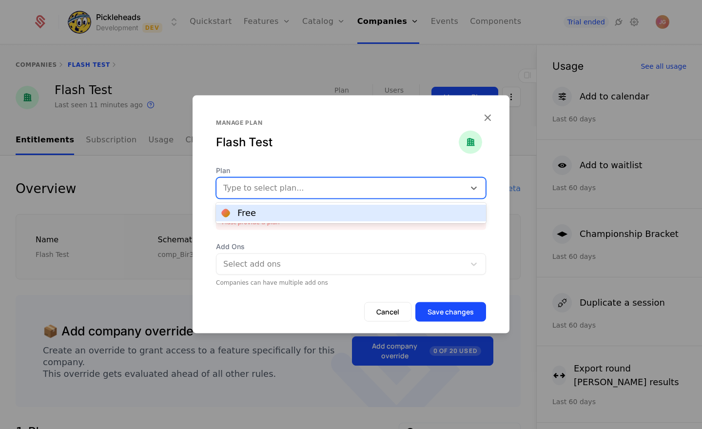
click at [361, 212] on div "Free" at bounding box center [351, 213] width 259 height 9
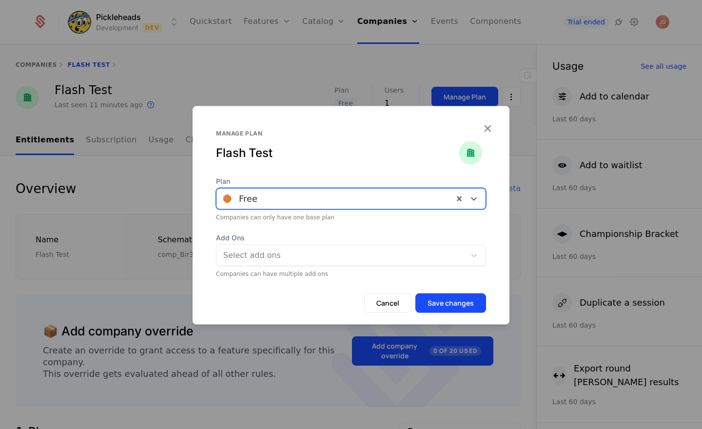
click at [276, 199] on div at bounding box center [334, 199] width 223 height 14
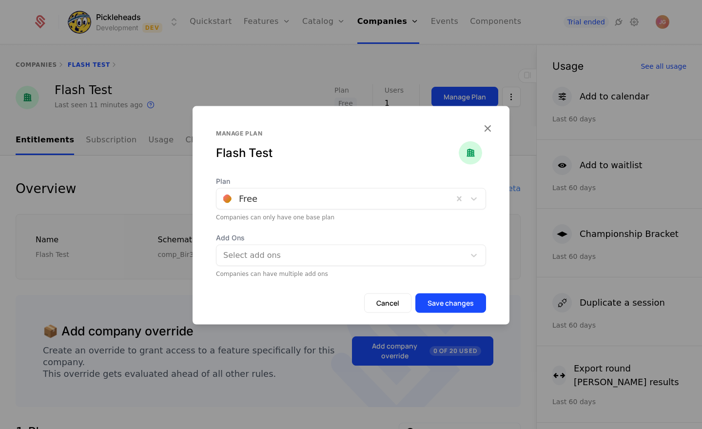
drag, startPoint x: 275, startPoint y: 150, endPoint x: 309, endPoint y: 177, distance: 43.4
click at [275, 151] on div "Flash Test" at bounding box center [337, 153] width 243 height 16
click at [380, 303] on button "Cancel" at bounding box center [387, 304] width 47 height 20
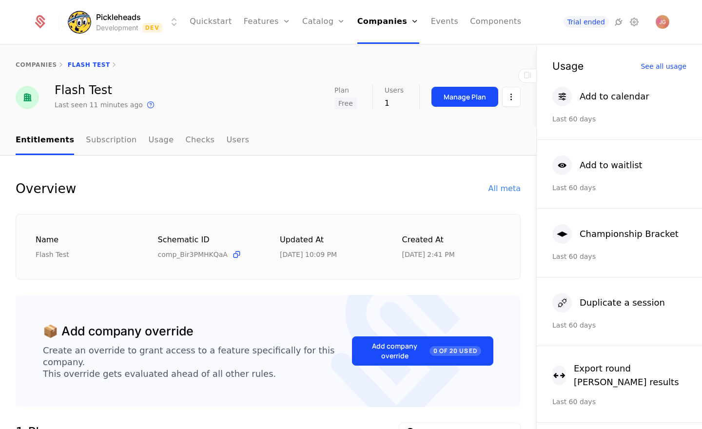
click at [310, 198] on div "Overview All meta" at bounding box center [268, 189] width 505 height 20
click at [149, 139] on link "Usage" at bounding box center [161, 140] width 25 height 29
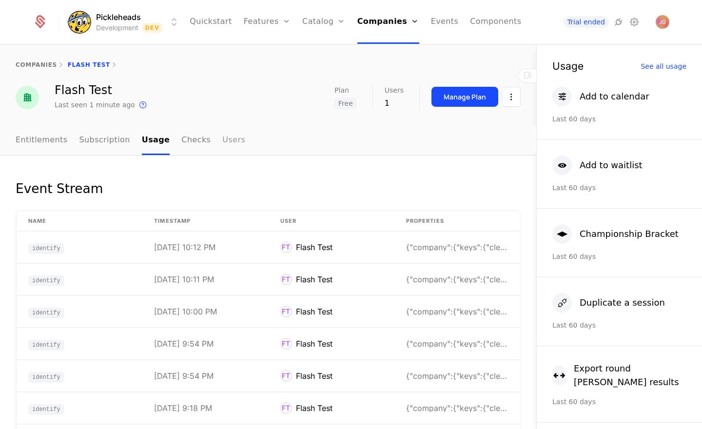
click at [227, 140] on link "Users" at bounding box center [233, 140] width 23 height 29
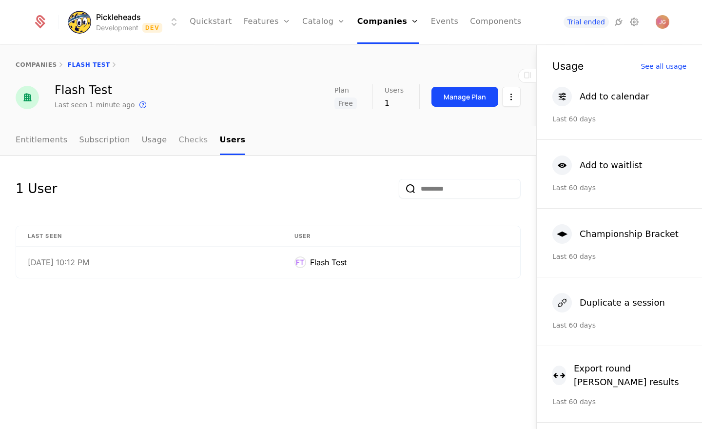
click at [183, 140] on link "Checks" at bounding box center [193, 140] width 29 height 29
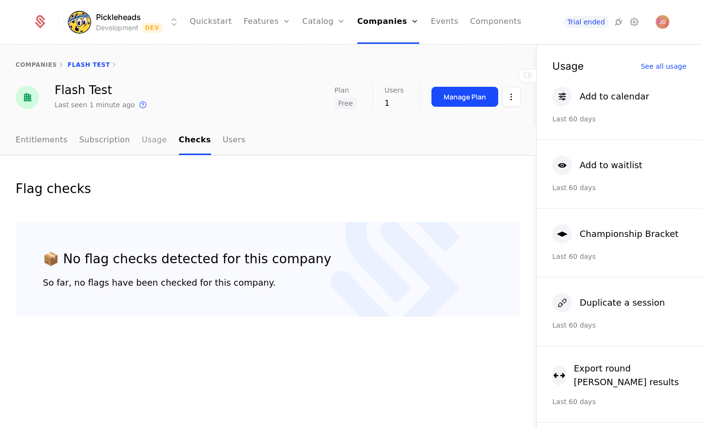
click at [150, 140] on link "Usage" at bounding box center [154, 140] width 25 height 29
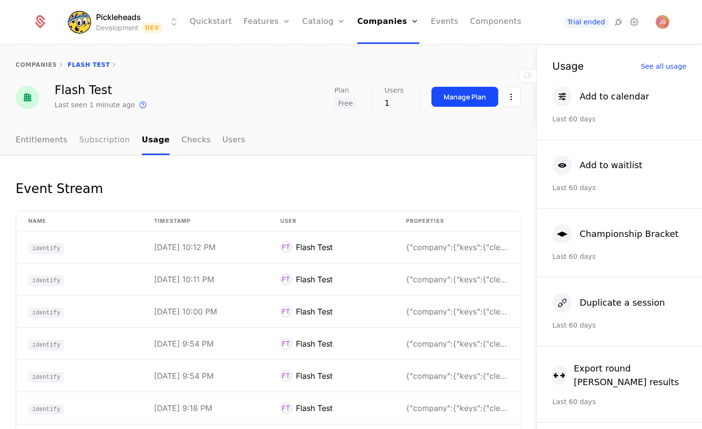
click at [91, 139] on link "Subscription" at bounding box center [105, 140] width 51 height 29
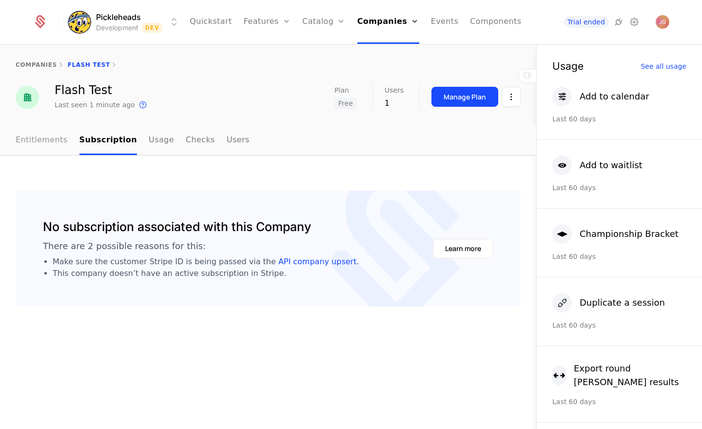
click at [56, 138] on link "Entitlements" at bounding box center [42, 140] width 52 height 29
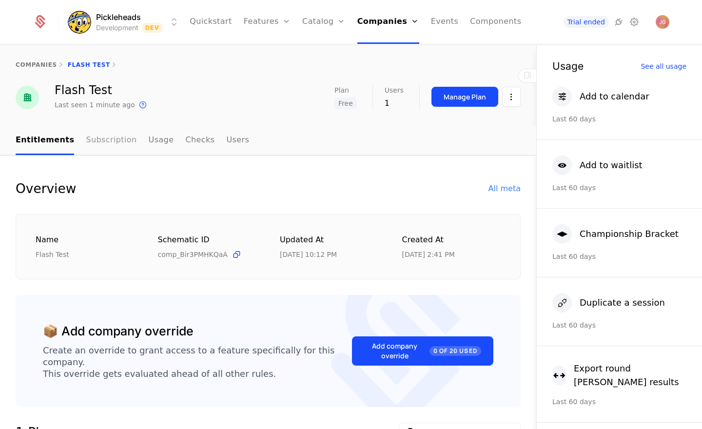
click at [95, 138] on link "Subscription" at bounding box center [111, 140] width 51 height 29
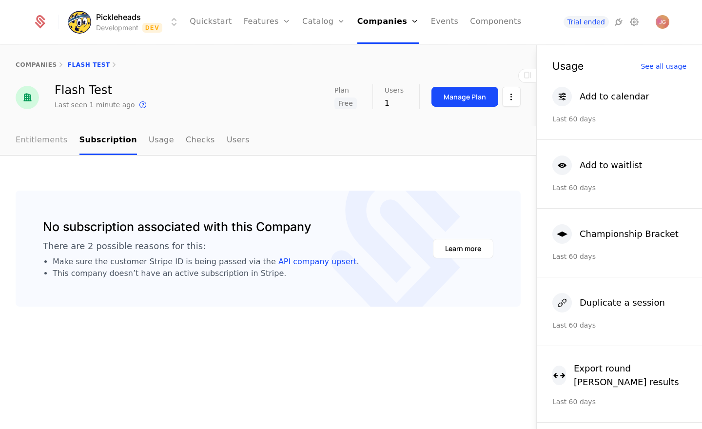
drag, startPoint x: 43, startPoint y: 131, endPoint x: 60, endPoint y: 134, distance: 16.8
click at [42, 131] on link "Entitlements" at bounding box center [42, 140] width 52 height 29
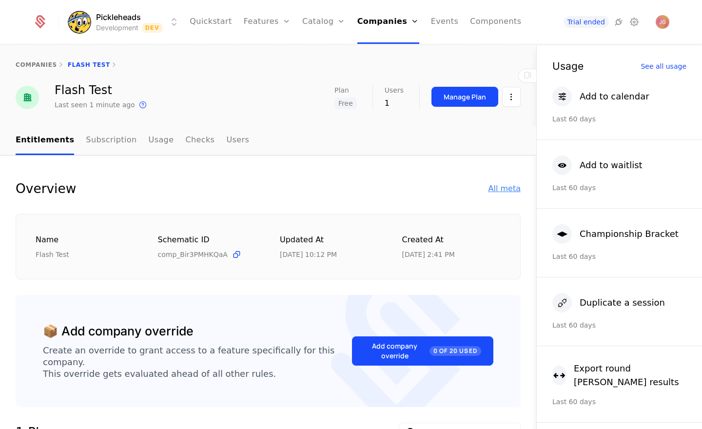
click at [515, 186] on div "All meta" at bounding box center [505, 189] width 32 height 12
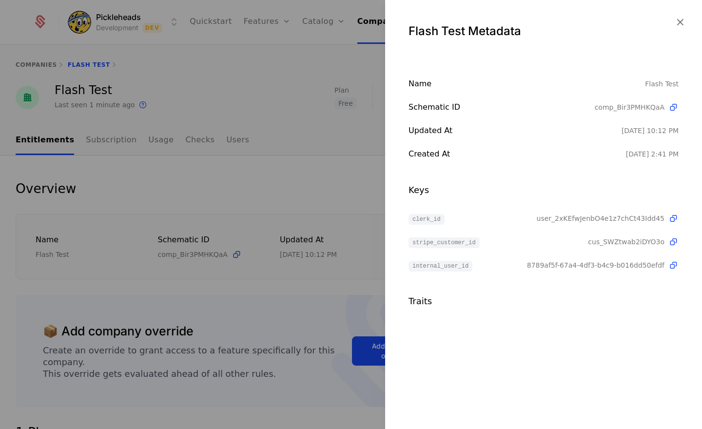
click at [454, 240] on span "stripe_customer_id" at bounding box center [444, 243] width 71 height 11
click at [342, 206] on div at bounding box center [351, 214] width 702 height 429
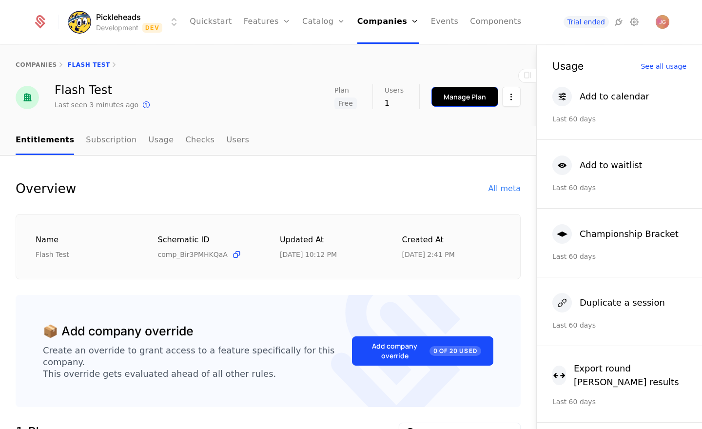
click at [458, 102] on button "Manage Plan" at bounding box center [465, 97] width 67 height 20
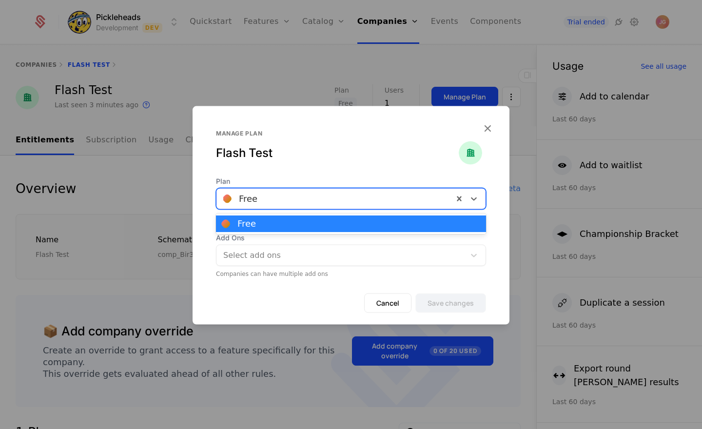
click at [351, 197] on div at bounding box center [334, 199] width 223 height 14
click at [293, 180] on span "Plan" at bounding box center [351, 182] width 270 height 10
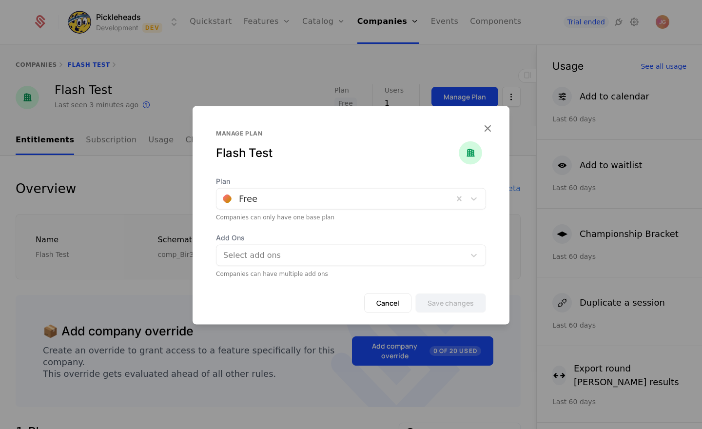
click at [495, 129] on div "Manage plan Flash Test" at bounding box center [351, 141] width 317 height 70
drag, startPoint x: 489, startPoint y: 130, endPoint x: 458, endPoint y: 95, distance: 46.0
click at [489, 130] on icon "button" at bounding box center [487, 128] width 13 height 13
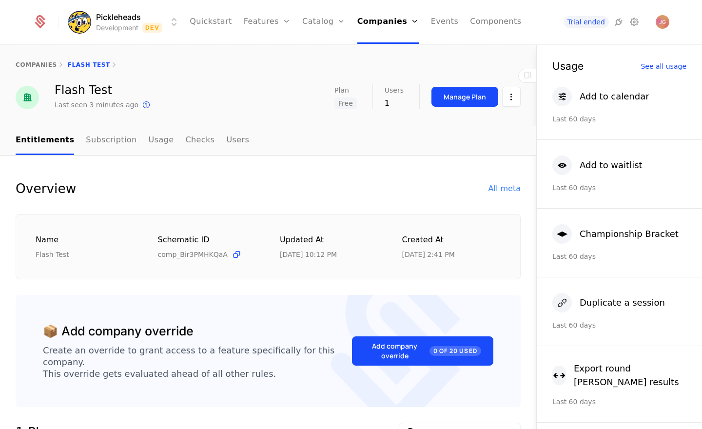
click at [352, 24] on ul "Quickstart Features Features Flags Catalog Plans Add Ons Credits Configuration …" at bounding box center [356, 22] width 332 height 44
click at [349, 24] on ul "Quickstart Features Features Flags Catalog Plans Add Ons Credits Configuration …" at bounding box center [356, 22] width 332 height 44
click at [341, 24] on icon "Main" at bounding box center [342, 22] width 8 height 8
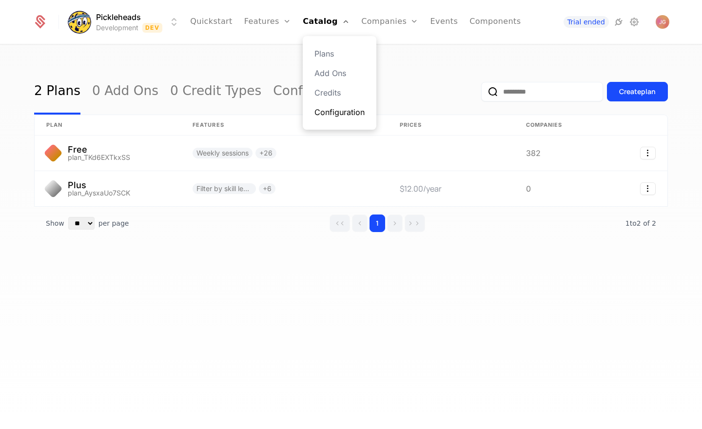
click at [332, 114] on link "Configuration" at bounding box center [340, 112] width 50 height 12
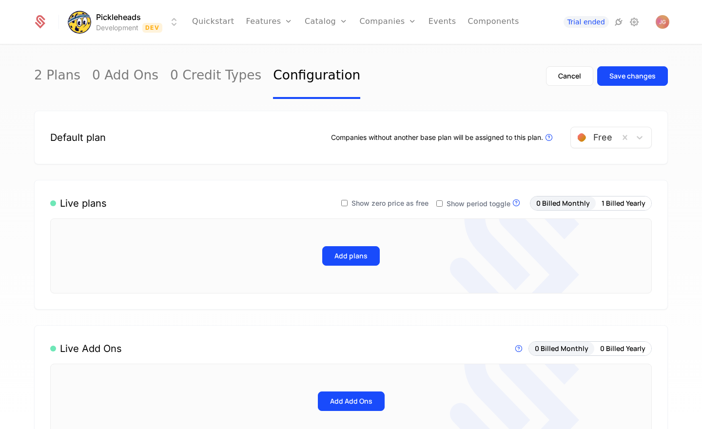
drag, startPoint x: 396, startPoint y: 175, endPoint x: 425, endPoint y: 177, distance: 29.3
click at [630, 206] on button "1 Billed Yearly" at bounding box center [624, 204] width 56 height 14
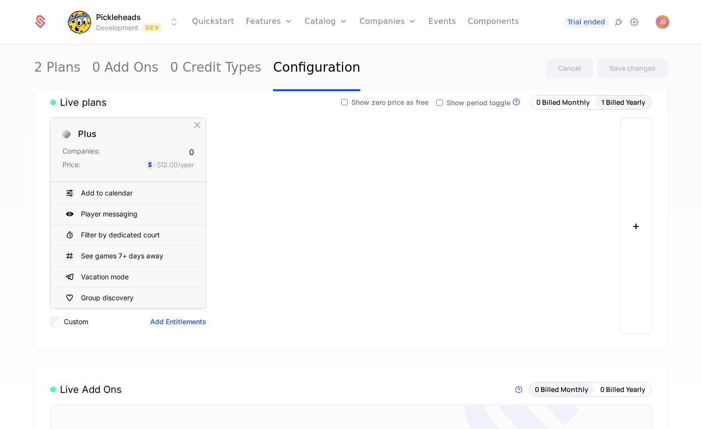
scroll to position [86, 0]
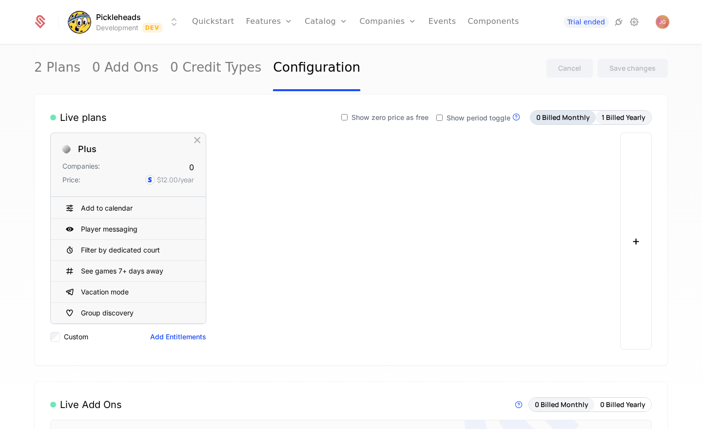
click at [568, 117] on button "0 Billed Monthly" at bounding box center [563, 118] width 65 height 14
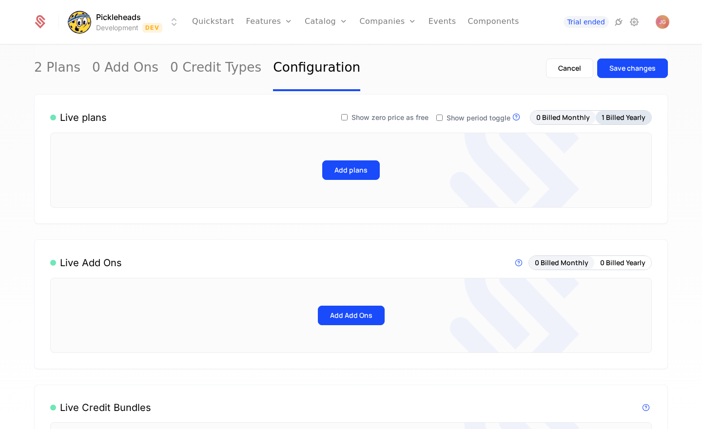
click at [628, 118] on button "1 Billed Yearly" at bounding box center [624, 118] width 56 height 14
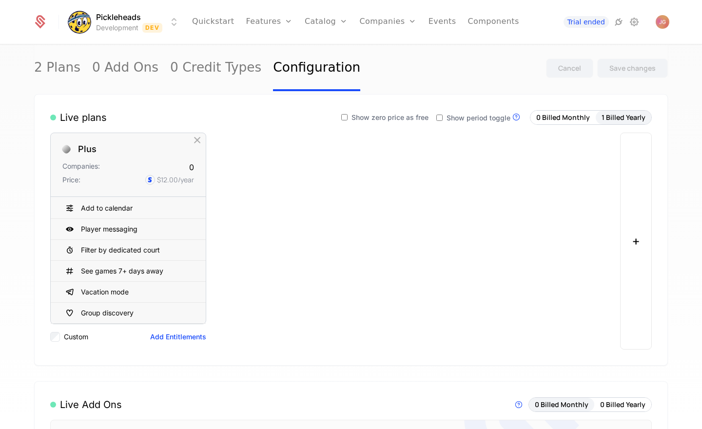
scroll to position [0, 0]
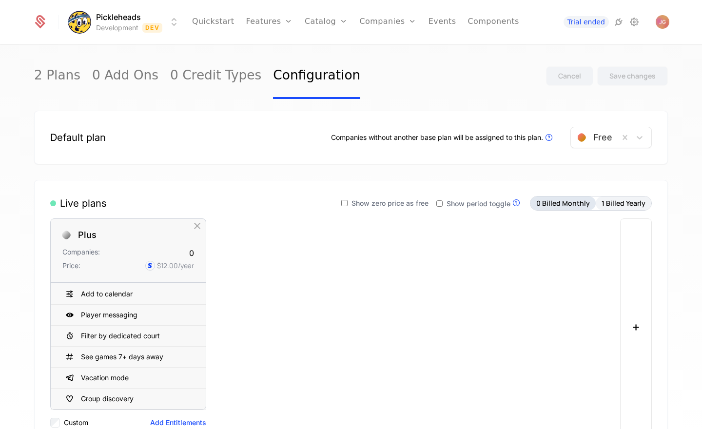
click at [577, 207] on button "0 Billed Monthly" at bounding box center [563, 204] width 65 height 14
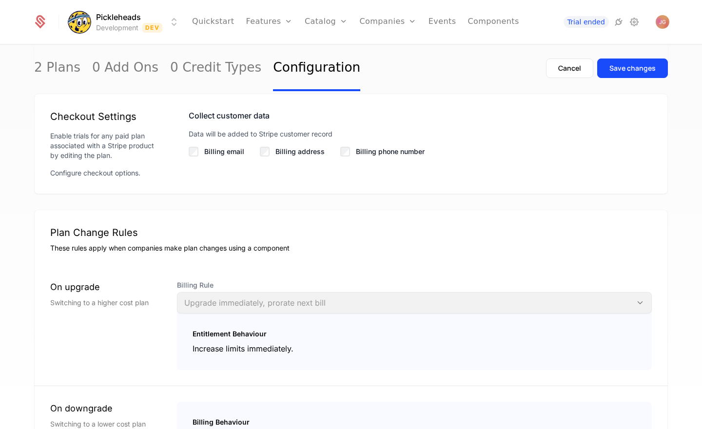
scroll to position [706, 0]
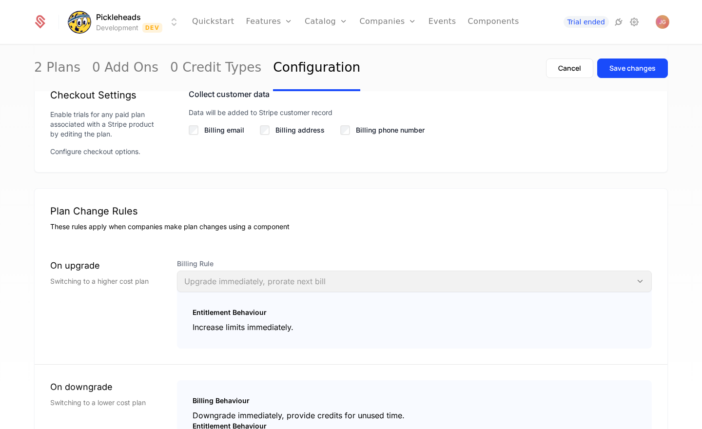
click at [309, 287] on div "Entitlement Behaviour Increase limits immediately." at bounding box center [414, 316] width 475 height 64
click at [310, 254] on div "On upgrade Switching to a higher cost plan Billing Rule Upgrade immediately, pr…" at bounding box center [351, 303] width 602 height 113
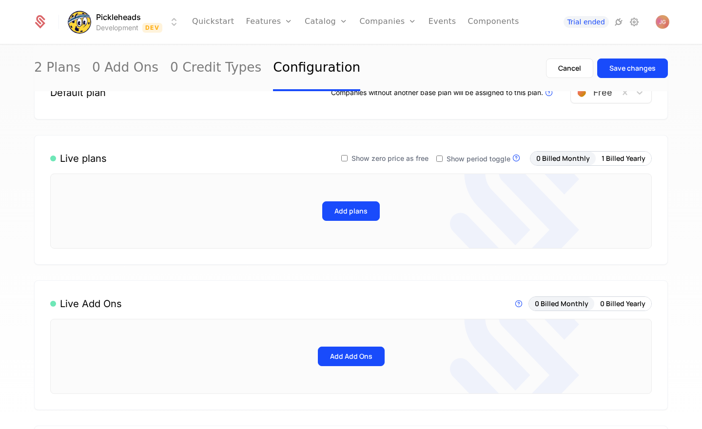
scroll to position [0, 0]
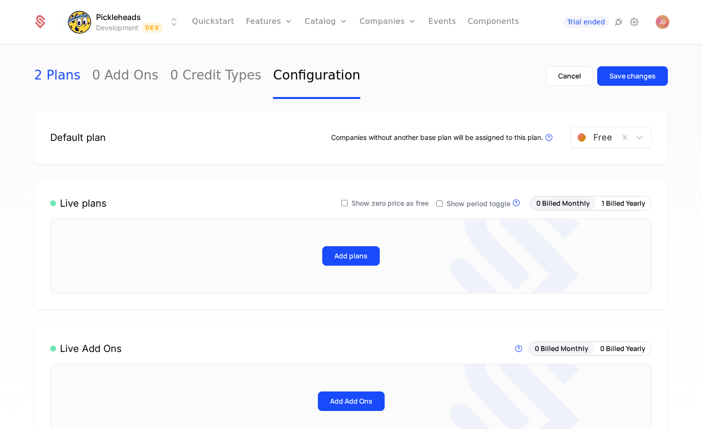
click at [69, 79] on link "2 Plans" at bounding box center [57, 76] width 46 height 46
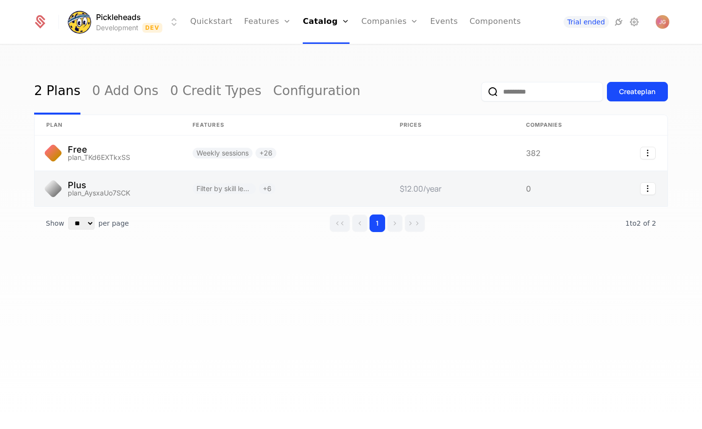
click at [157, 190] on link at bounding box center [108, 188] width 146 height 35
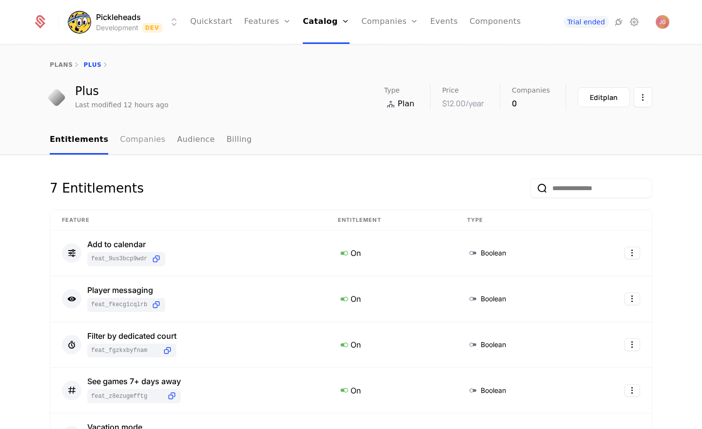
click at [135, 139] on link "Companies" at bounding box center [142, 140] width 45 height 29
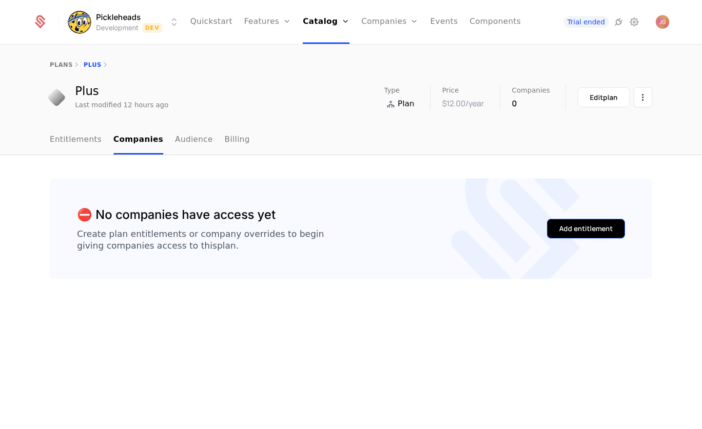
click at [562, 232] on div "Add entitlement" at bounding box center [586, 229] width 54 height 10
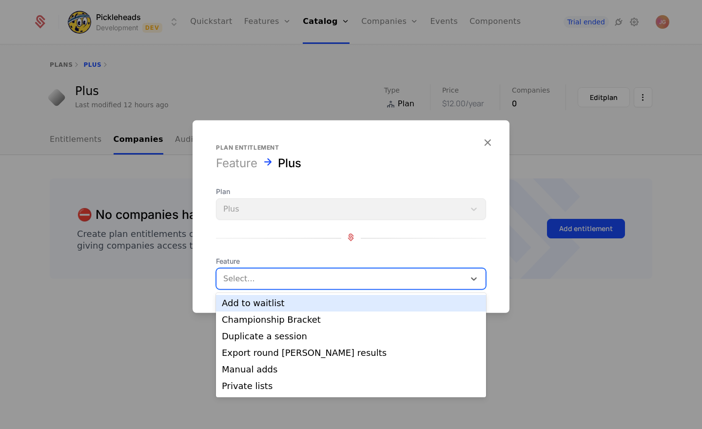
click at [302, 270] on div "Select..." at bounding box center [341, 279] width 249 height 18
drag, startPoint x: 302, startPoint y: 173, endPoint x: 383, endPoint y: 153, distance: 83.4
click at [302, 173] on div "Plan entitlement Feature Plus Plan Plus Feature Add to waitlist, 1 of 21. 21 re…" at bounding box center [351, 217] width 317 height 146
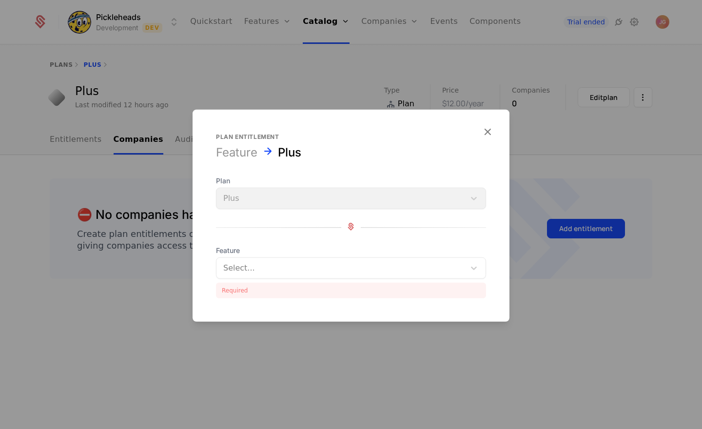
click at [478, 132] on form "Plan entitlement Feature Plus Plan Plus Feature Select... Required" at bounding box center [351, 216] width 317 height 212
drag, startPoint x: 487, startPoint y: 131, endPoint x: 410, endPoint y: 134, distance: 77.6
click at [487, 131] on icon "button" at bounding box center [487, 131] width 13 height 13
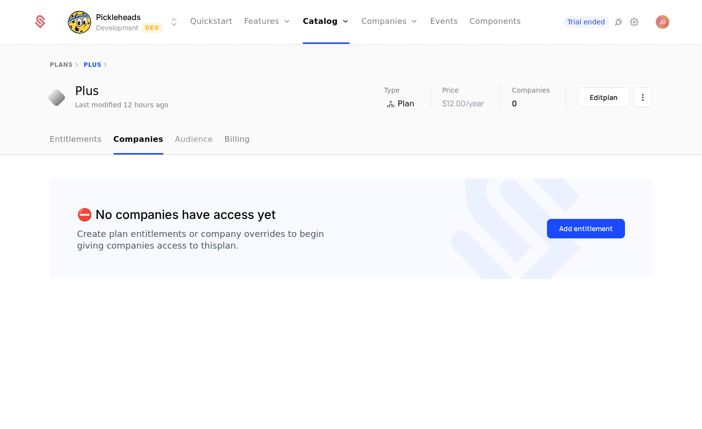
click at [178, 138] on link "Audience" at bounding box center [194, 140] width 38 height 29
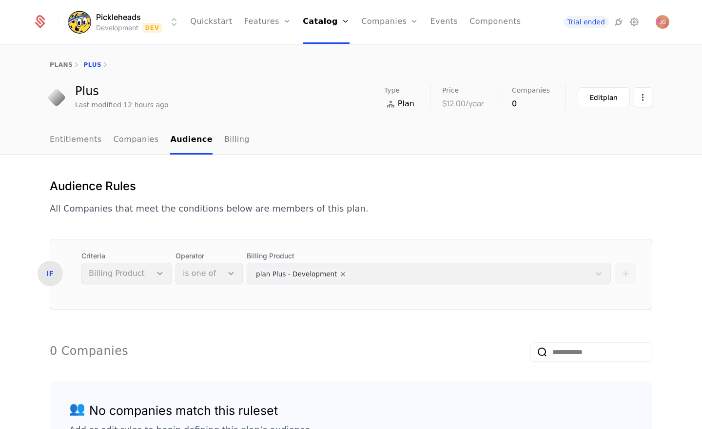
click at [637, 271] on div "IF Criteria Billing Product Operator is one of Billing Product plan Plus - Deve…" at bounding box center [351, 267] width 602 height 33
click at [627, 280] on div "+" at bounding box center [625, 267] width 21 height 33
click at [231, 144] on link "Billing" at bounding box center [236, 140] width 25 height 29
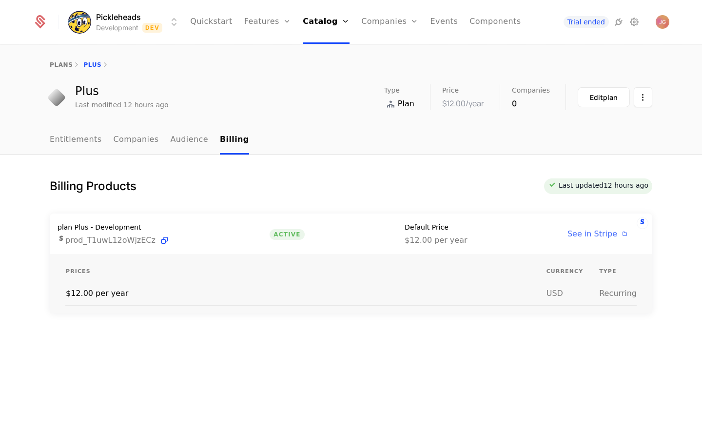
click at [607, 236] on span "See in Stripe" at bounding box center [593, 233] width 50 height 9
click at [107, 241] on span "prod_T1uwL12oWjzECz" at bounding box center [110, 241] width 90 height 12
click at [133, 241] on span "prod_T1uwL12oWjzECz" at bounding box center [110, 241] width 90 height 12
click at [645, 95] on html "Pickleheads Development Dev Quickstart Features Features Flags Catalog Plans Ad…" at bounding box center [351, 214] width 702 height 429
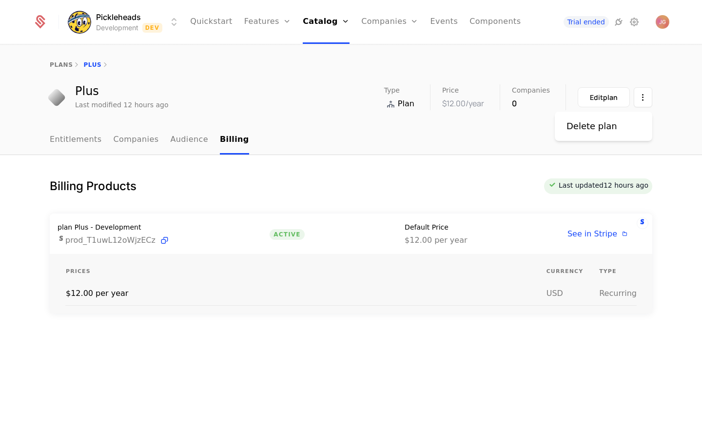
click at [265, 183] on html "Pickleheads Development Dev Quickstart Features Features Flags Catalog Plans Ad…" at bounding box center [351, 214] width 702 height 429
click at [188, 146] on link "Audience" at bounding box center [189, 140] width 38 height 29
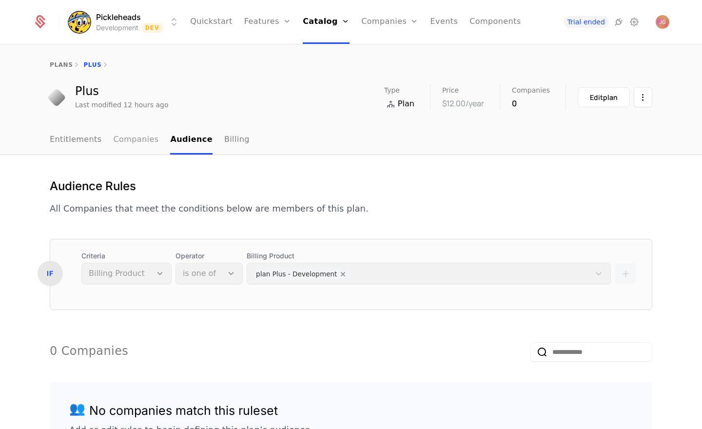
click at [139, 145] on link "Companies" at bounding box center [136, 140] width 45 height 29
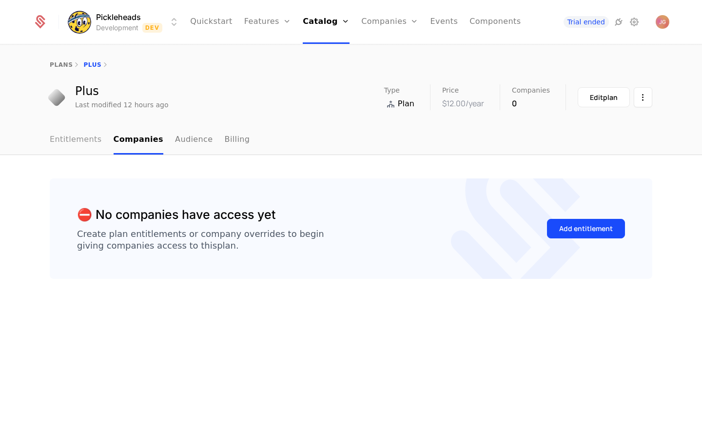
click at [80, 145] on link "Entitlements" at bounding box center [76, 140] width 52 height 29
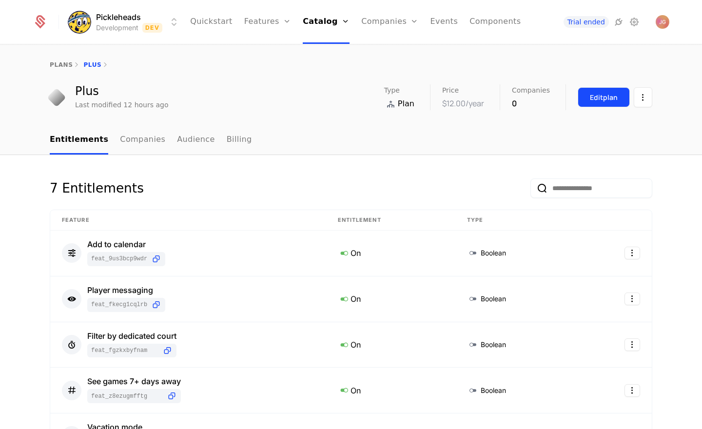
click at [609, 101] on div "Edit plan" at bounding box center [604, 98] width 28 height 10
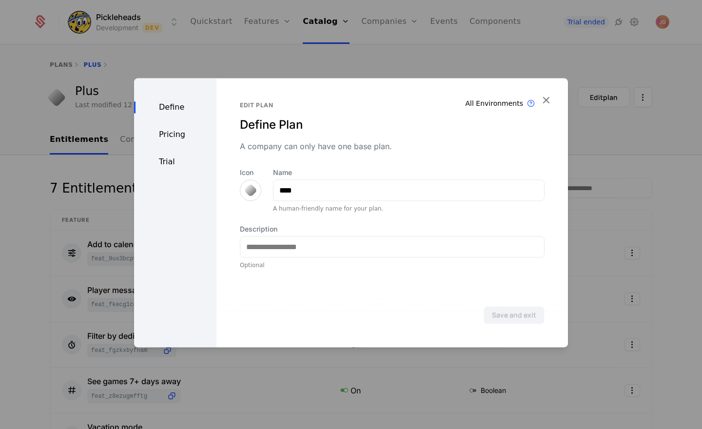
click at [157, 137] on div "Pricing" at bounding box center [175, 135] width 82 height 12
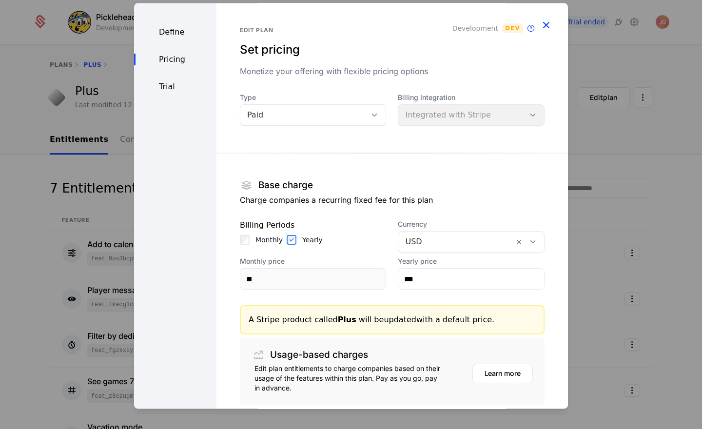
click at [549, 25] on icon "button" at bounding box center [546, 25] width 13 height 13
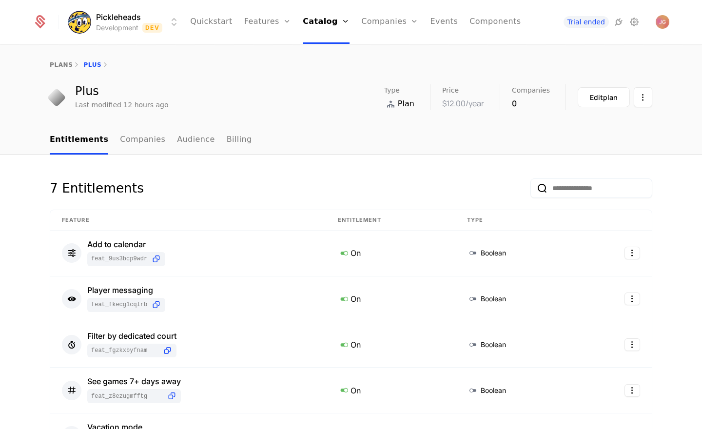
click at [568, 139] on nav "Entitlements Companies Audience Billing" at bounding box center [351, 140] width 603 height 29
click at [635, 100] on html "Pickleheads Development Dev Quickstart Features Features Flags Catalog Plans Ad…" at bounding box center [351, 214] width 702 height 429
click at [617, 125] on div "Delete plan" at bounding box center [596, 127] width 59 height 14
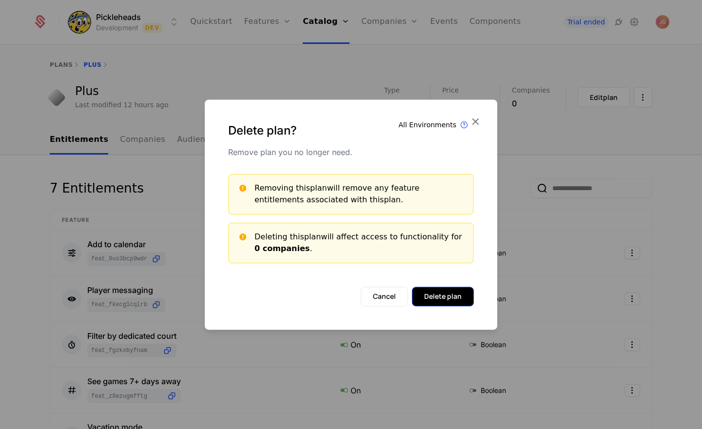
click at [444, 297] on button "Delete plan" at bounding box center [443, 297] width 62 height 20
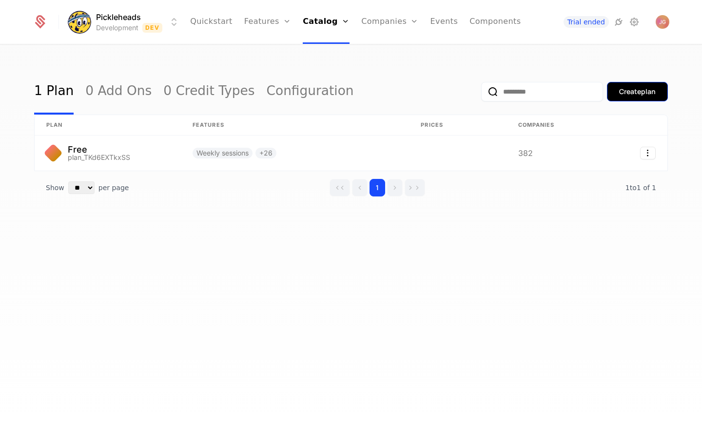
click at [633, 89] on div "Create plan" at bounding box center [637, 92] width 37 height 10
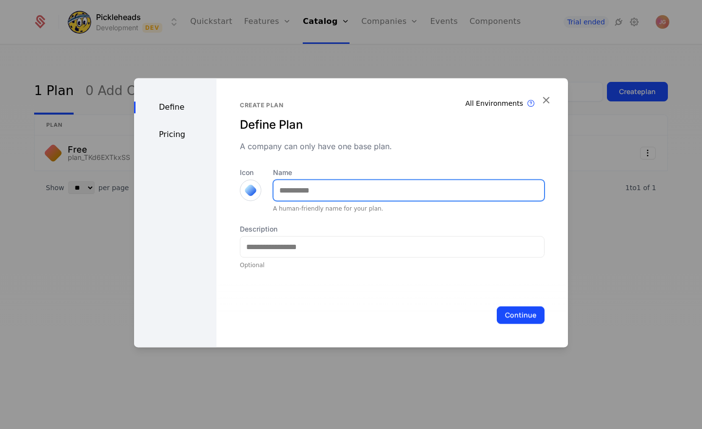
click at [297, 192] on input "Name" at bounding box center [409, 190] width 271 height 20
type input "****"
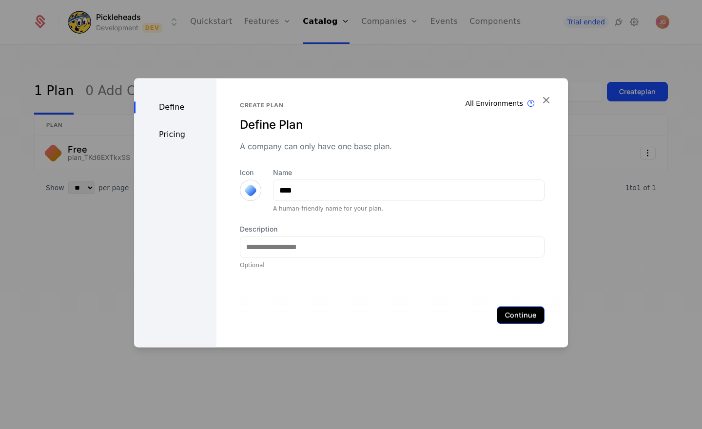
click at [517, 306] on button "Continue" at bounding box center [521, 315] width 48 height 18
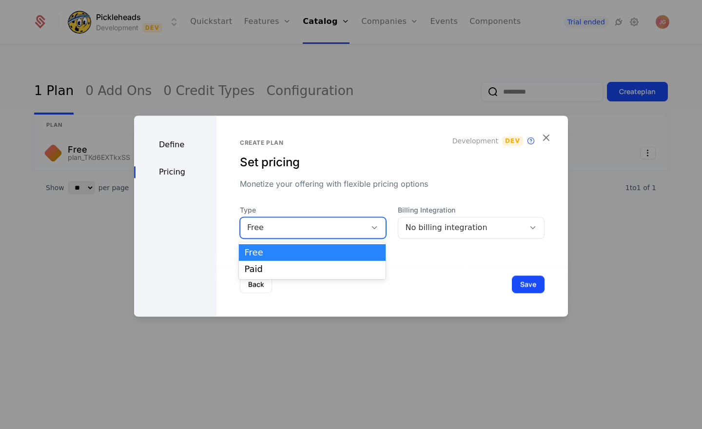
click at [338, 234] on div "Free" at bounding box center [303, 228] width 126 height 14
click at [317, 267] on div "Paid" at bounding box center [313, 269] width 136 height 9
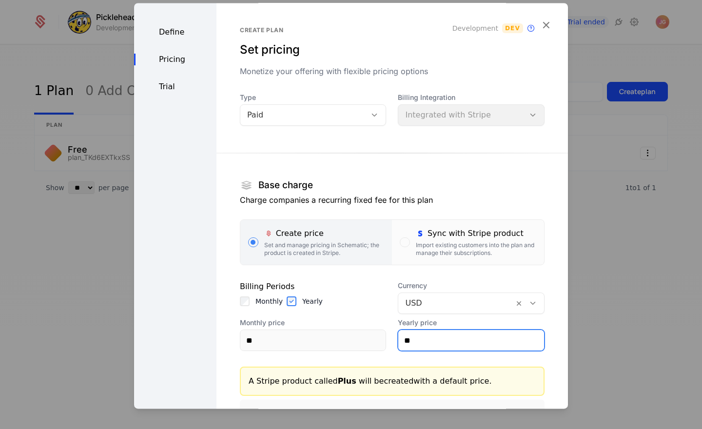
click at [425, 338] on input "**" at bounding box center [471, 340] width 146 height 20
drag, startPoint x: 418, startPoint y: 342, endPoint x: 408, endPoint y: 342, distance: 9.3
click at [408, 342] on input "**" at bounding box center [471, 340] width 146 height 20
type input "***"
click at [542, 355] on section "Base charge Charge companies a recurring fixed fee for this plan Create price S…" at bounding box center [392, 302] width 305 height 329
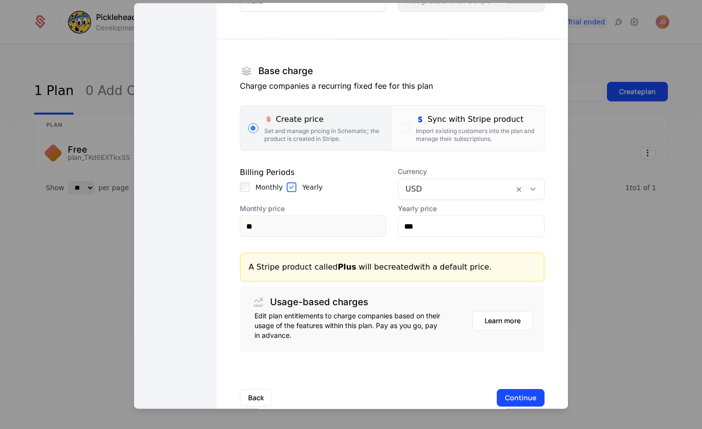
scroll to position [136, 0]
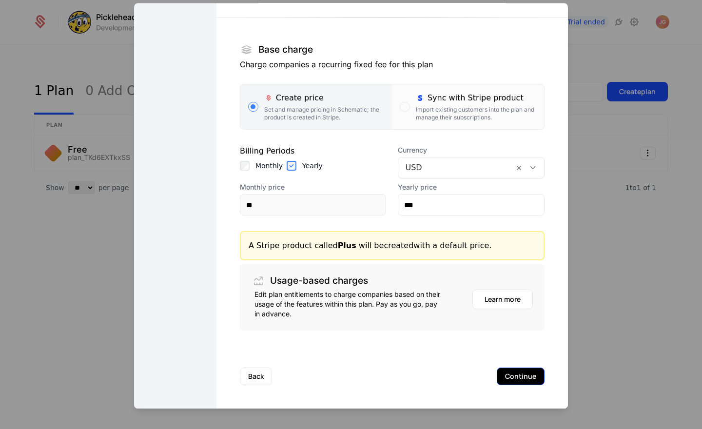
click at [534, 379] on button "Continue" at bounding box center [521, 377] width 48 height 18
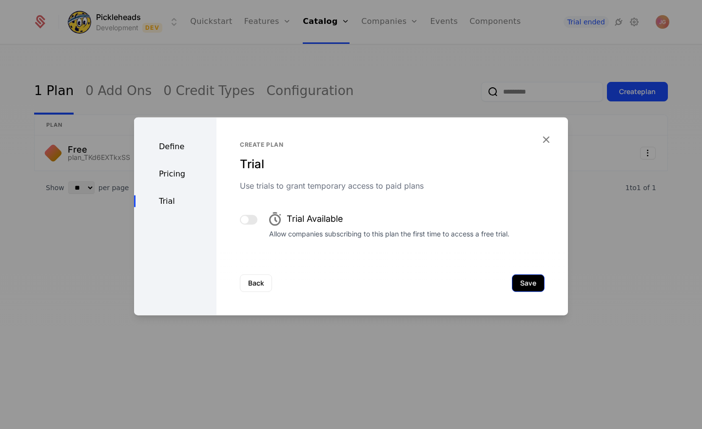
scroll to position [0, 0]
click at [518, 278] on button "Save" at bounding box center [528, 284] width 33 height 18
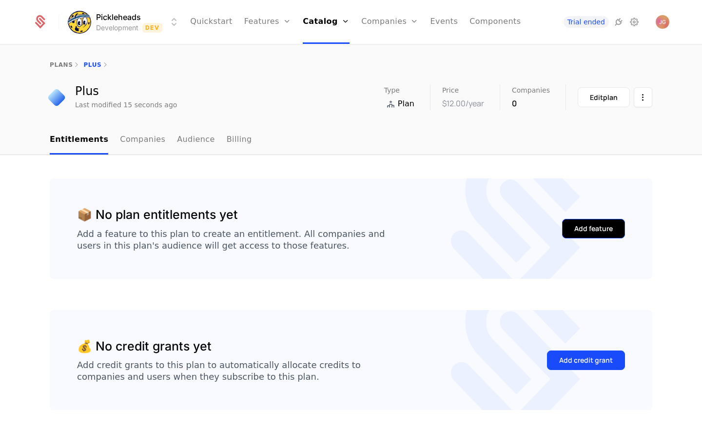
click at [584, 227] on div "Add feature" at bounding box center [594, 229] width 39 height 10
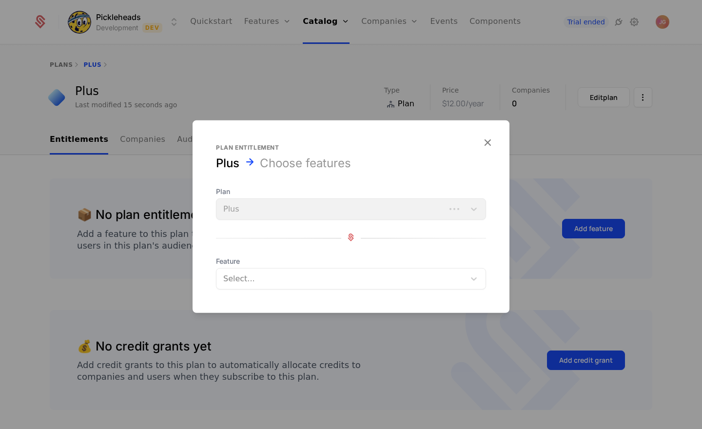
click at [255, 274] on div at bounding box center [341, 279] width 235 height 14
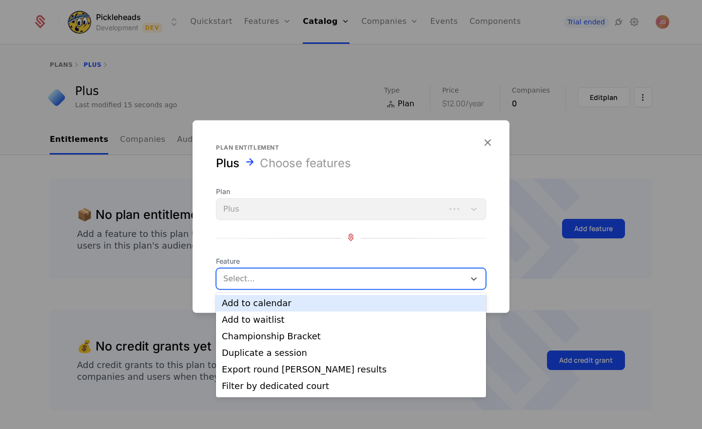
click at [287, 303] on div "Add to calendar" at bounding box center [351, 303] width 259 height 9
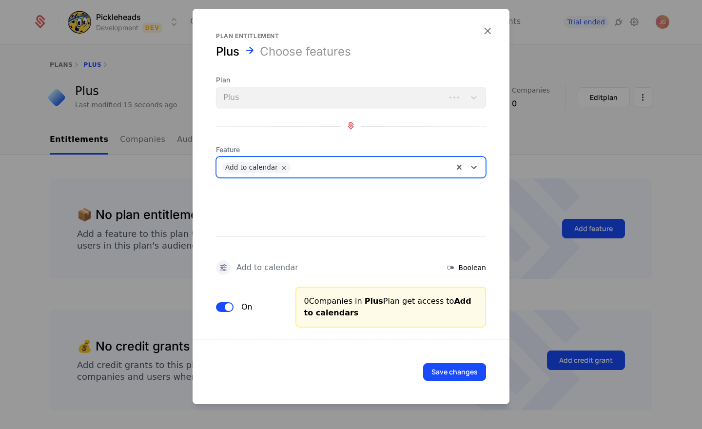
click at [326, 170] on div at bounding box center [372, 166] width 152 height 14
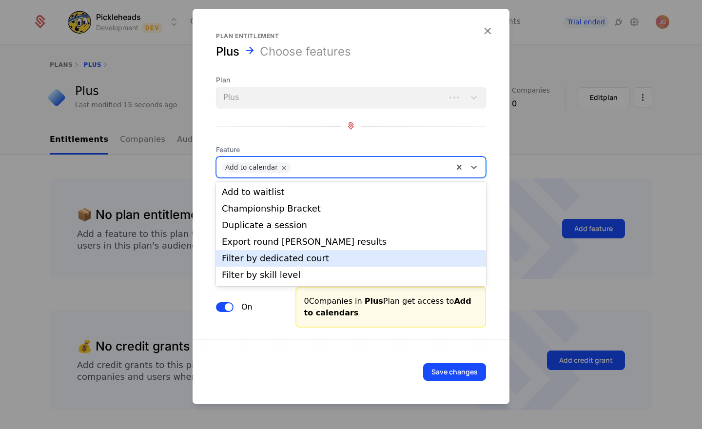
click at [330, 259] on div "Filter by dedicated court" at bounding box center [351, 258] width 259 height 9
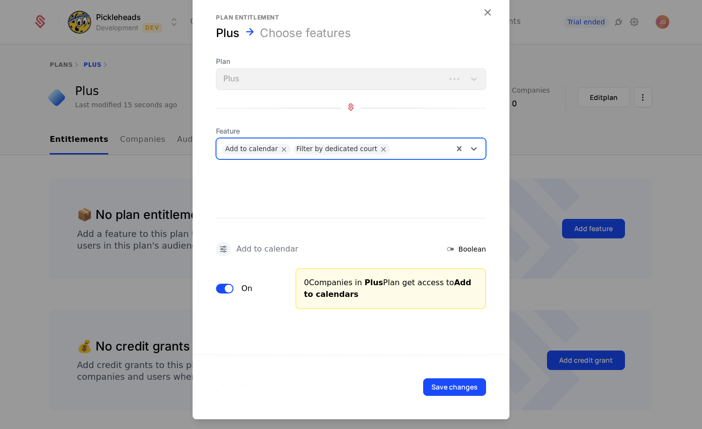
click at [418, 149] on div at bounding box center [421, 148] width 53 height 14
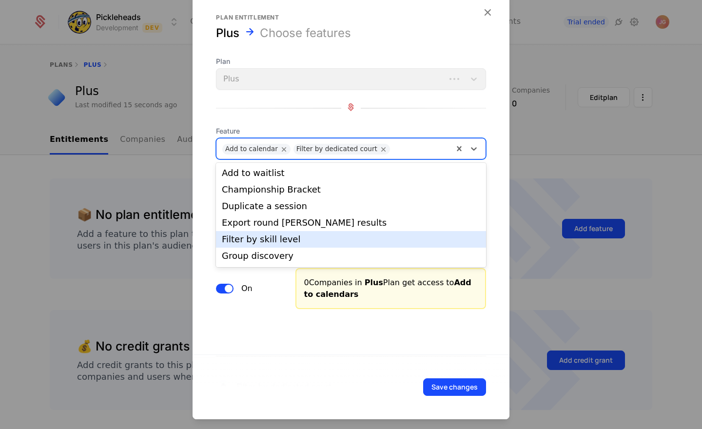
click at [344, 231] on div "Filter by skill level" at bounding box center [351, 239] width 270 height 17
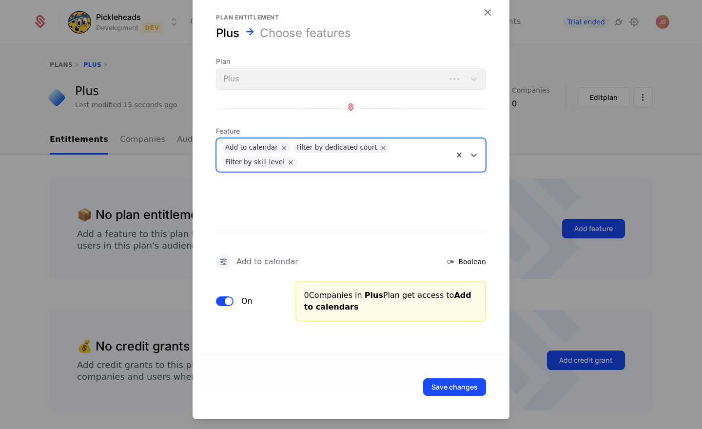
click at [379, 161] on div at bounding box center [374, 161] width 145 height 14
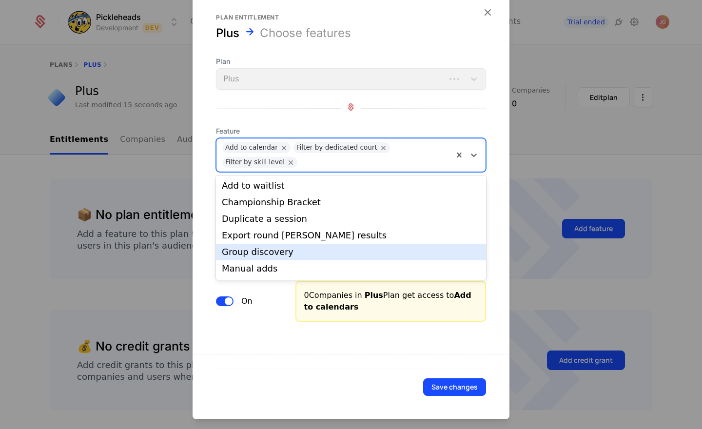
click at [281, 256] on div "Group discovery" at bounding box center [351, 252] width 259 height 9
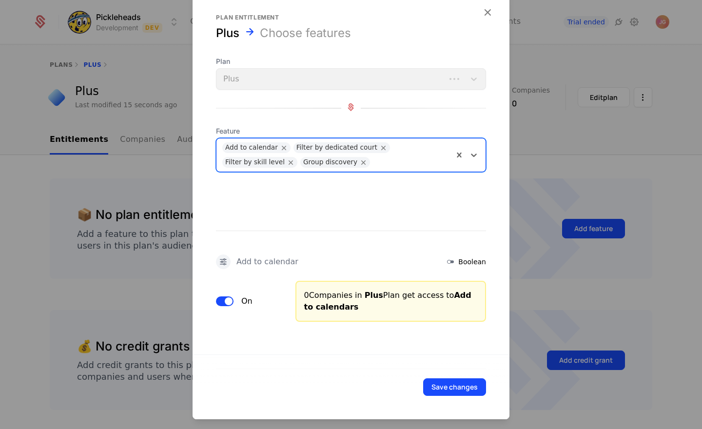
click at [406, 165] on div at bounding box center [411, 161] width 73 height 14
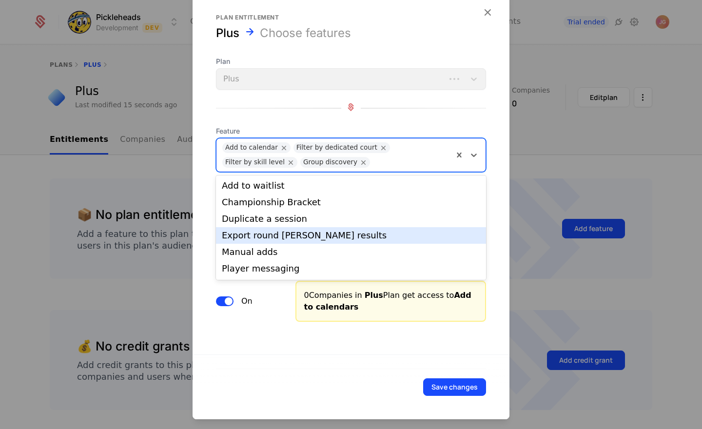
scroll to position [14, 0]
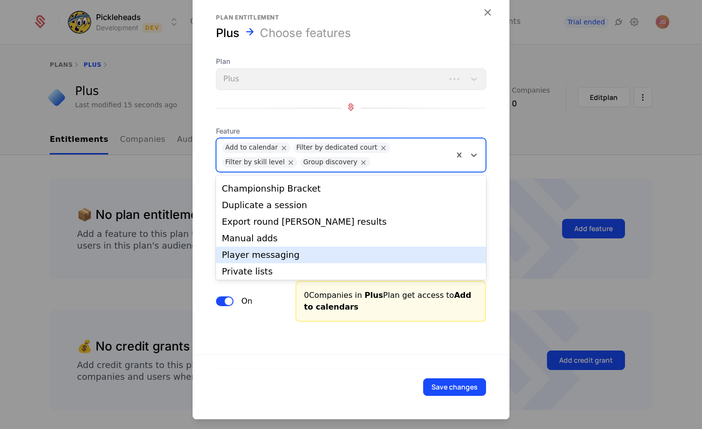
click at [301, 252] on div "Player messaging" at bounding box center [351, 255] width 259 height 9
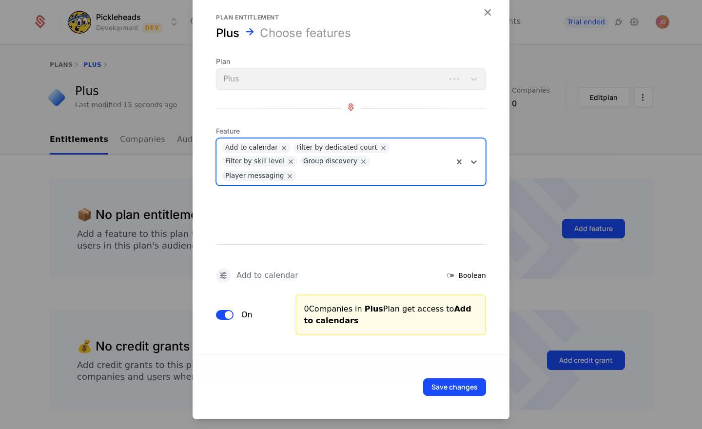
click at [449, 164] on div "Add to calendar Filter by dedicated court Filter by skill level Group discovery…" at bounding box center [335, 162] width 237 height 47
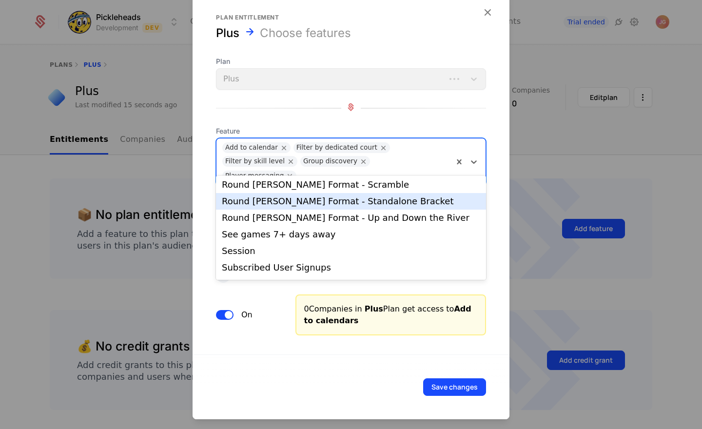
scroll to position [251, 0]
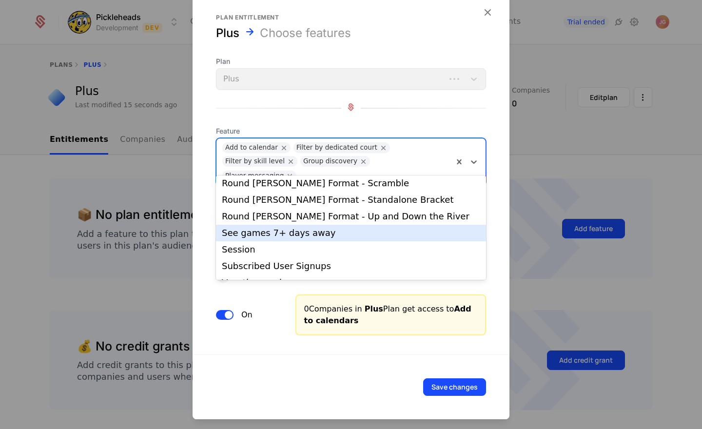
click at [317, 239] on div "See games 7+ days away" at bounding box center [351, 233] width 270 height 17
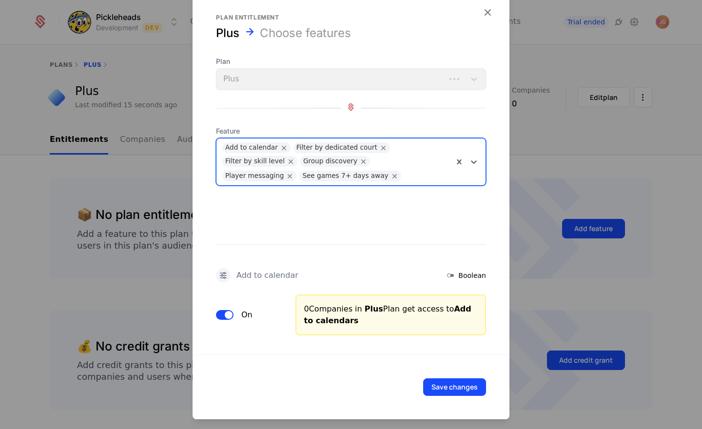
click at [406, 176] on div at bounding box center [426, 175] width 41 height 14
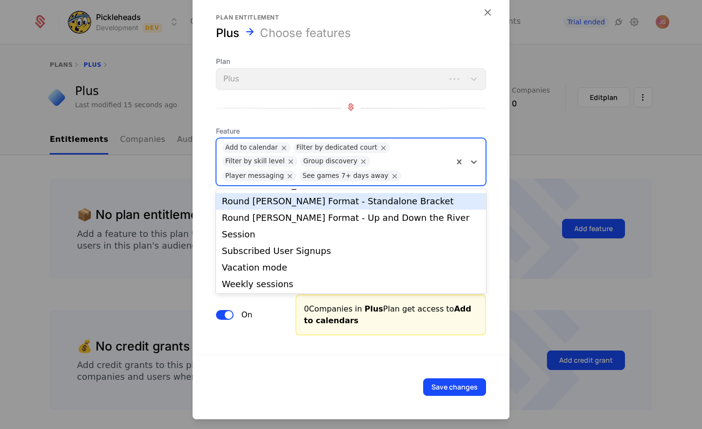
scroll to position [264, 0]
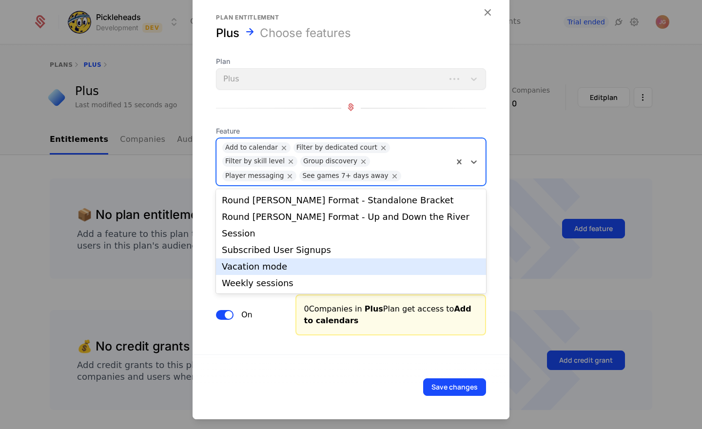
click at [323, 264] on div "Vacation mode" at bounding box center [351, 266] width 259 height 9
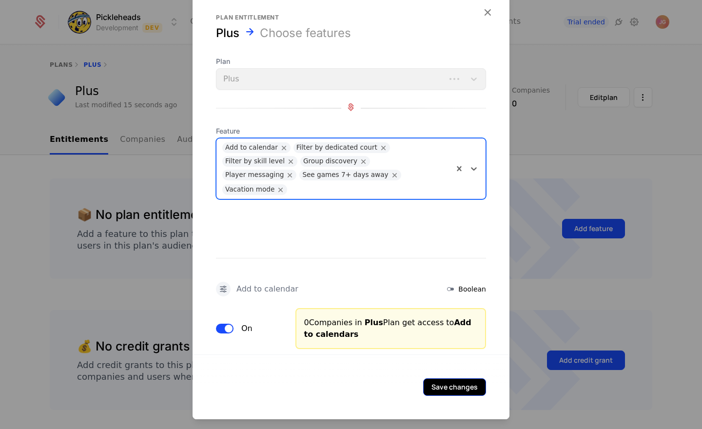
click at [458, 394] on button "Save changes" at bounding box center [454, 388] width 63 height 18
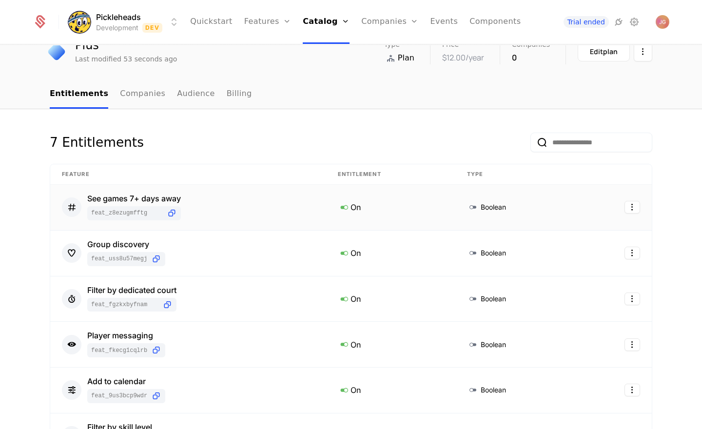
scroll to position [43, 0]
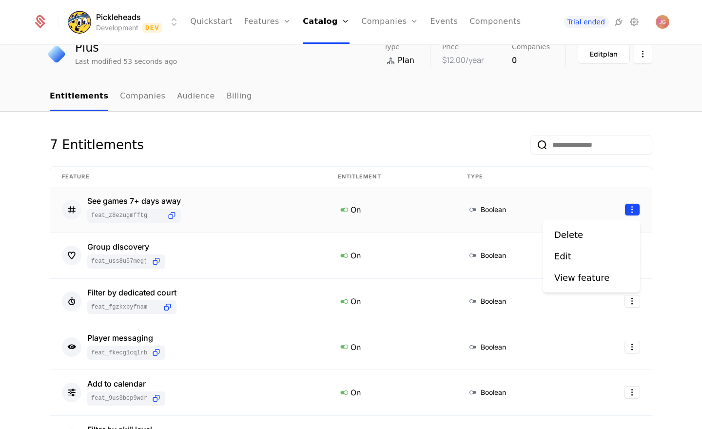
click at [631, 208] on html "Pickleheads Development Dev Quickstart Features Features Flags Catalog Plans Ad…" at bounding box center [351, 214] width 702 height 429
click at [575, 260] on div "Edit" at bounding box center [567, 257] width 25 height 14
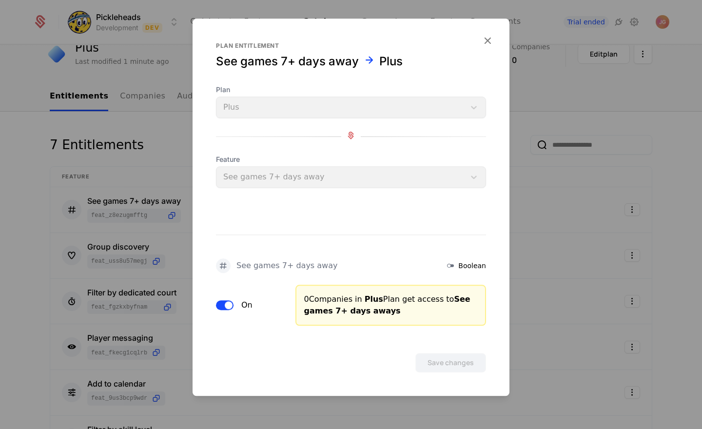
drag, startPoint x: 454, startPoint y: 264, endPoint x: 473, endPoint y: 219, distance: 49.2
click at [454, 264] on icon at bounding box center [451, 266] width 12 height 12
click at [485, 38] on icon "button" at bounding box center [487, 40] width 13 height 13
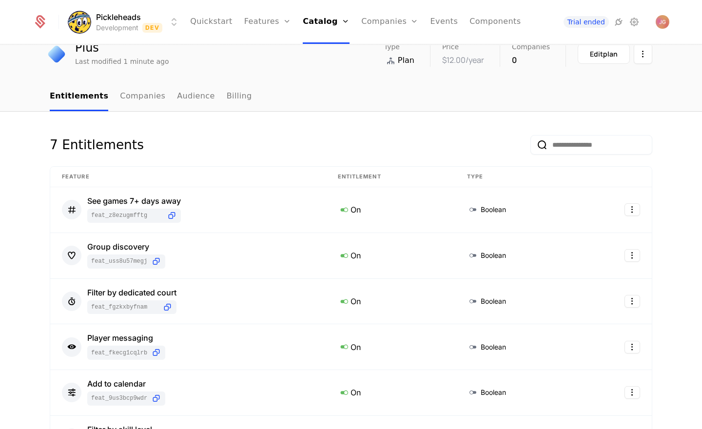
click at [383, 146] on div "7 Entitlements" at bounding box center [351, 150] width 603 height 31
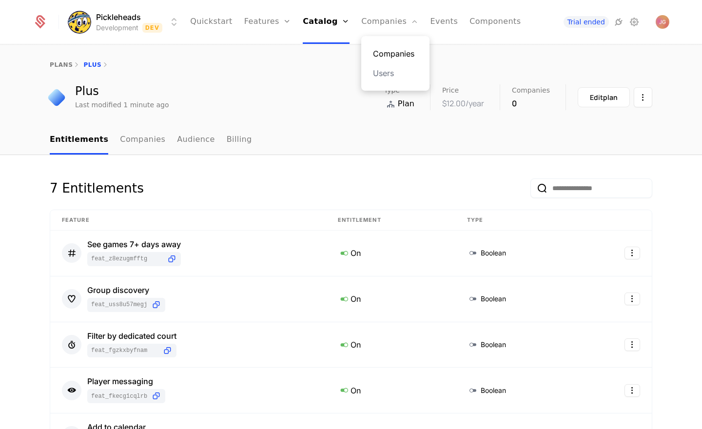
click at [389, 49] on link "Companies" at bounding box center [395, 54] width 45 height 12
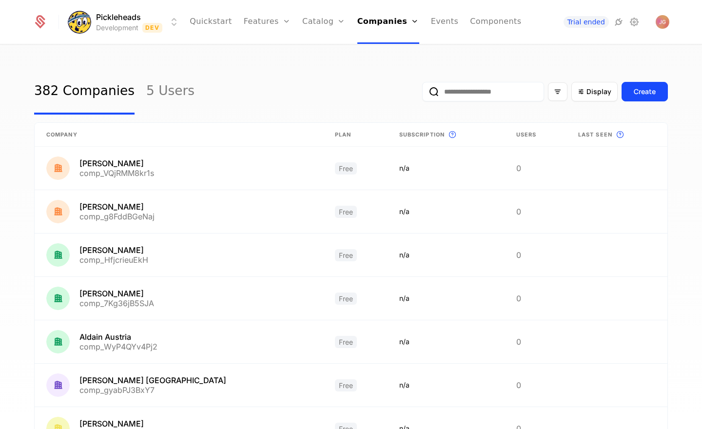
click at [491, 99] on input "email" at bounding box center [483, 92] width 122 height 20
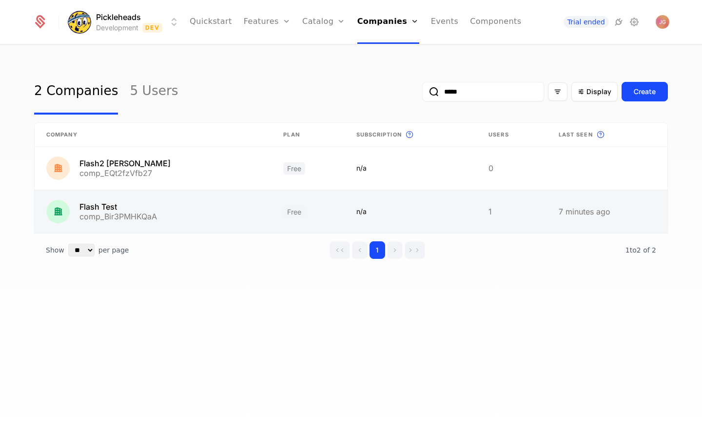
type input "*****"
click at [122, 212] on link at bounding box center [153, 211] width 237 height 43
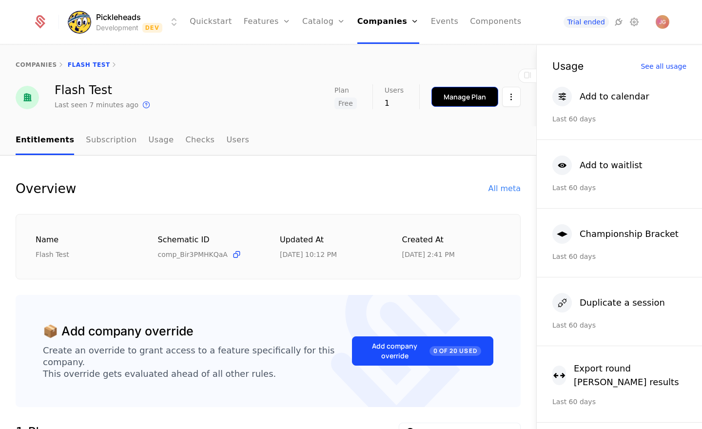
click at [453, 100] on div "Manage Plan" at bounding box center [465, 97] width 42 height 10
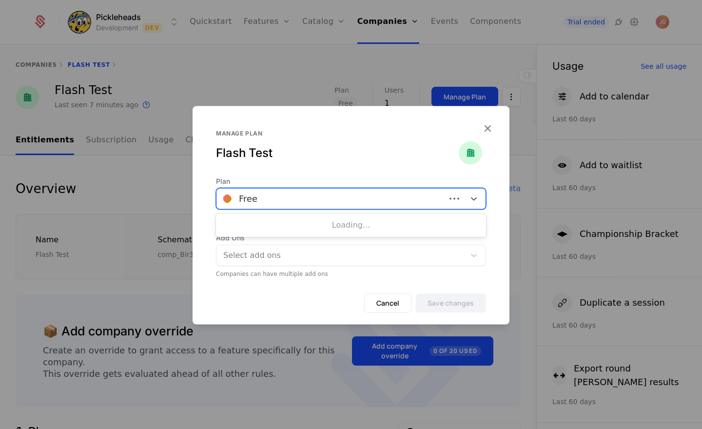
click at [284, 197] on div at bounding box center [331, 199] width 216 height 14
type input "****"
click at [441, 153] on div "Manage plan Flash Test" at bounding box center [351, 153] width 270 height 47
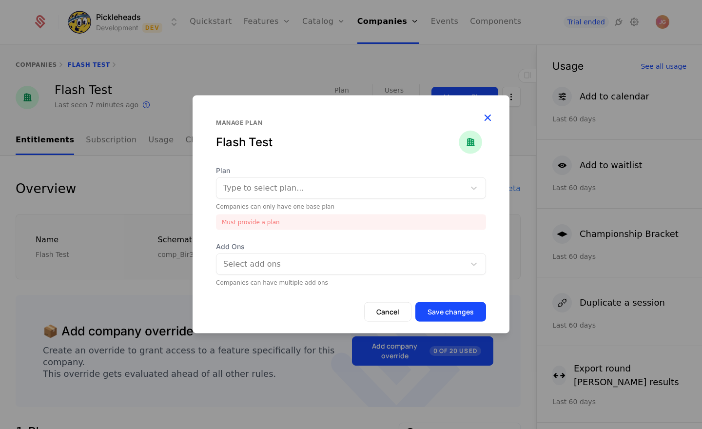
click at [485, 120] on icon "button" at bounding box center [487, 117] width 13 height 13
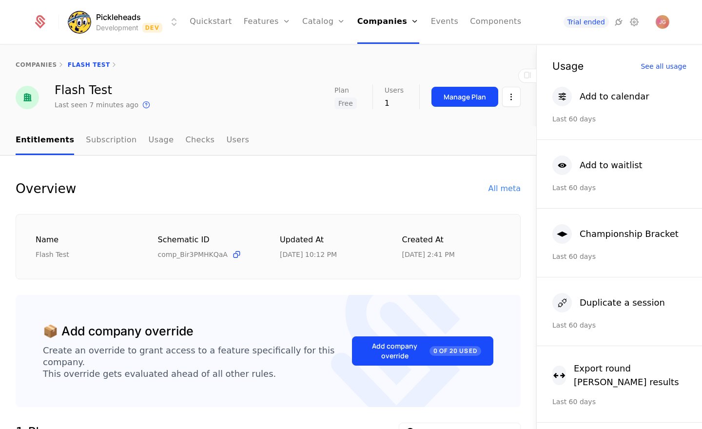
click at [335, 112] on link "Configuration" at bounding box center [339, 112] width 50 height 12
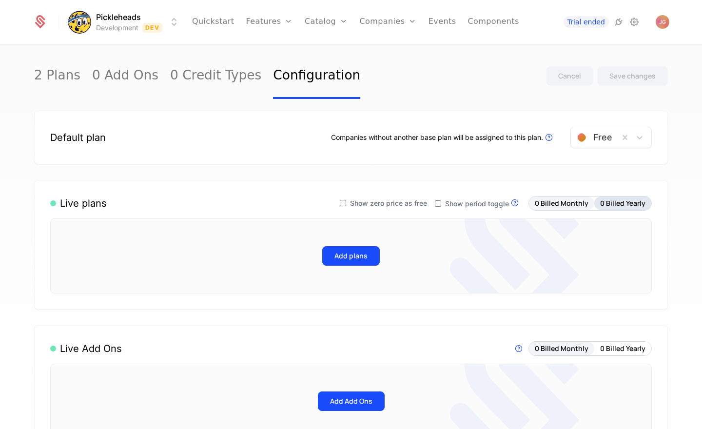
click at [609, 205] on button "0 Billed Yearly" at bounding box center [623, 204] width 57 height 14
click at [368, 262] on button "Add plans" at bounding box center [351, 256] width 58 height 20
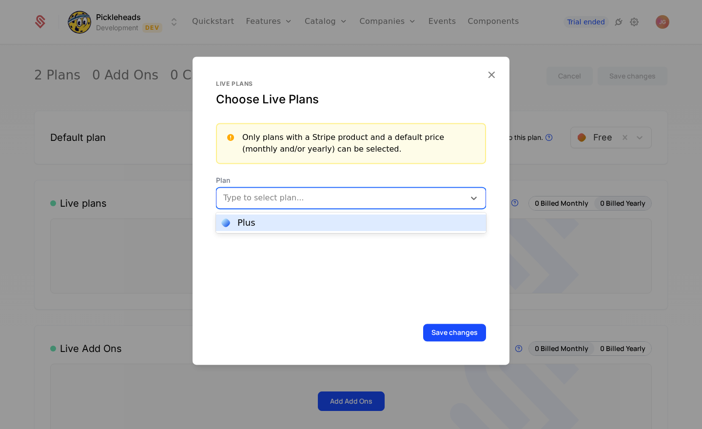
drag, startPoint x: 280, startPoint y: 193, endPoint x: 281, endPoint y: 213, distance: 19.5
click at [280, 193] on div at bounding box center [341, 198] width 235 height 14
click at [277, 224] on div "Plus" at bounding box center [351, 223] width 259 height 9
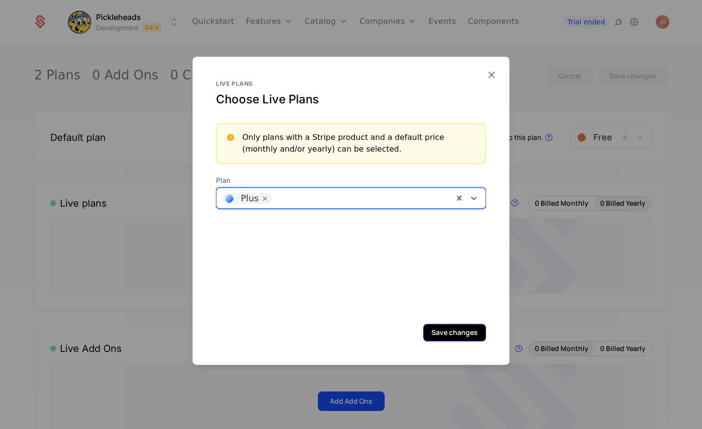
click at [461, 331] on button "Save changes" at bounding box center [454, 333] width 63 height 18
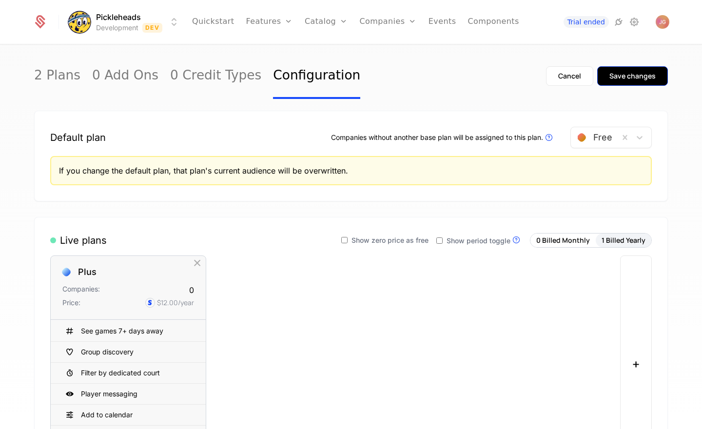
click at [626, 78] on div "Save changes" at bounding box center [633, 76] width 46 height 10
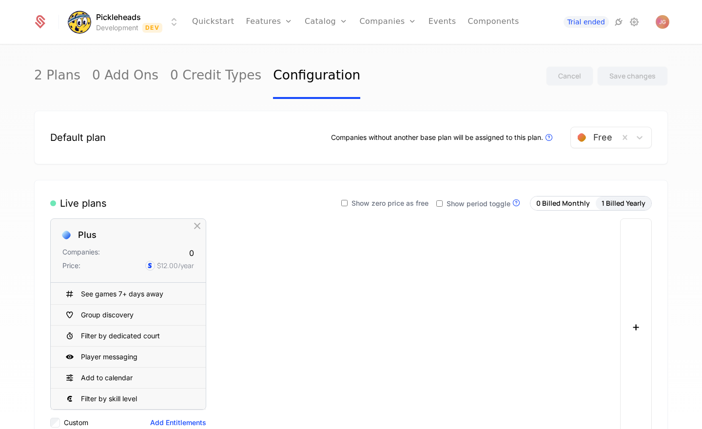
click at [382, 143] on div "Companies without another base plan will be assigned to this plan. Plans that a…" at bounding box center [443, 138] width 224 height 12
click at [393, 56] on link "Companies" at bounding box center [394, 54] width 45 height 12
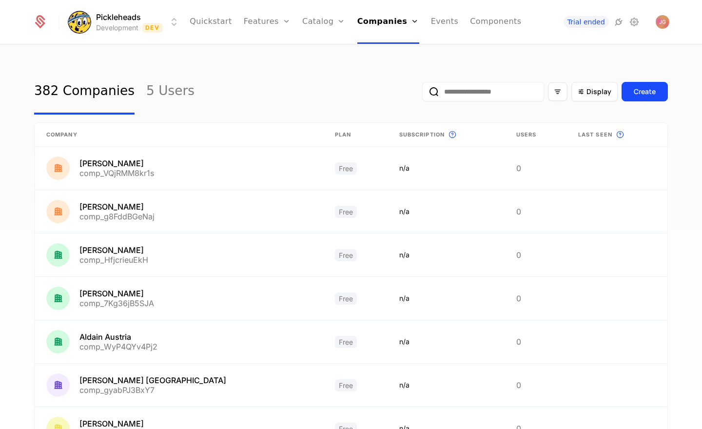
click at [495, 91] on input "email" at bounding box center [483, 92] width 122 height 20
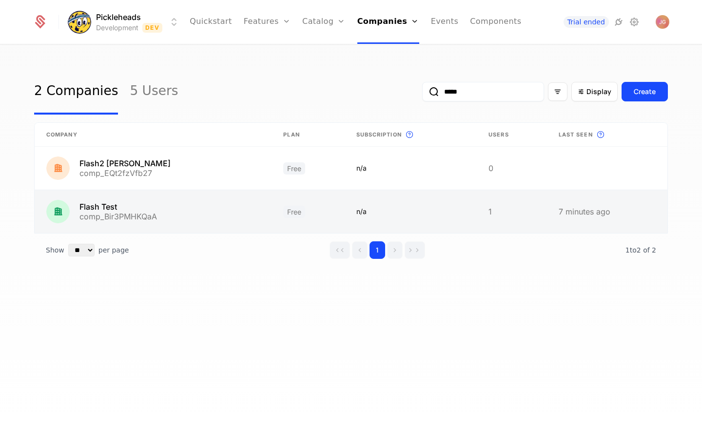
type input "*****"
click at [172, 215] on link at bounding box center [153, 211] width 237 height 43
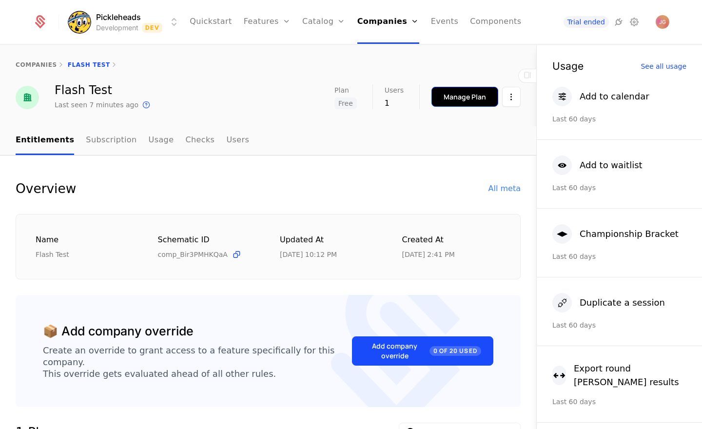
click at [459, 96] on div "Manage Plan" at bounding box center [465, 97] width 42 height 10
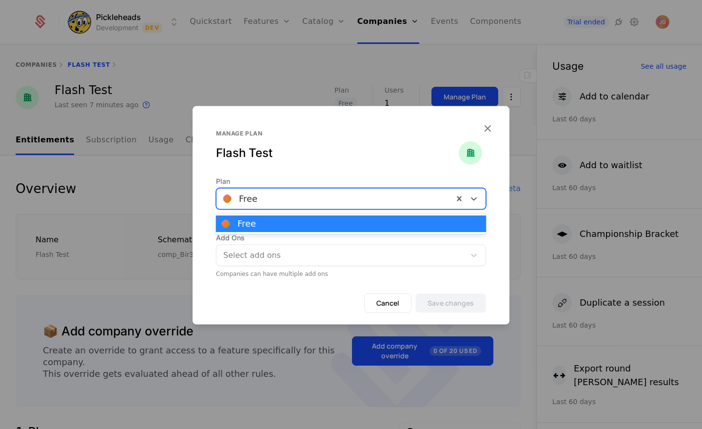
click at [281, 195] on div at bounding box center [334, 199] width 223 height 14
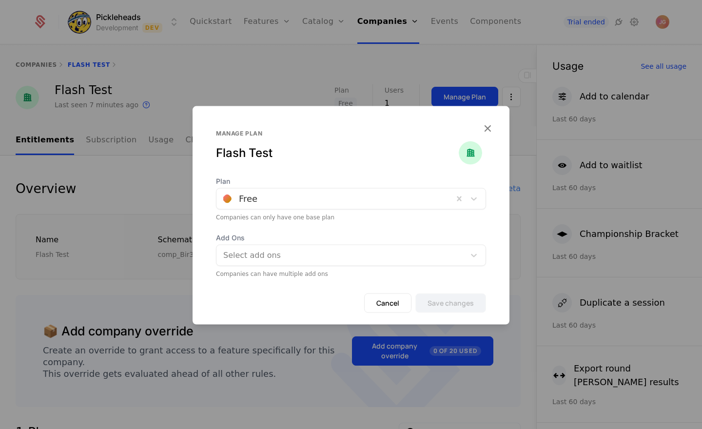
click at [272, 161] on div "Manage plan Flash Test" at bounding box center [351, 153] width 270 height 47
drag, startPoint x: 265, startPoint y: 158, endPoint x: 285, endPoint y: 174, distance: 25.7
click at [265, 158] on div "Flash Test" at bounding box center [337, 153] width 243 height 16
click at [402, 302] on button "Cancel" at bounding box center [387, 304] width 47 height 20
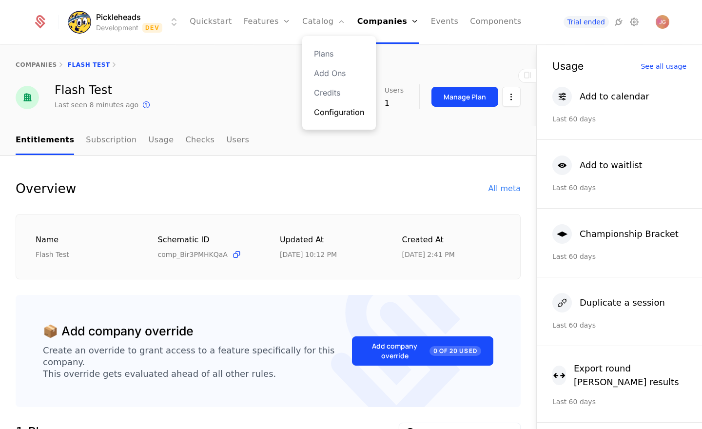
click at [330, 108] on link "Configuration" at bounding box center [339, 112] width 50 height 12
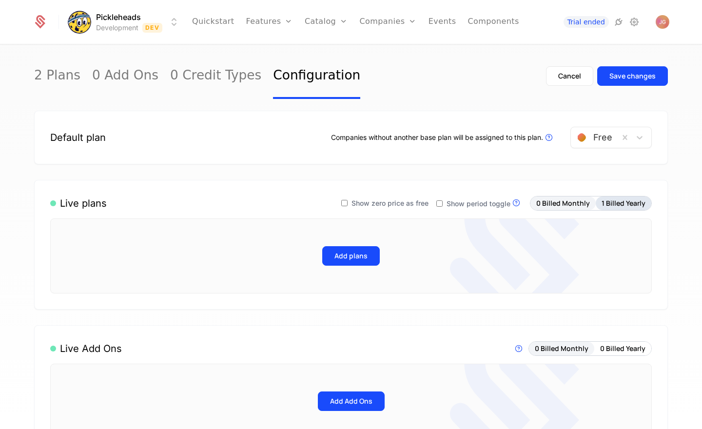
click at [598, 199] on button "1 Billed Yearly" at bounding box center [624, 204] width 56 height 14
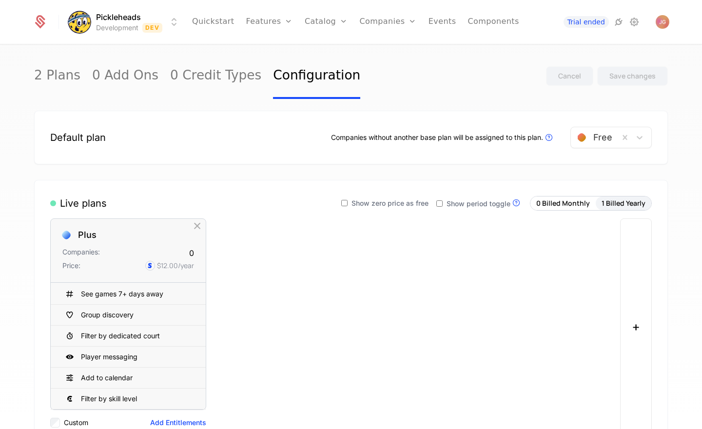
click at [389, 55] on link "Companies" at bounding box center [394, 54] width 45 height 12
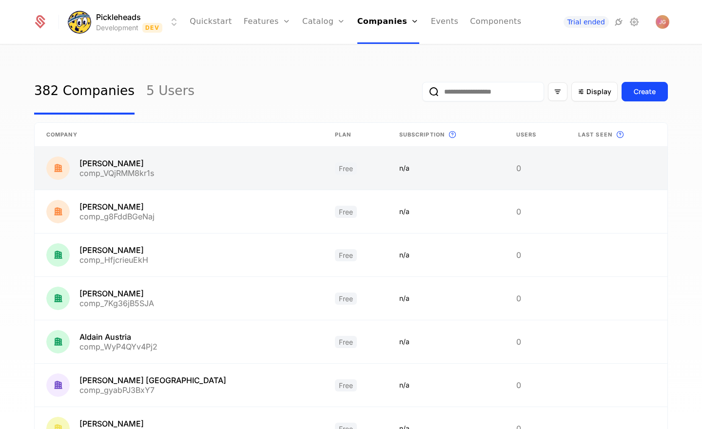
click at [190, 181] on link at bounding box center [179, 168] width 289 height 43
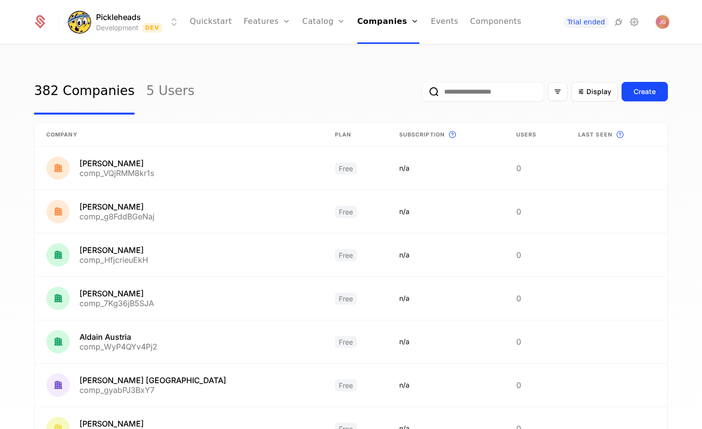
click at [462, 101] on div "Display Create" at bounding box center [545, 92] width 246 height 46
click at [465, 92] on input "email" at bounding box center [483, 92] width 122 height 20
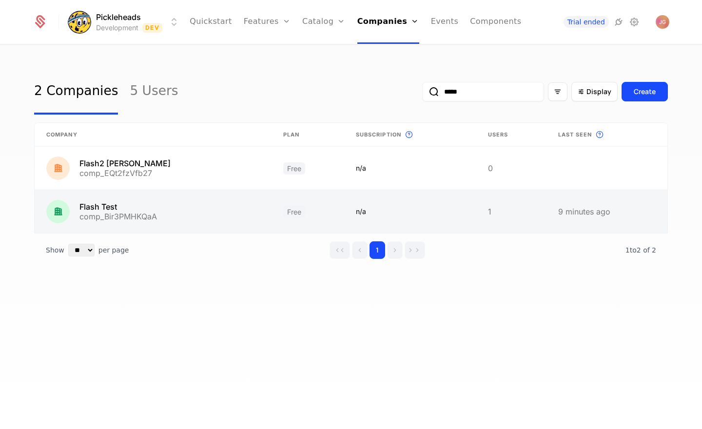
type input "*****"
click at [148, 223] on link at bounding box center [153, 211] width 237 height 43
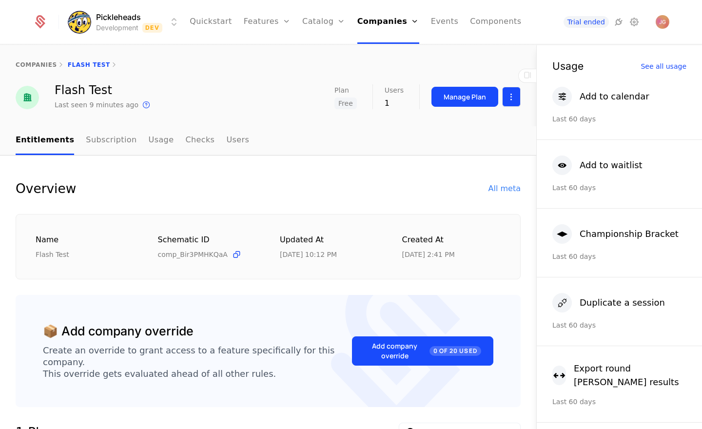
click at [509, 101] on html "Pickleheads Development Dev Quickstart Features Features Flags Catalog Plans Ad…" at bounding box center [351, 214] width 702 height 429
click at [328, 166] on html "Pickleheads Development Dev Quickstart Features Features Flags Catalog Plans Ad…" at bounding box center [351, 214] width 702 height 429
click at [602, 99] on div "Add to calendar" at bounding box center [615, 97] width 70 height 14
drag, startPoint x: 369, startPoint y: 194, endPoint x: 388, endPoint y: 171, distance: 30.1
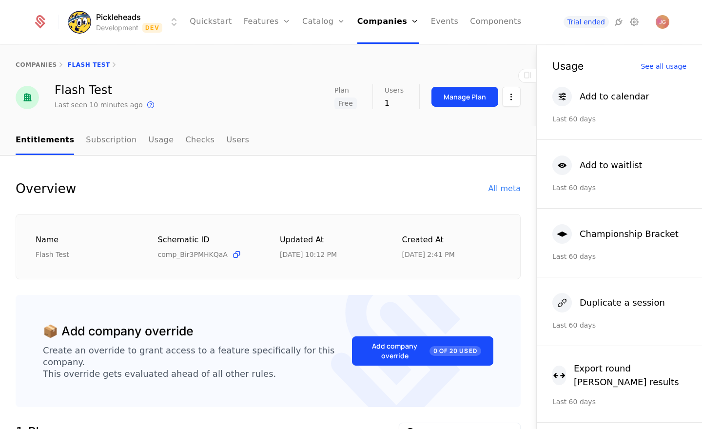
click at [369, 194] on div "Overview All meta" at bounding box center [268, 189] width 505 height 20
click at [460, 103] on button "Manage Plan" at bounding box center [465, 97] width 67 height 20
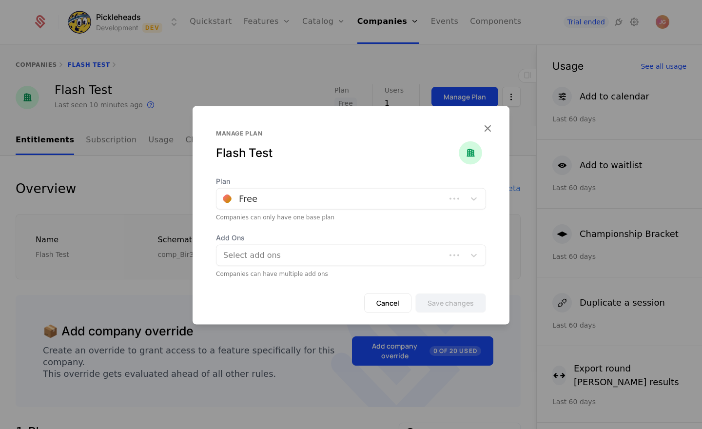
click at [316, 195] on div at bounding box center [331, 199] width 216 height 14
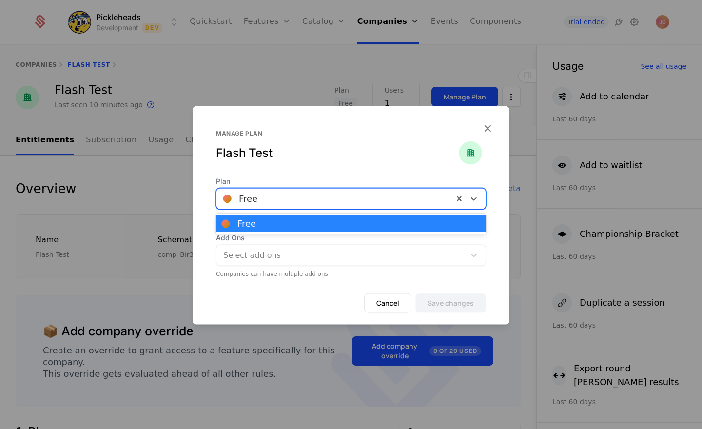
drag, startPoint x: 256, startPoint y: 159, endPoint x: 266, endPoint y: 155, distance: 10.9
click at [256, 159] on div "Flash Test" at bounding box center [337, 153] width 243 height 16
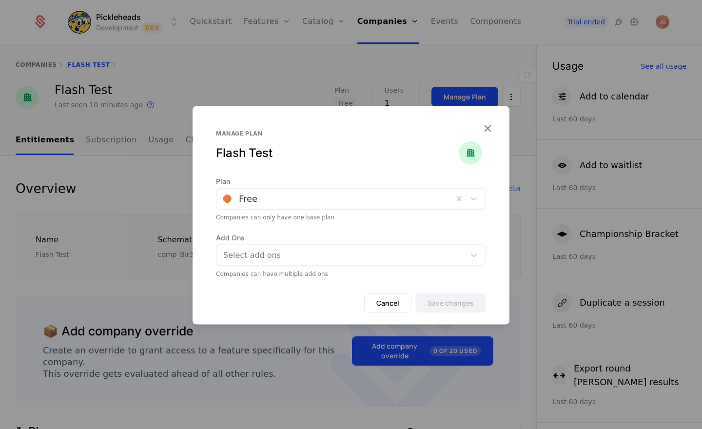
click at [270, 154] on div "Flash Test" at bounding box center [337, 153] width 243 height 16
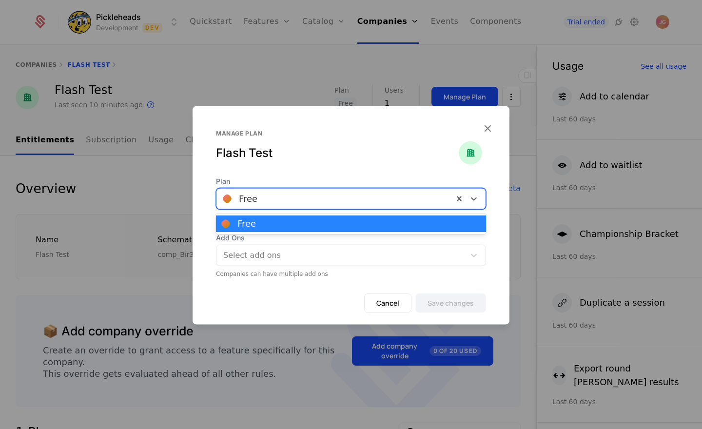
click at [332, 200] on div at bounding box center [334, 199] width 223 height 14
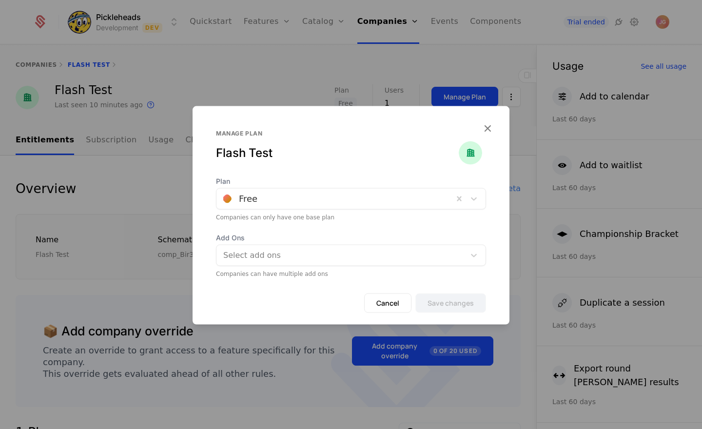
click at [491, 127] on icon "button" at bounding box center [487, 128] width 13 height 13
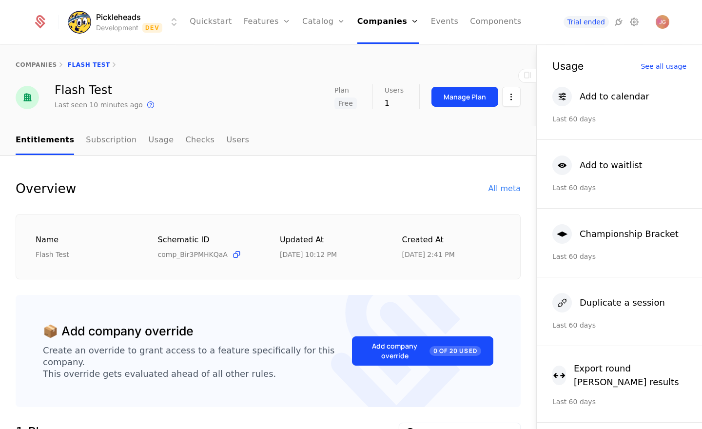
click at [513, 180] on div "Overview All meta" at bounding box center [268, 189] width 505 height 20
click at [511, 186] on div "All meta" at bounding box center [505, 189] width 32 height 12
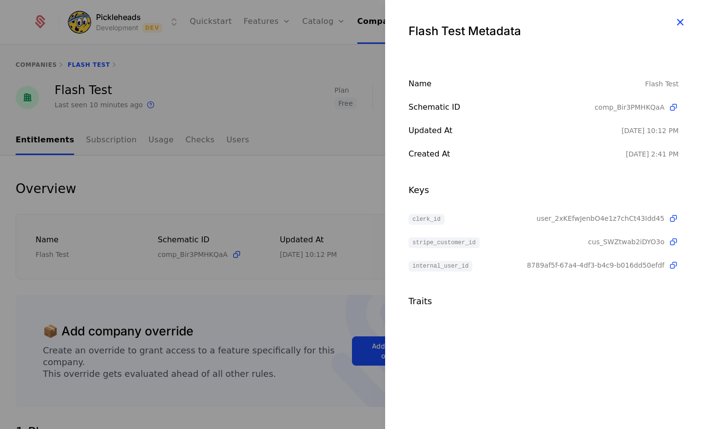
click at [678, 17] on icon "button" at bounding box center [680, 22] width 13 height 13
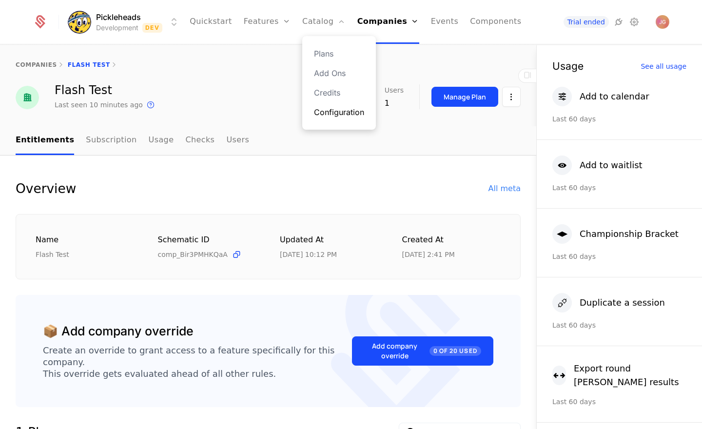
click at [335, 113] on link "Configuration" at bounding box center [339, 112] width 50 height 12
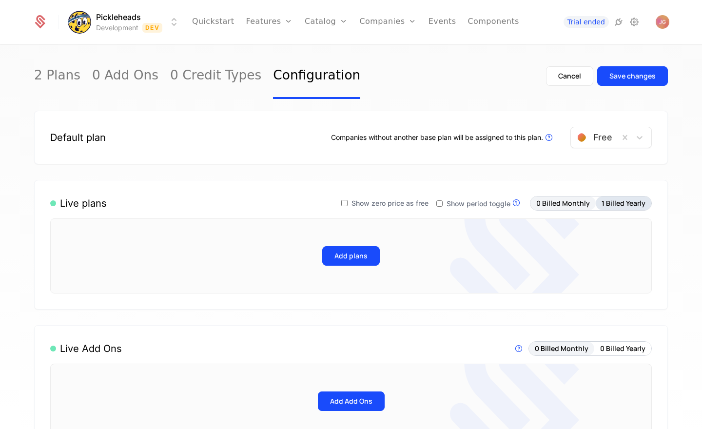
click at [612, 202] on button "1 Billed Yearly" at bounding box center [624, 204] width 56 height 14
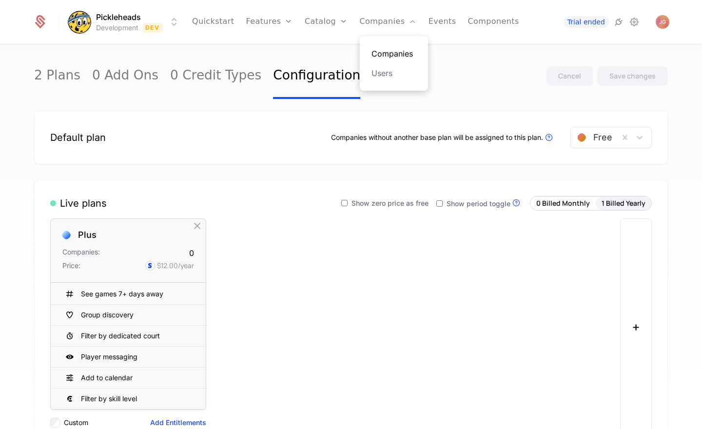
click at [373, 55] on link "Companies" at bounding box center [394, 54] width 45 height 12
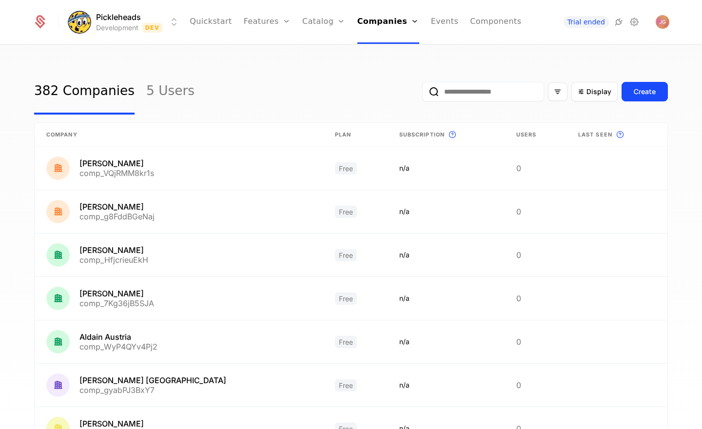
click at [438, 99] on input "email" at bounding box center [483, 92] width 122 height 20
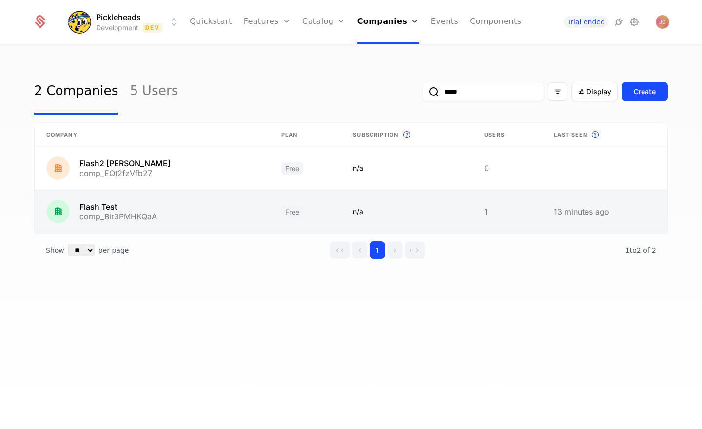
type input "*****"
click at [142, 217] on link at bounding box center [152, 211] width 235 height 43
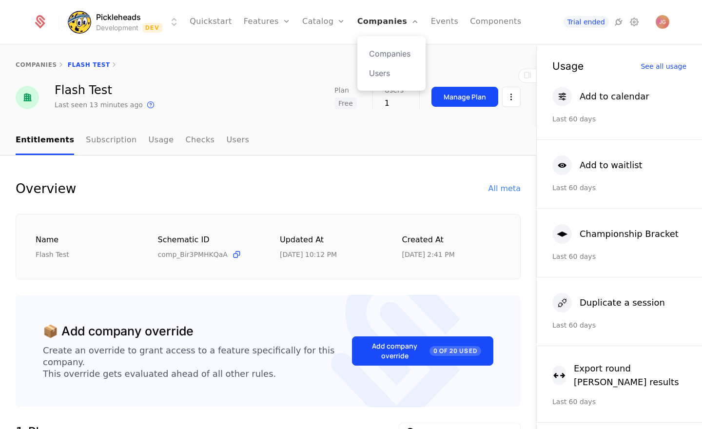
click at [401, 19] on link "Companies" at bounding box center [389, 22] width 62 height 44
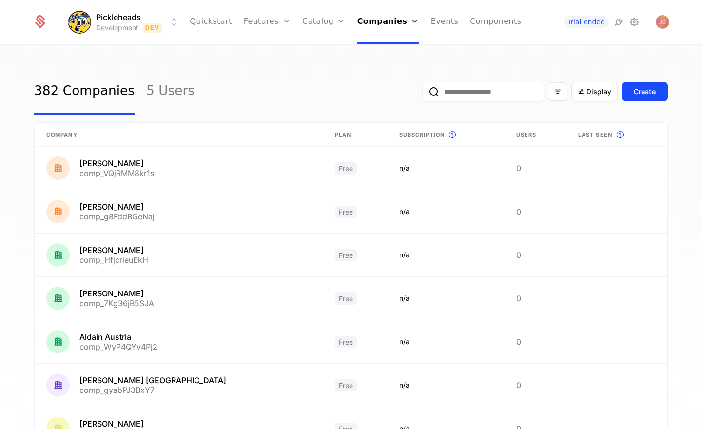
click at [230, 74] on div "382 Companies 5 Users Display Create" at bounding box center [351, 92] width 634 height 46
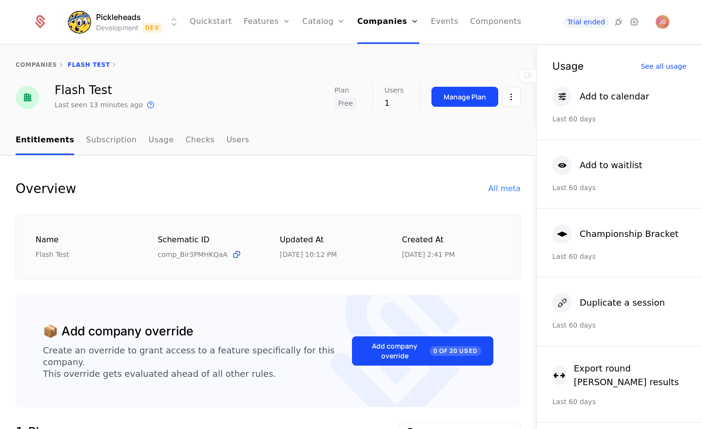
drag, startPoint x: 261, startPoint y: 79, endPoint x: 9, endPoint y: 121, distance: 255.2
click at [260, 79] on div "companies Flash Test" at bounding box center [268, 64] width 537 height 39
